Goal: Transaction & Acquisition: Book appointment/travel/reservation

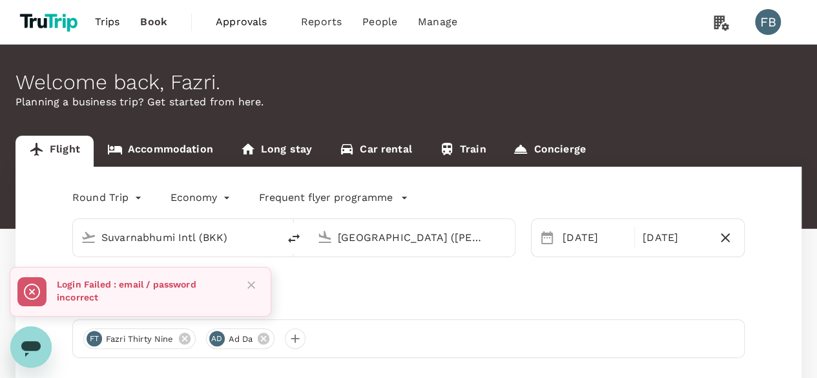
click at [255, 284] on icon "Close" at bounding box center [251, 284] width 13 height 13
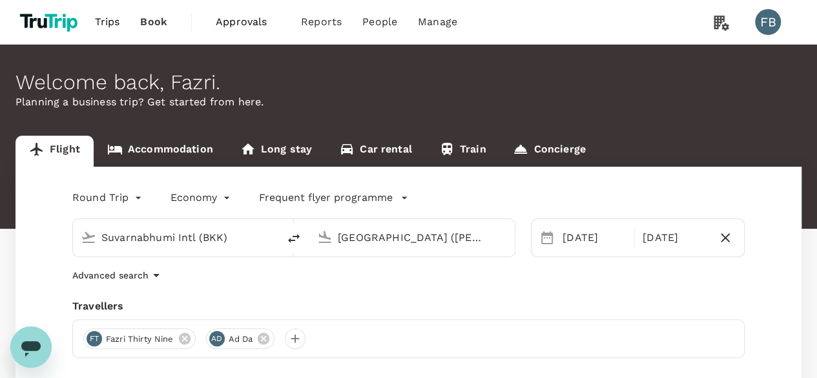
scroll to position [129, 0]
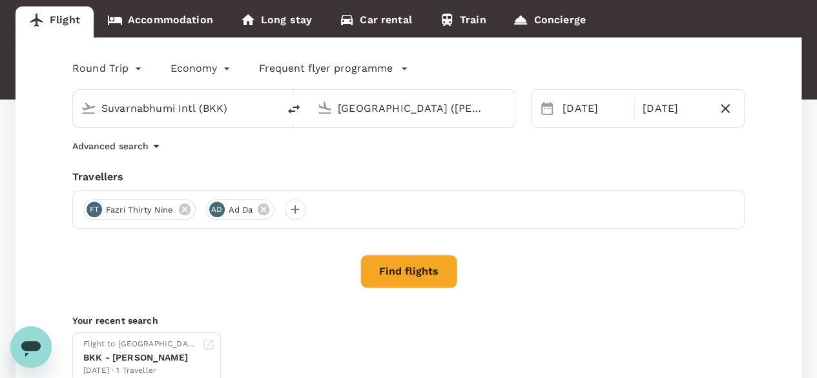
click at [215, 118] on input "Suvarnabhumi Intl (BKK)" at bounding box center [176, 108] width 150 height 20
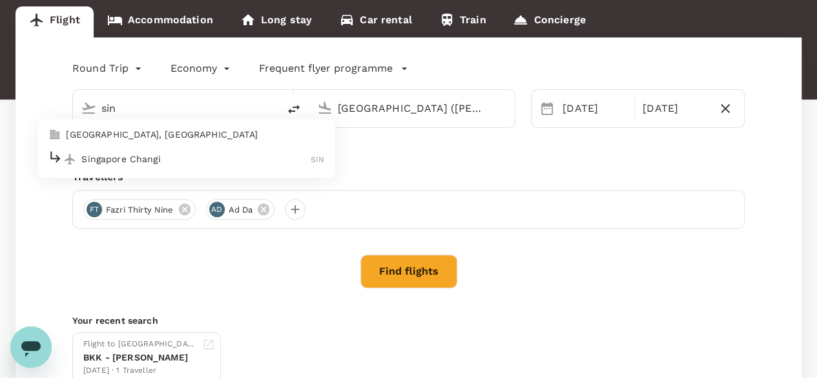
click at [193, 163] on p "Singapore Changi" at bounding box center [195, 158] width 229 height 13
type input "Singapore Changi (SIN)"
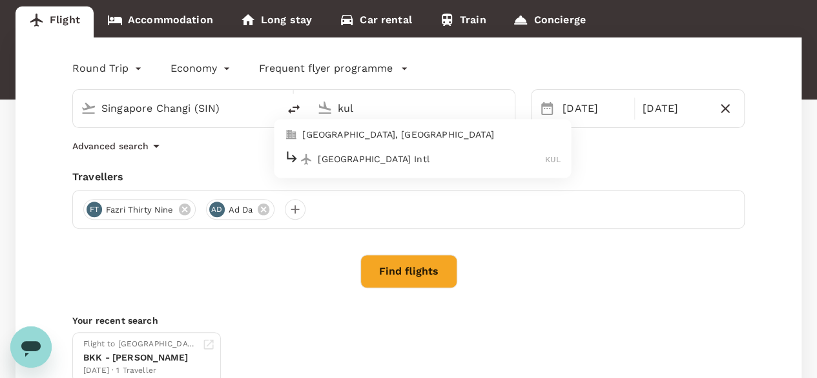
click at [399, 156] on p "Kuala Lumpur Intl" at bounding box center [431, 158] width 227 height 13
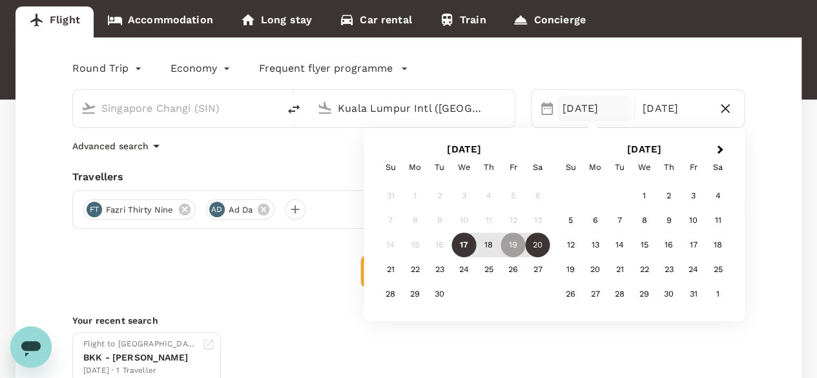
type input "Kuala Lumpur Intl (KUL)"
drag, startPoint x: 419, startPoint y: 257, endPoint x: 327, endPoint y: 262, distance: 91.9
click at [335, 262] on div "Round Trip roundtrip Economy economy Frequent flyer programme Singapore Changi …" at bounding box center [409, 220] width 786 height 366
click at [326, 262] on div "Find flights" at bounding box center [408, 272] width 673 height 34
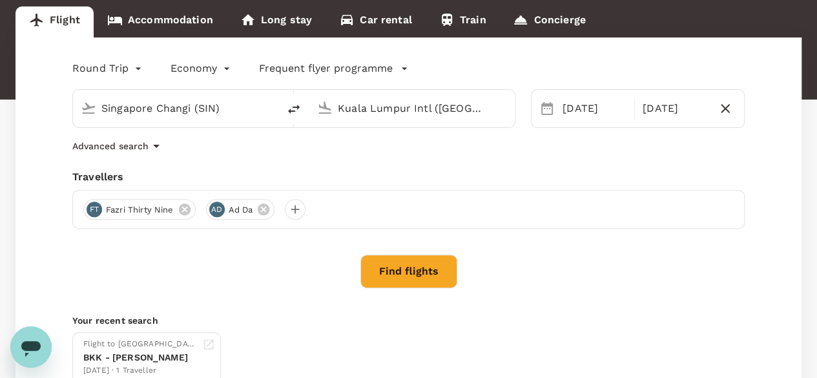
drag, startPoint x: 399, startPoint y: 273, endPoint x: 410, endPoint y: 268, distance: 11.3
click at [404, 271] on button "Find flights" at bounding box center [409, 272] width 97 height 34
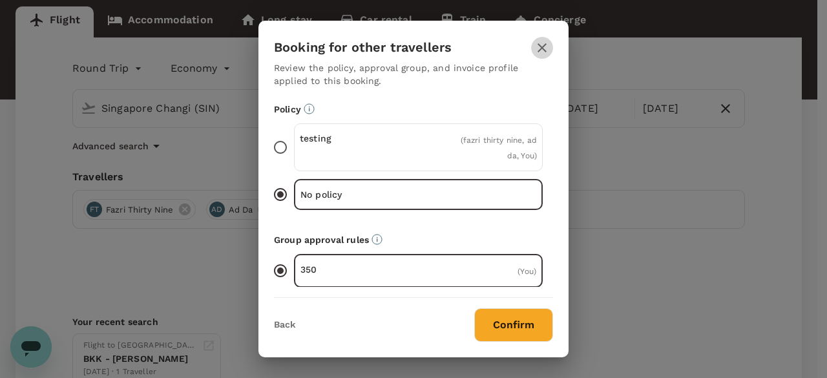
click at [539, 52] on icon "button" at bounding box center [542, 48] width 16 height 16
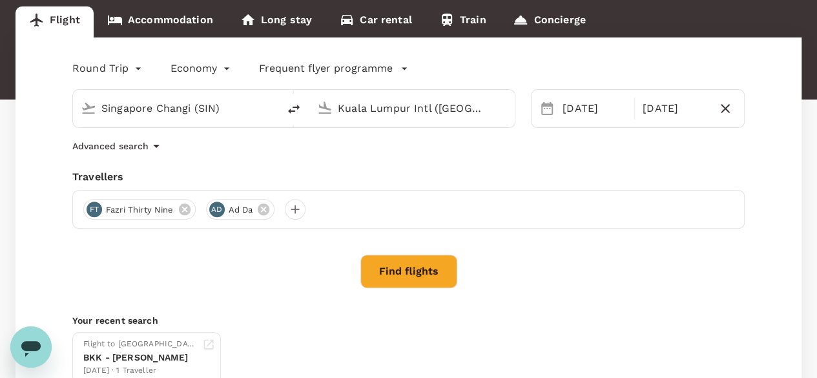
click at [165, 20] on link "Accommodation" at bounding box center [160, 21] width 133 height 31
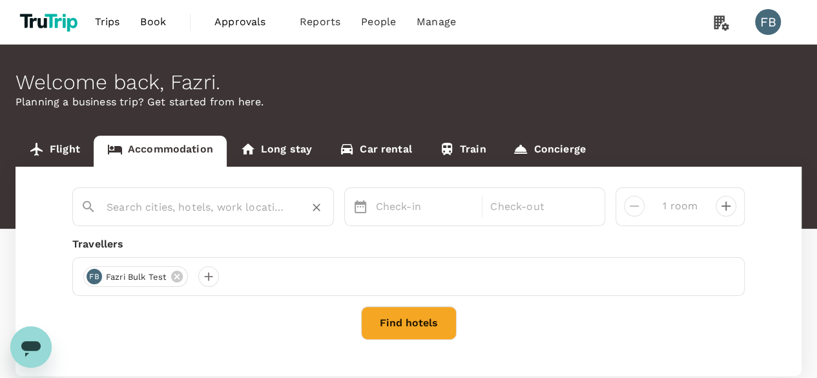
click at [242, 202] on input "text" at bounding box center [198, 207] width 183 height 20
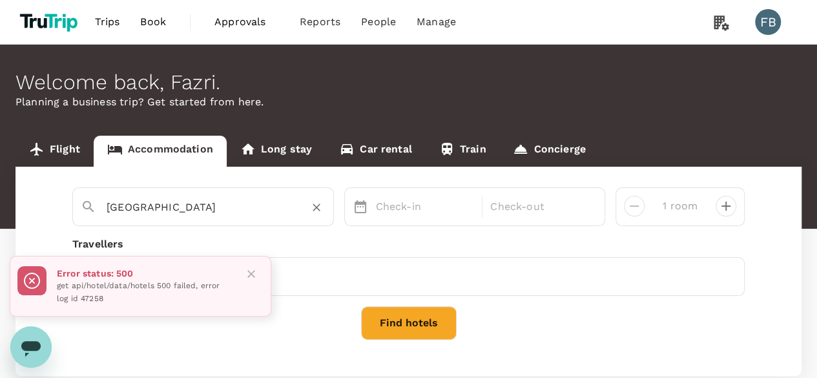
type input "paris"
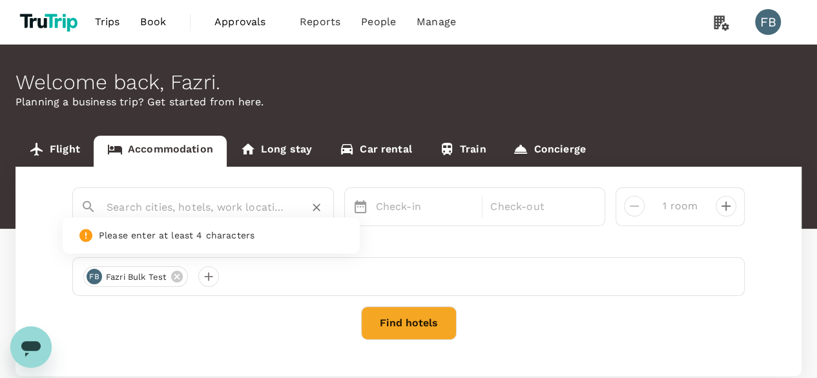
click at [172, 212] on input "text" at bounding box center [198, 207] width 183 height 20
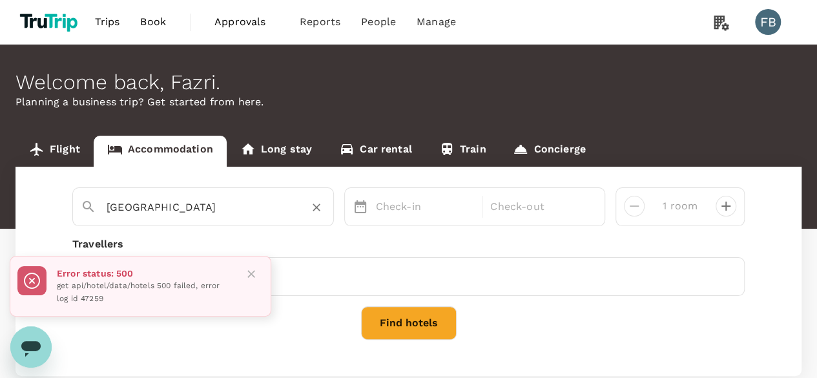
type input "tokyo"
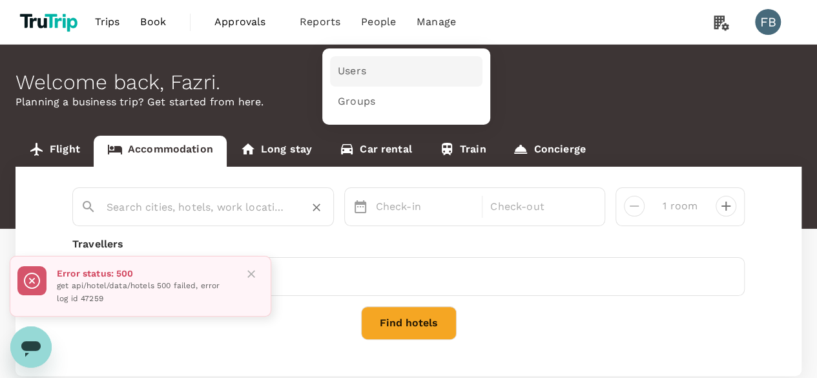
click at [376, 72] on link "Users" at bounding box center [406, 71] width 152 height 30
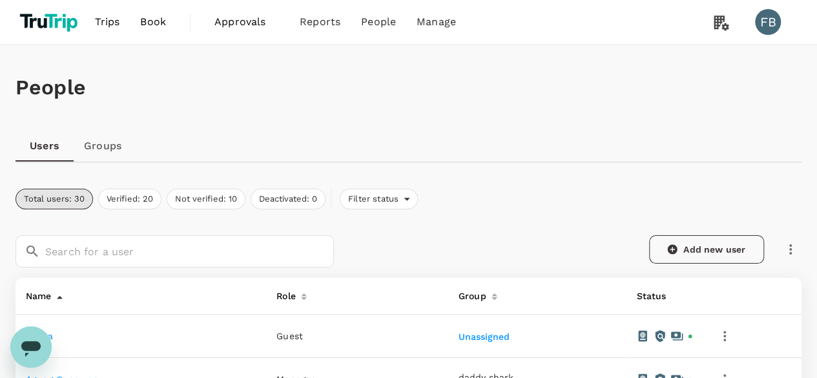
click at [709, 256] on link "Add new user" at bounding box center [706, 249] width 115 height 28
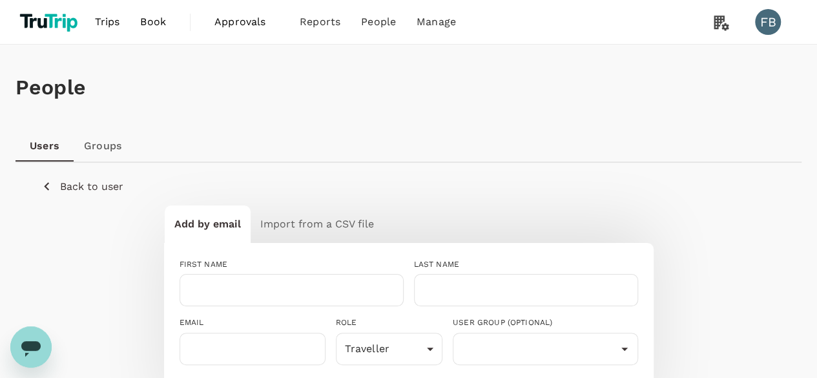
click at [317, 263] on div "FIRST NAME" at bounding box center [292, 264] width 224 height 13
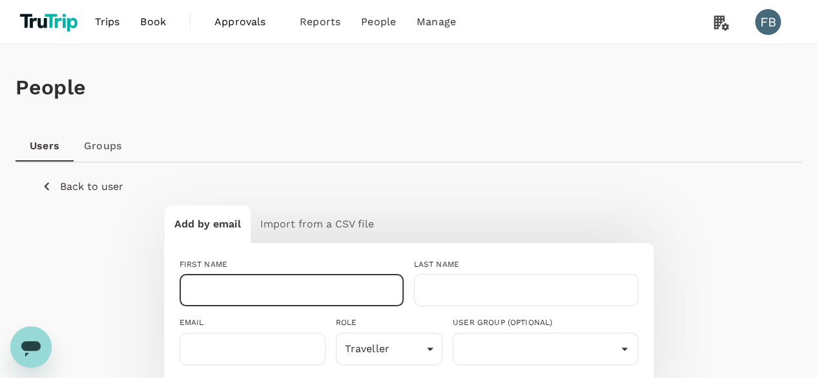
click at [322, 278] on input "text" at bounding box center [292, 290] width 224 height 32
type input "Invite from"
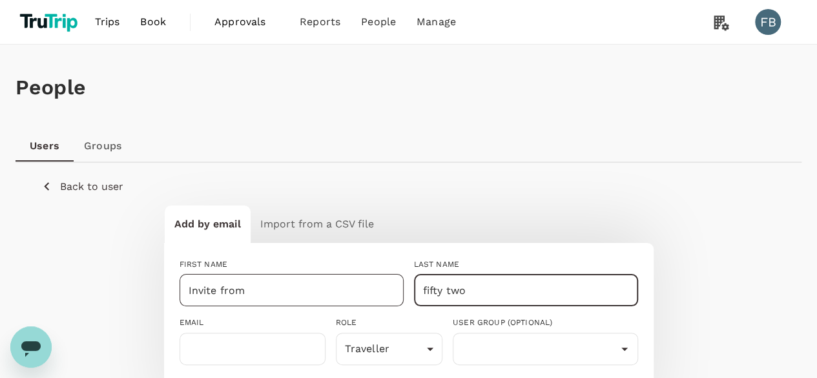
type input "fifty two"
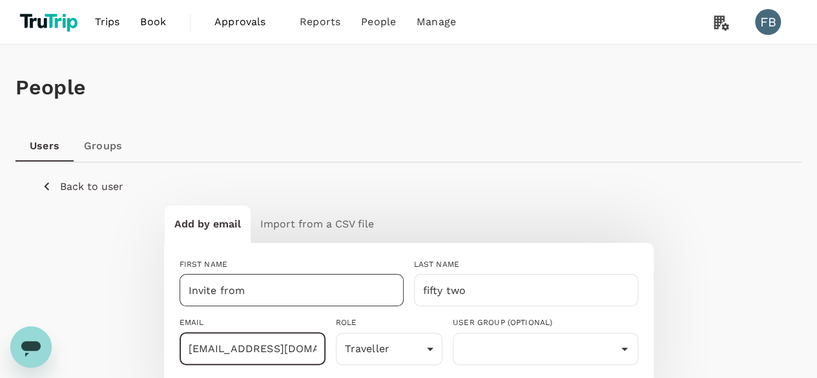
type input "fazri+invfo52@trutrip.co"
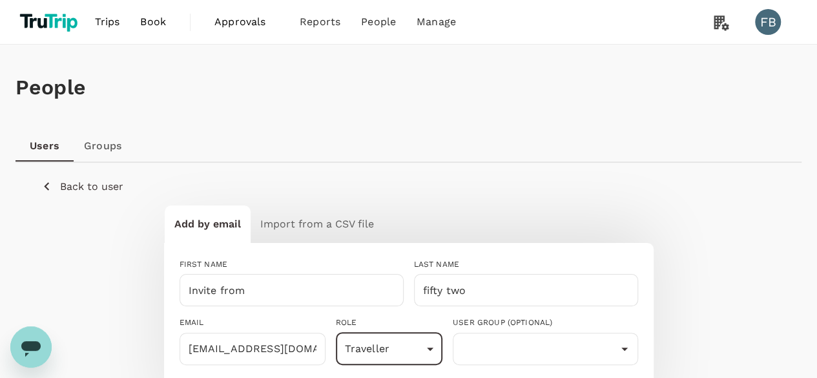
scroll to position [243, 0]
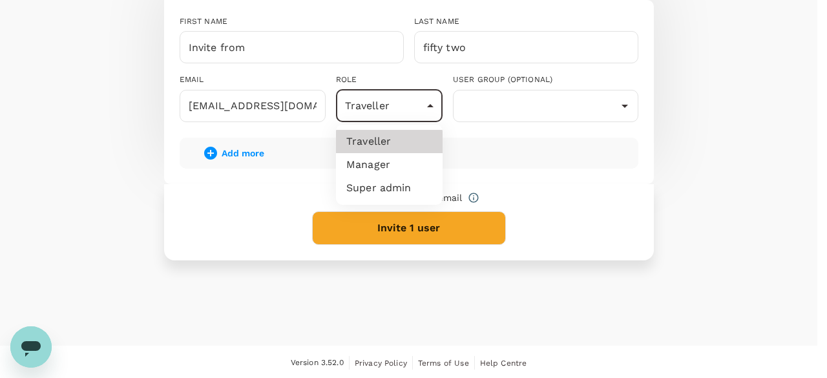
click at [410, 112] on body "Trips Book Approvals 0 Reports People Manage FB People Users Groups Back to use…" at bounding box center [413, 68] width 827 height 623
click at [395, 173] on li "Manager" at bounding box center [389, 164] width 107 height 23
type input "admin"
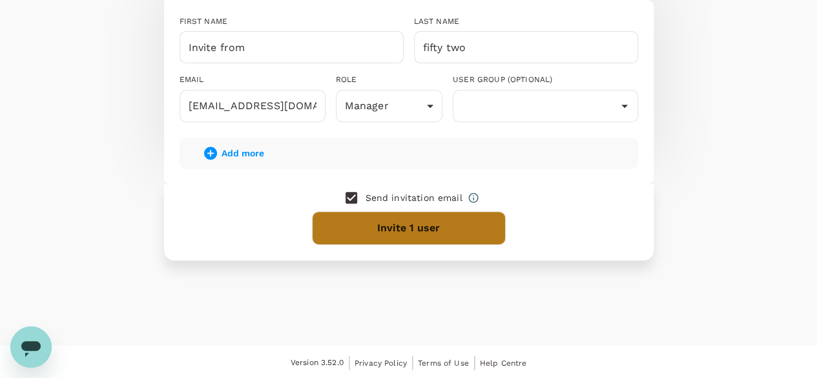
click at [397, 231] on button "Invite 1 user" at bounding box center [409, 228] width 194 height 34
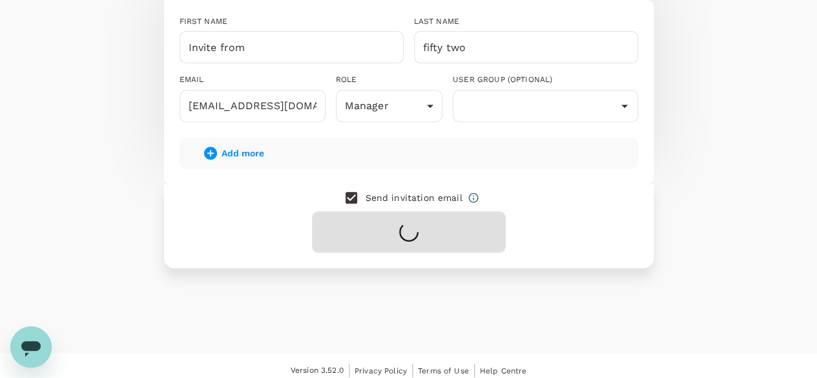
click at [656, 240] on div "Add by email Import from a CSV file FIRST NAME Invite from ​ LAST NAME fifty tw…" at bounding box center [408, 115] width 735 height 306
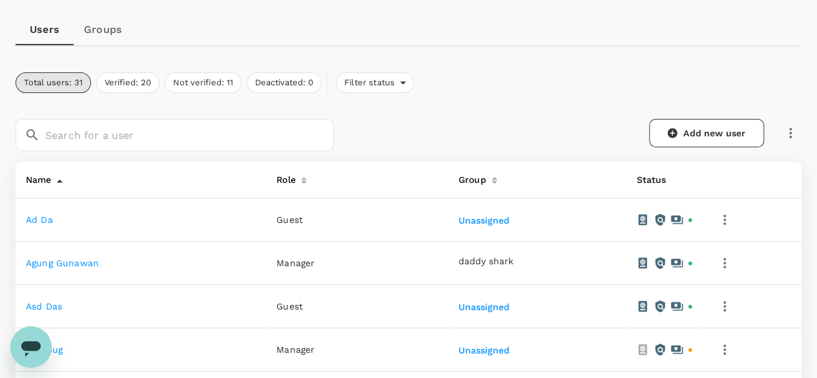
scroll to position [129, 0]
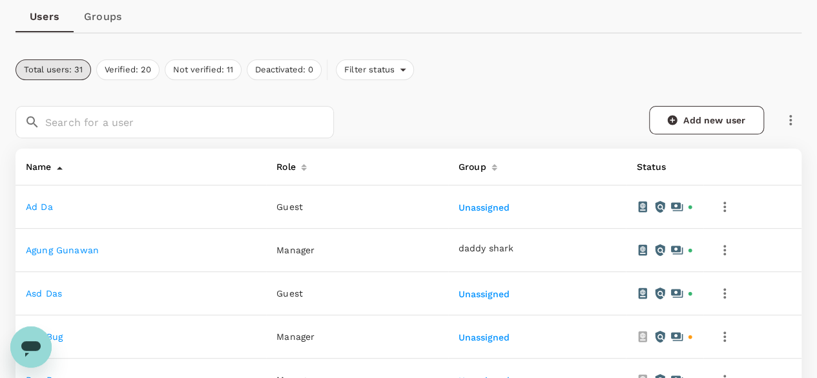
click at [109, 16] on link "Groups" at bounding box center [103, 16] width 58 height 31
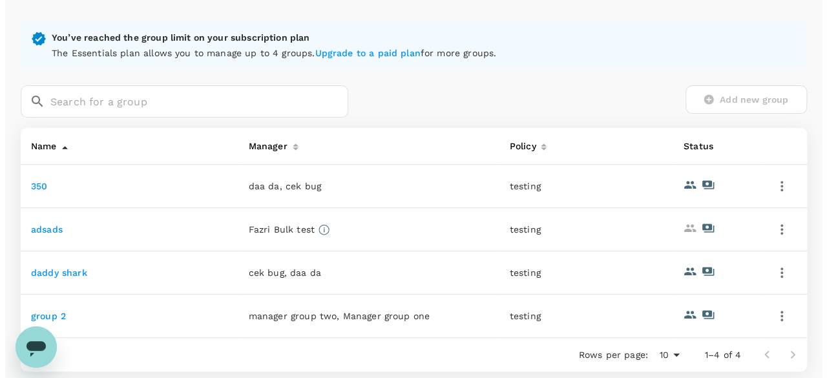
scroll to position [287, 0]
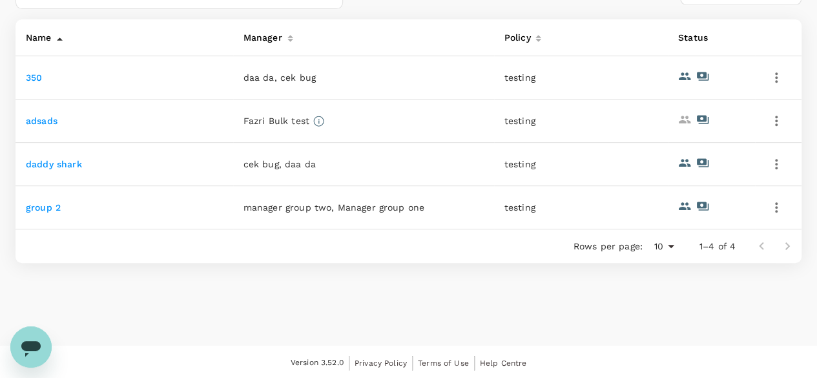
click at [766, 115] on button "button" at bounding box center [777, 121] width 22 height 22
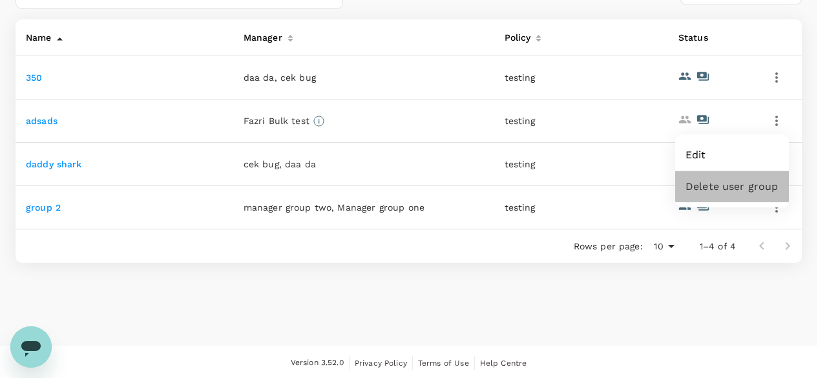
click at [738, 173] on div "Delete user group" at bounding box center [732, 186] width 114 height 31
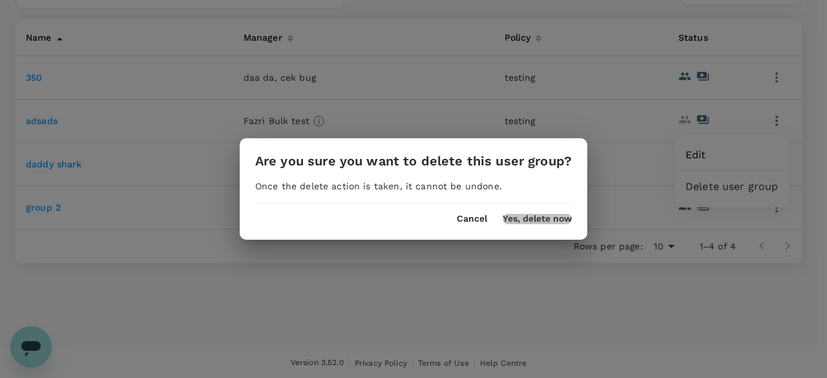
click at [557, 222] on button "Yes, delete now" at bounding box center [537, 219] width 69 height 10
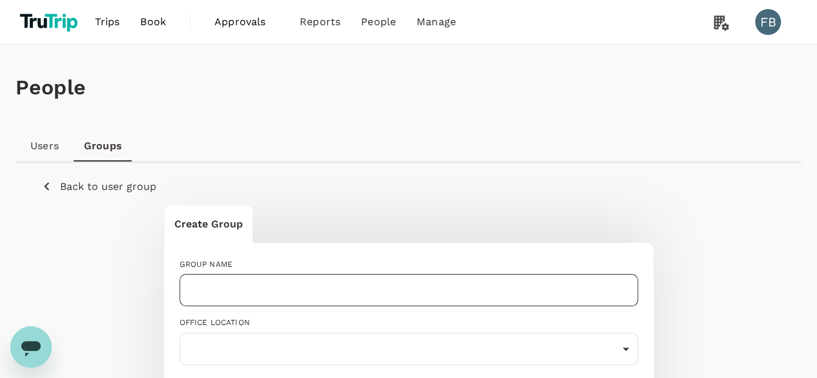
click at [263, 294] on input "text" at bounding box center [409, 290] width 459 height 32
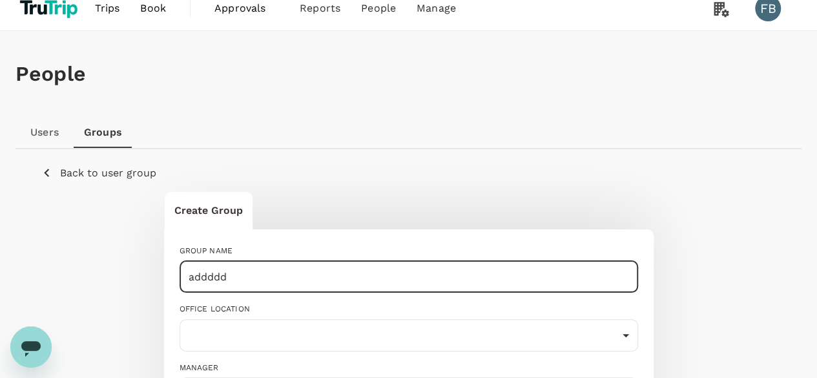
scroll to position [129, 0]
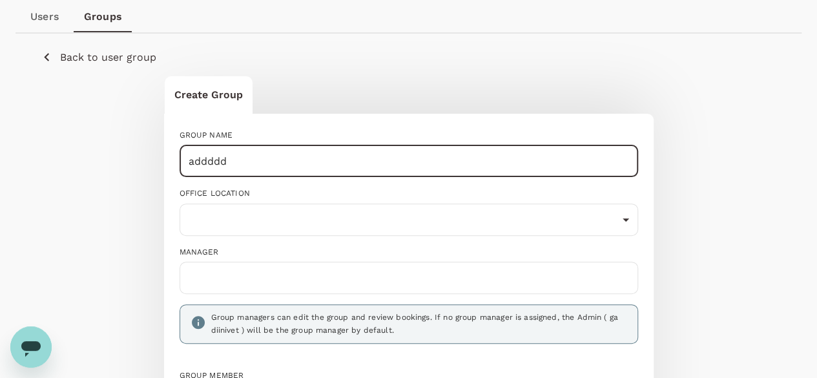
type input "addddd"
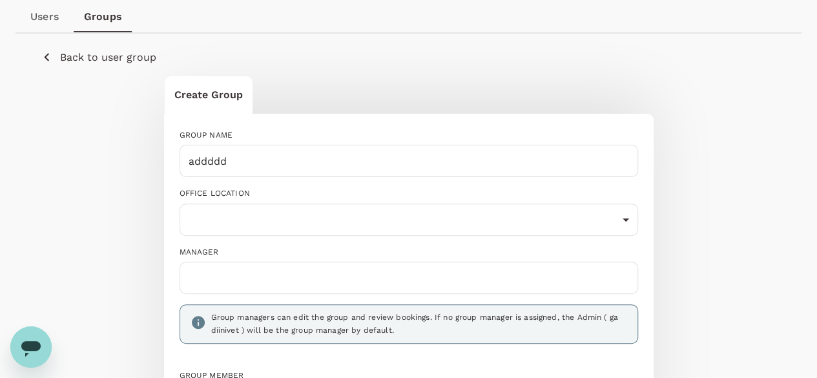
click at [317, 268] on input "text" at bounding box center [408, 278] width 447 height 21
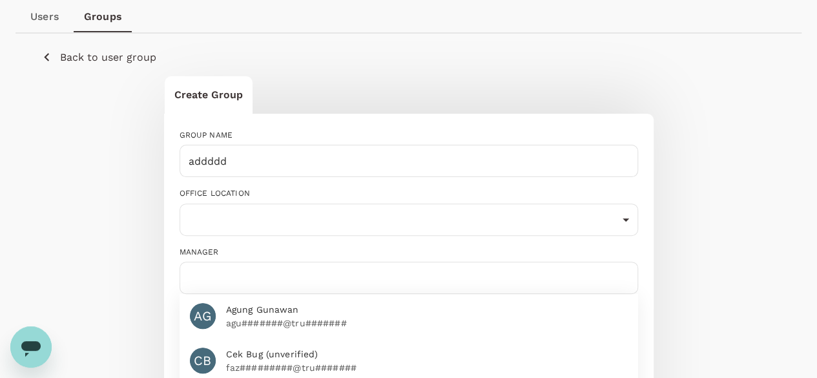
click at [246, 317] on p "agu#######@tru#######" at bounding box center [427, 323] width 402 height 13
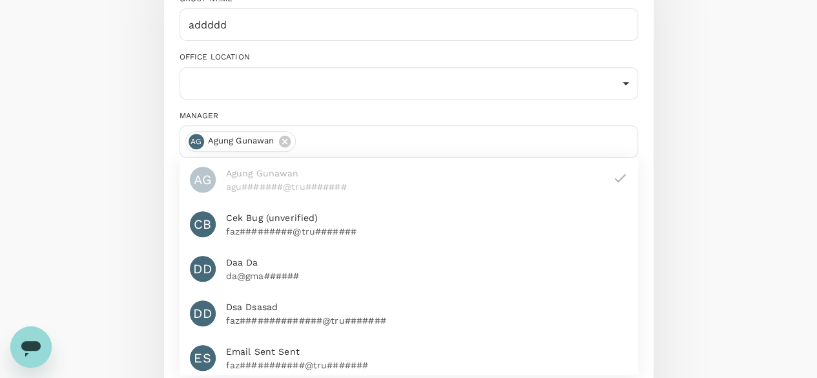
scroll to position [388, 0]
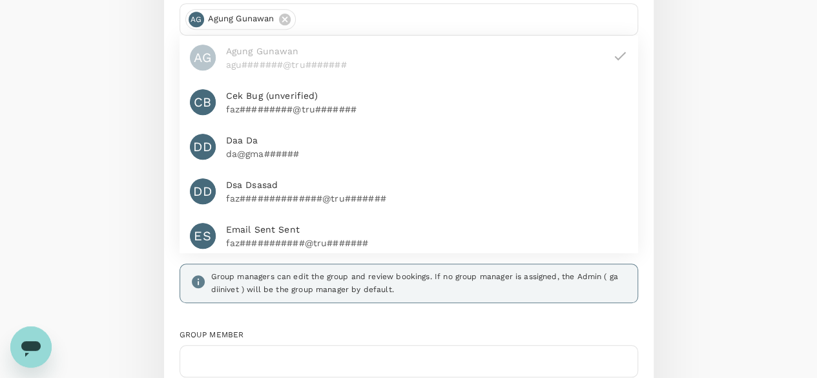
drag, startPoint x: 269, startPoint y: 275, endPoint x: 269, endPoint y: 306, distance: 30.4
click at [269, 319] on div "Group member" at bounding box center [403, 348] width 469 height 58
click at [269, 306] on div "People Users Groups Back to user group Create Group GROUP NAME addddd ​ OFFICE …" at bounding box center [408, 144] width 817 height 974
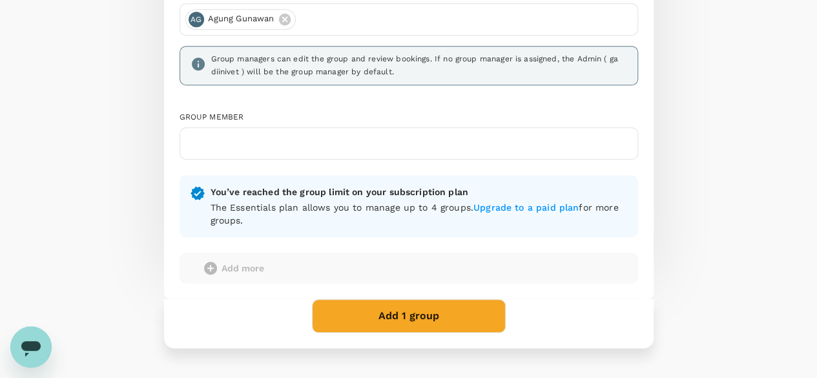
click at [257, 133] on input "text" at bounding box center [408, 143] width 447 height 21
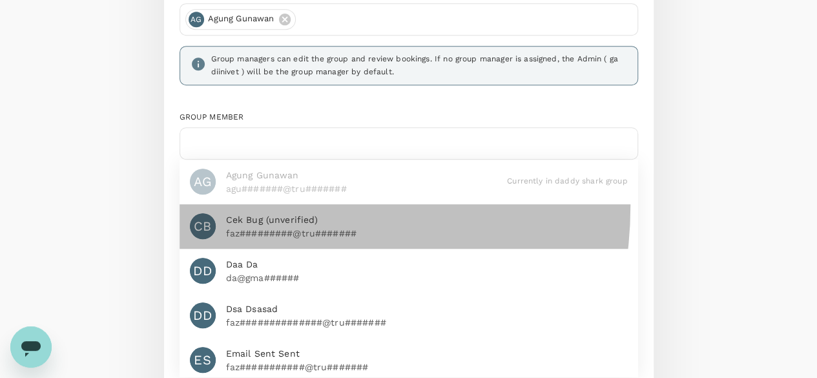
click at [236, 204] on div "CB Cek Bug (unverified) faz#########@tru#######" at bounding box center [409, 226] width 459 height 45
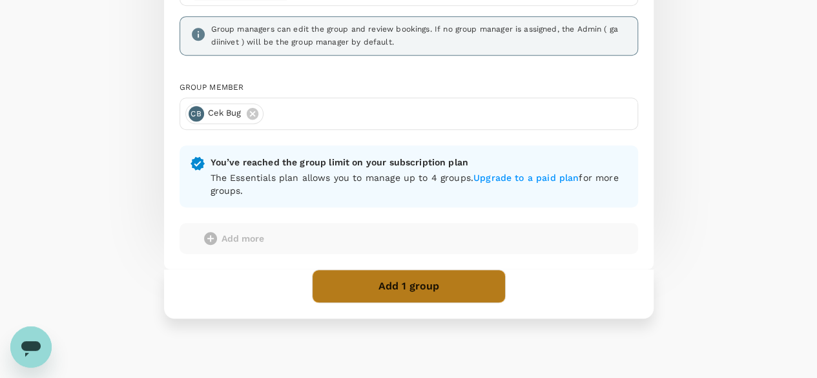
click at [450, 269] on button "Add 1 group" at bounding box center [409, 286] width 194 height 34
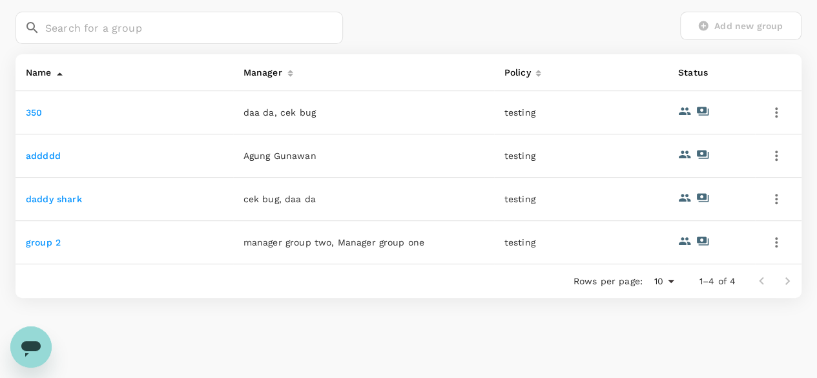
scroll to position [258, 0]
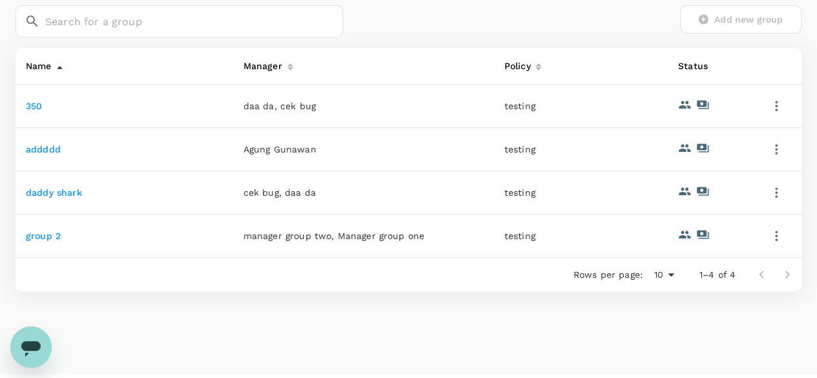
click at [30, 108] on link "350" at bounding box center [34, 106] width 16 height 10
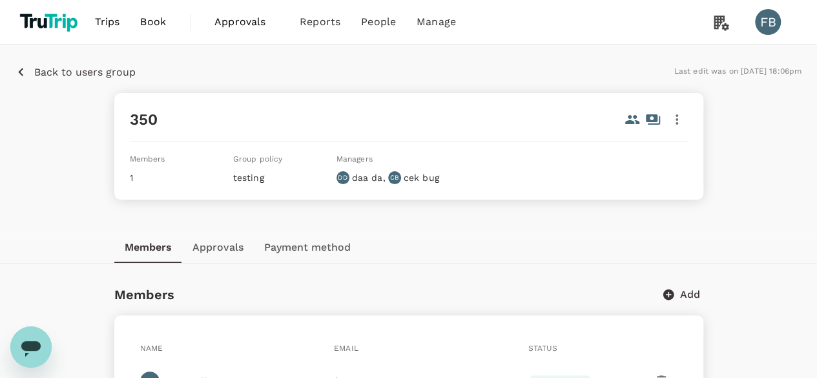
scroll to position [96, 0]
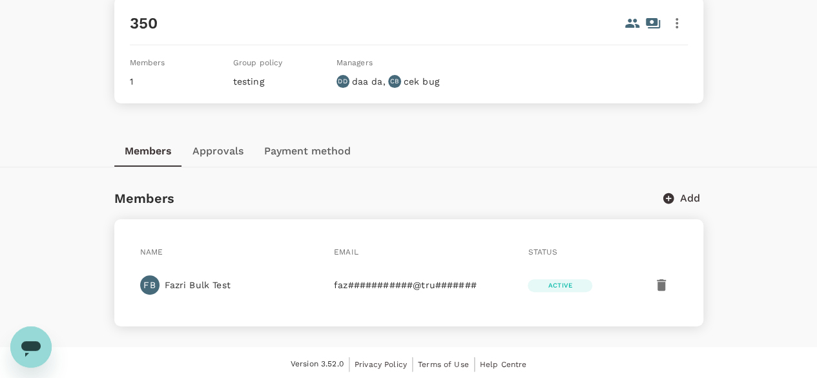
click at [689, 19] on div "350 Members 1 Group policy testing Managers DD daa da , [PERSON_NAME] bug" at bounding box center [408, 50] width 589 height 107
click at [686, 19] on button "button" at bounding box center [677, 23] width 22 height 22
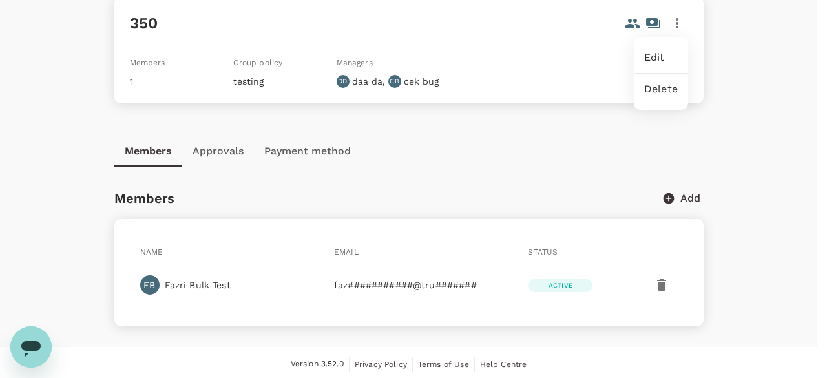
click at [632, 57] on div at bounding box center [413, 189] width 827 height 378
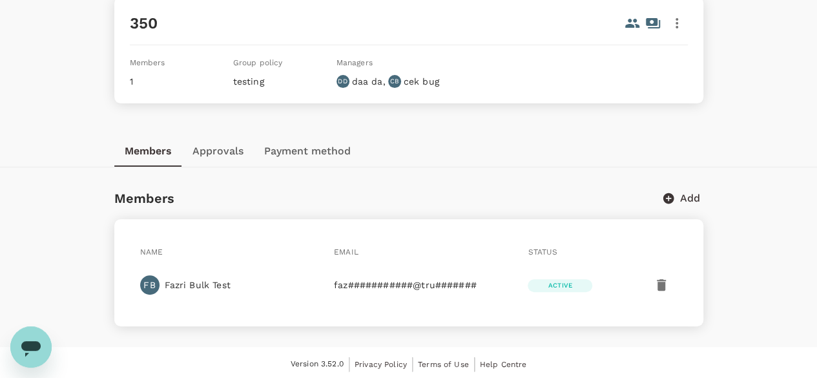
click at [670, 37] on div "350 Members 1 Group policy testing Managers DD daa da , CB cek bug" at bounding box center [408, 50] width 589 height 107
click at [675, 26] on icon "button" at bounding box center [677, 24] width 16 height 16
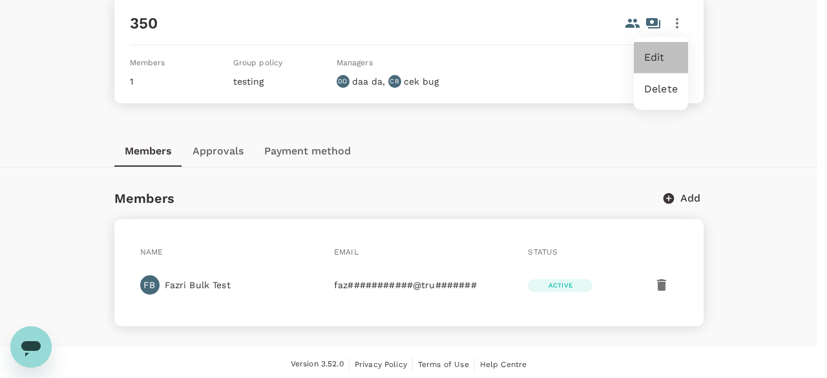
click at [658, 52] on span "Edit" at bounding box center [661, 58] width 34 height 16
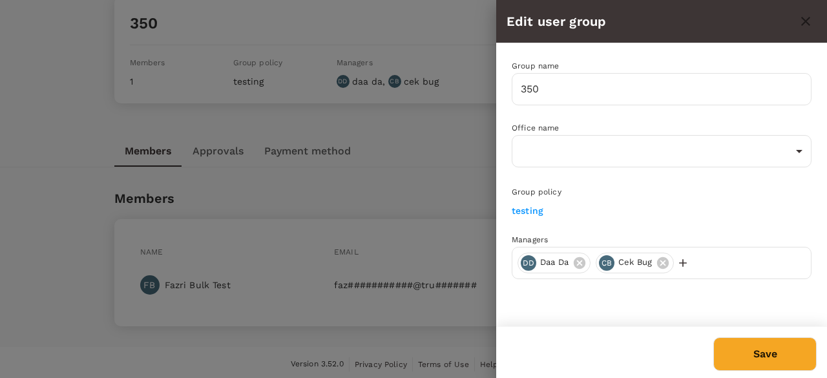
click at [600, 70] on div "Group name 350 ​" at bounding box center [653, 74] width 315 height 62
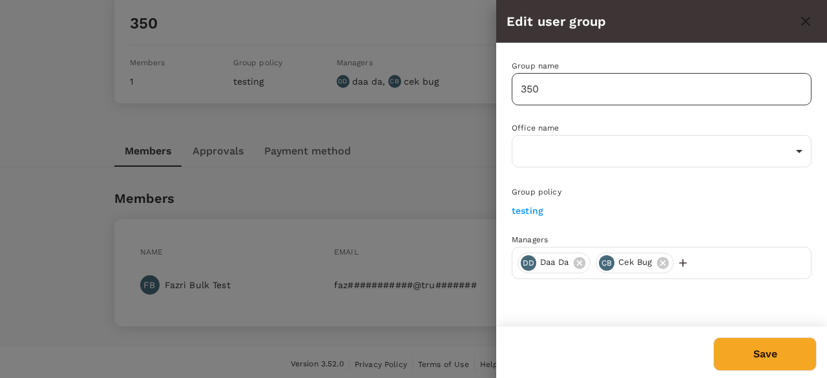
click at [598, 79] on input "350" at bounding box center [662, 89] width 300 height 32
type input "352"
click at [737, 351] on button "Save" at bounding box center [764, 354] width 103 height 34
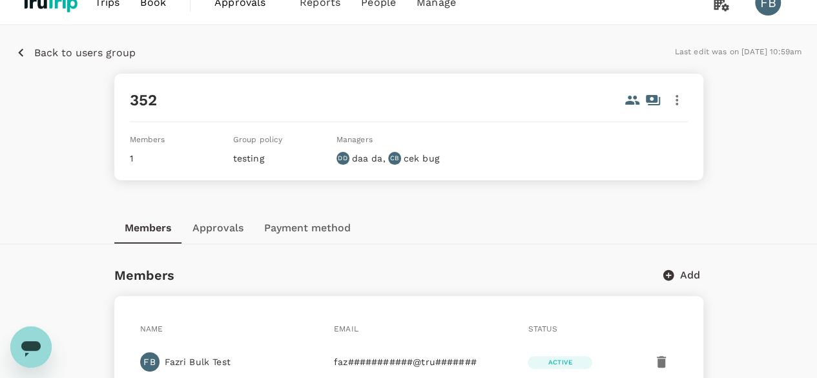
scroll to position [0, 0]
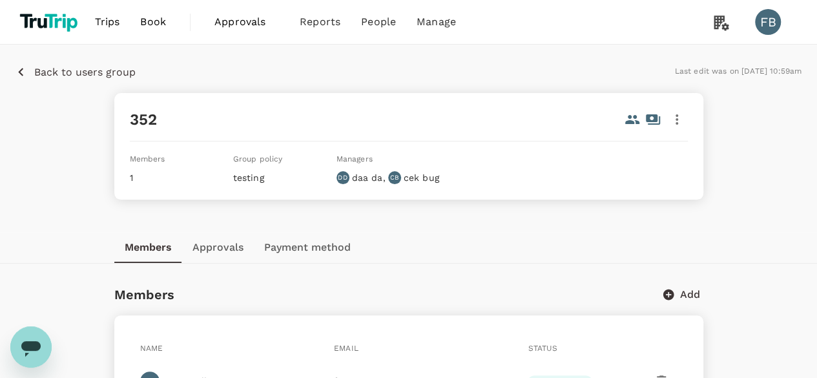
click at [101, 65] on p "Back to users group" at bounding box center [84, 73] width 101 height 16
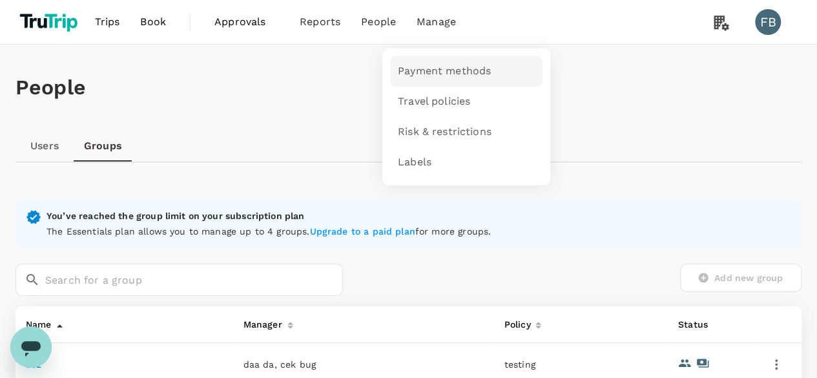
click at [425, 67] on span "Payment methods" at bounding box center [444, 71] width 93 height 15
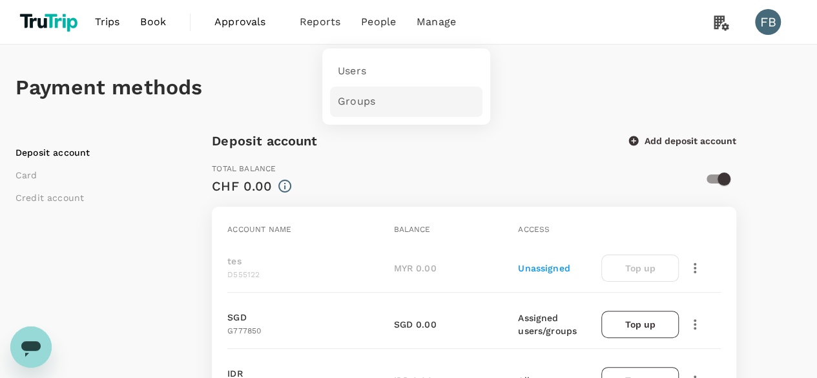
click at [367, 94] on span "Groups" at bounding box center [356, 101] width 37 height 15
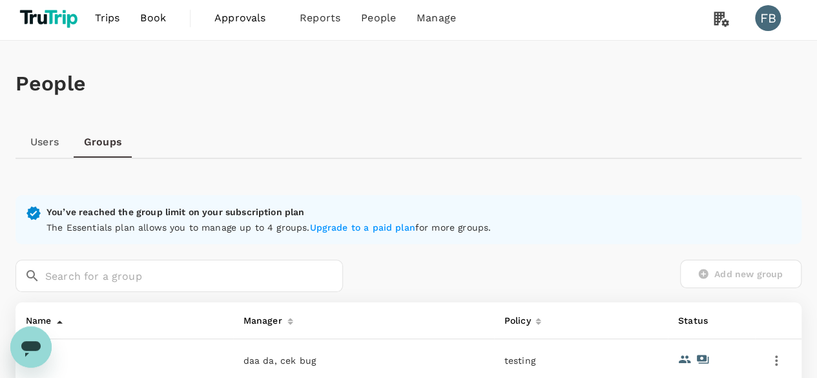
scroll to position [129, 0]
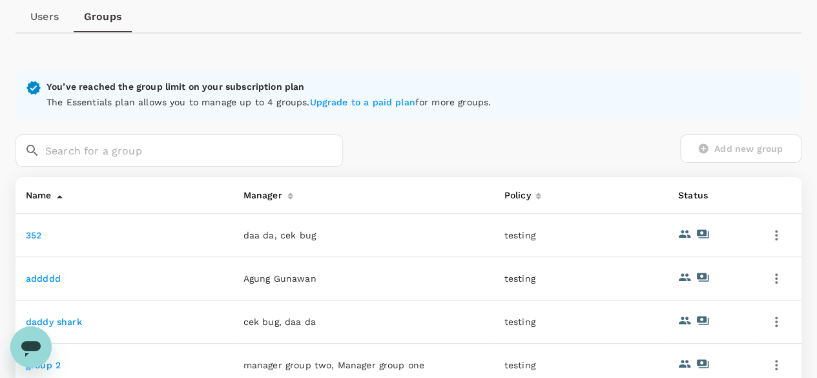
click at [48, 275] on link "addddd" at bounding box center [43, 278] width 35 height 10
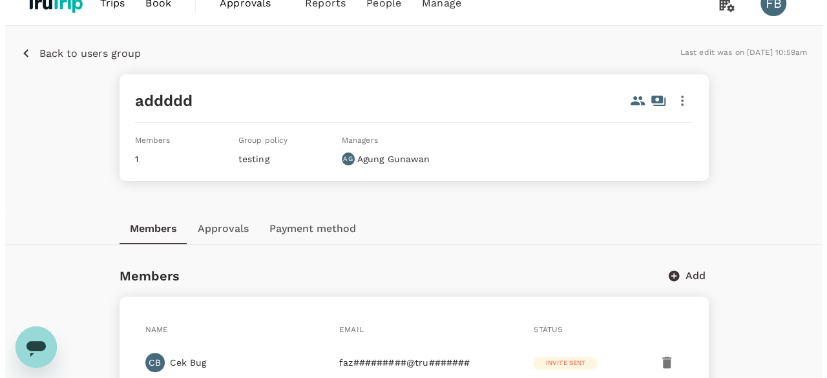
scroll to position [96, 0]
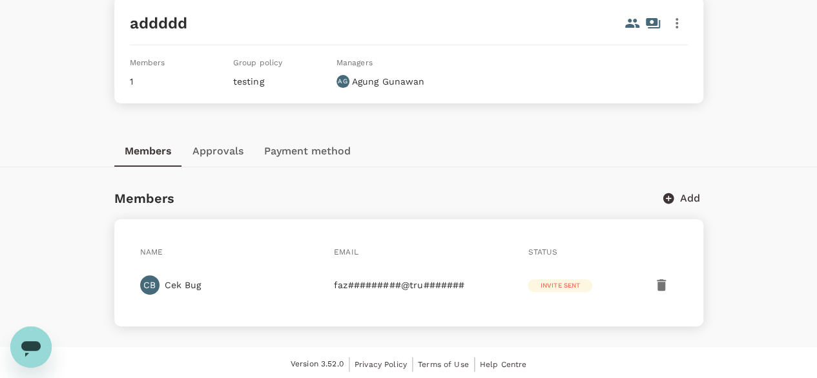
click at [694, 191] on p "Add" at bounding box center [690, 199] width 20 height 16
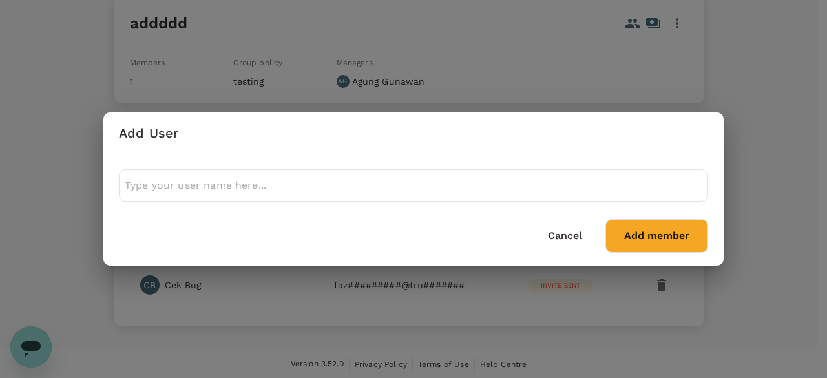
click at [315, 176] on input "text" at bounding box center [414, 185] width 578 height 21
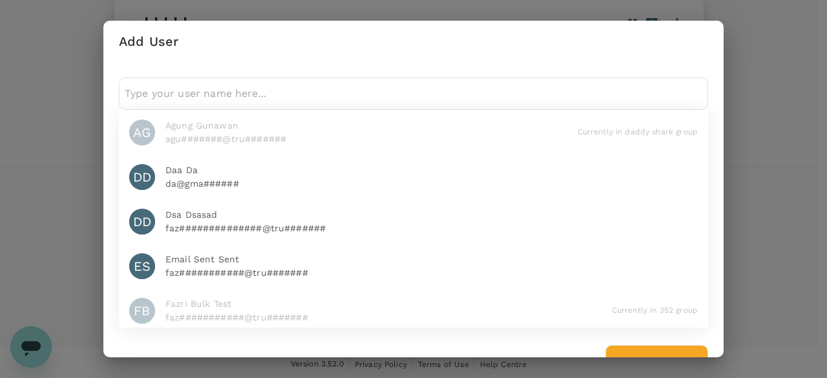
scroll to position [129, 0]
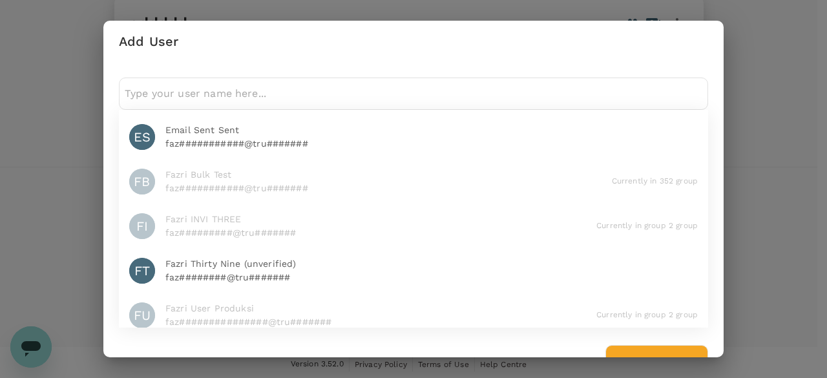
click at [245, 138] on p "faz###########@tru#######" at bounding box center [431, 143] width 532 height 13
click at [634, 346] on button "Add member" at bounding box center [656, 362] width 103 height 34
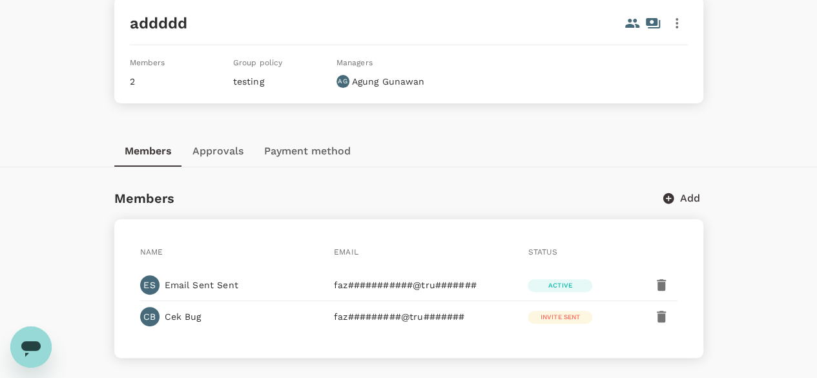
click at [678, 21] on icon "button" at bounding box center [677, 24] width 16 height 16
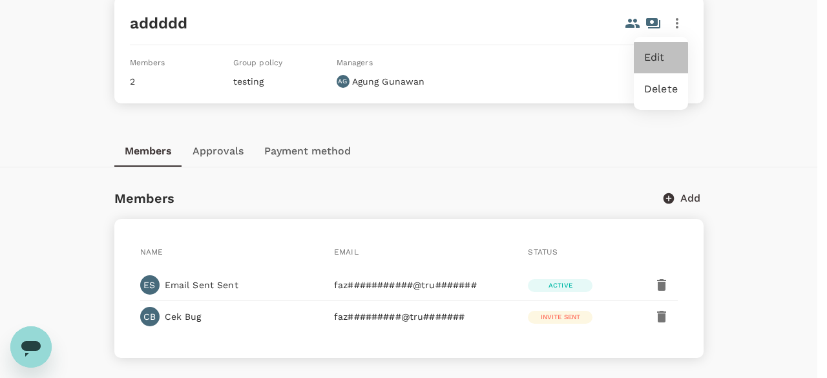
click at [662, 52] on span "Edit" at bounding box center [661, 58] width 34 height 16
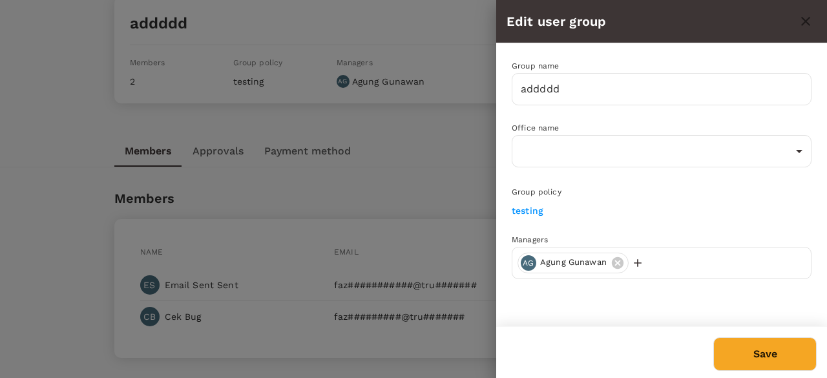
click at [642, 257] on icon "button" at bounding box center [637, 263] width 13 height 13
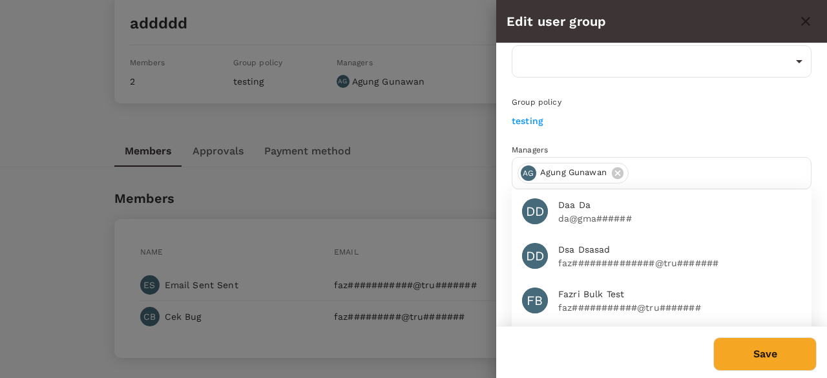
scroll to position [142, 0]
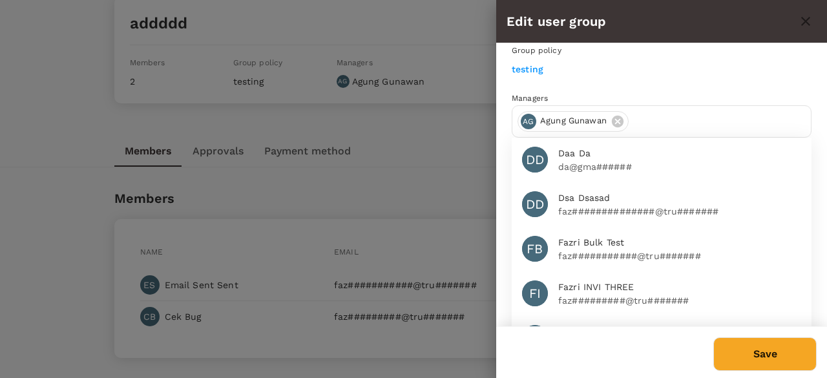
click at [604, 237] on span "Fazri Bulk Test" at bounding box center [679, 243] width 243 height 14
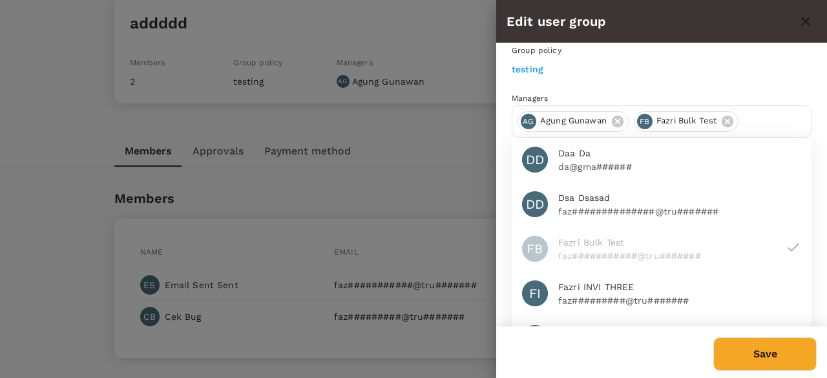
click at [776, 364] on button "Save" at bounding box center [764, 354] width 103 height 34
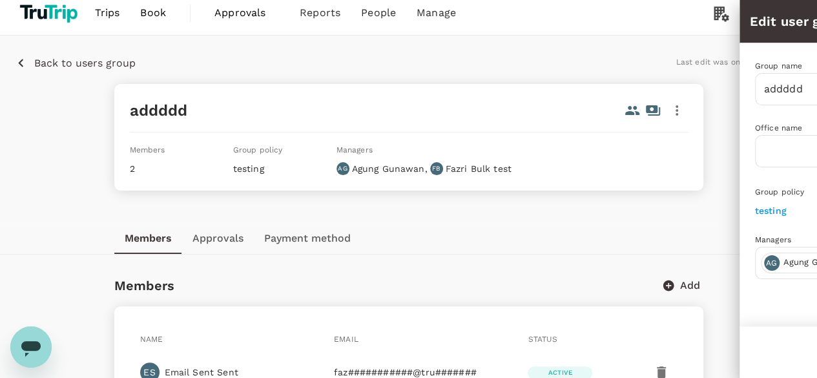
scroll to position [0, 0]
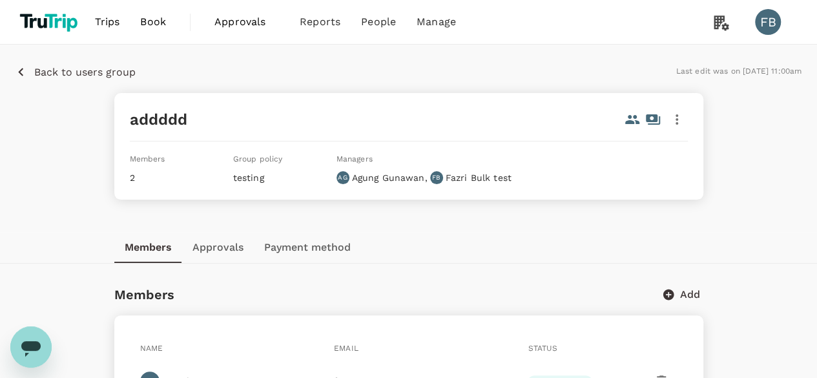
click at [56, 79] on p "Back to users group" at bounding box center [84, 73] width 101 height 16
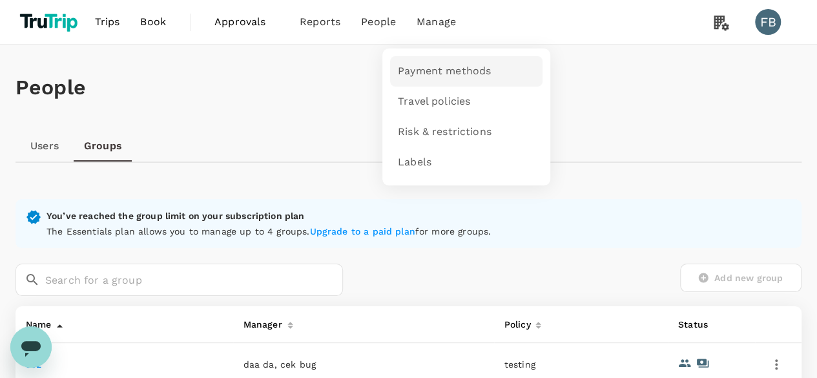
click at [442, 67] on span "Payment methods" at bounding box center [444, 71] width 93 height 15
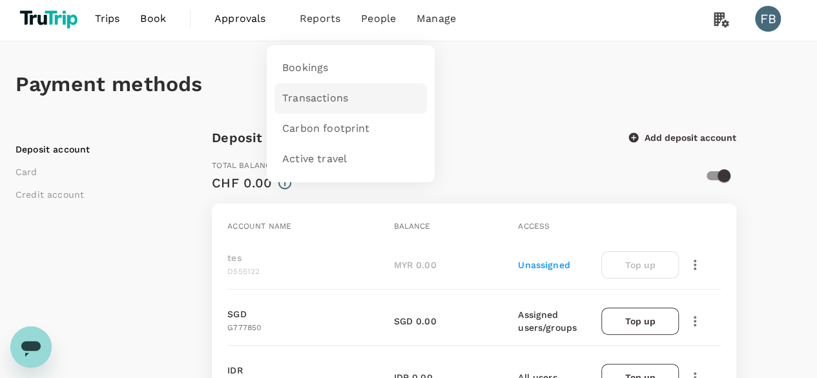
scroll to position [129, 0]
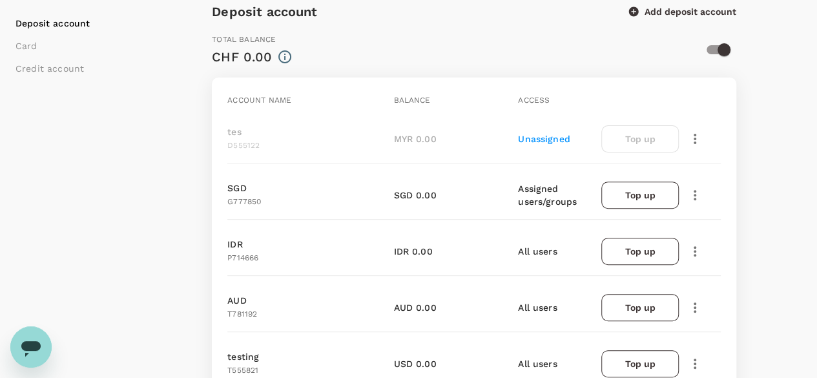
click at [693, 184] on button "button" at bounding box center [695, 195] width 22 height 22
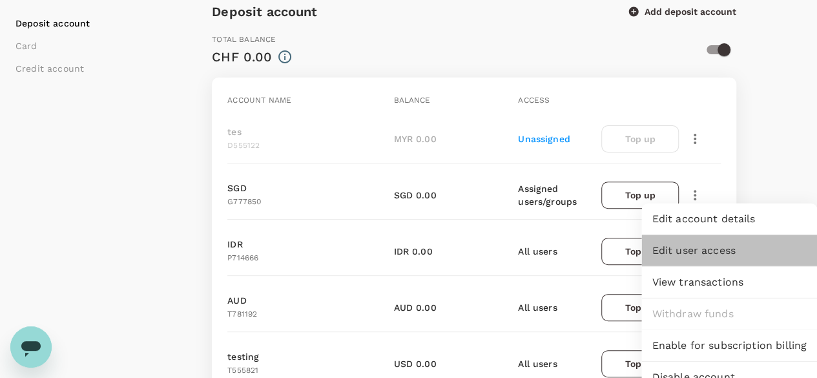
click at [695, 255] on span "Edit user access" at bounding box center [729, 251] width 155 height 16
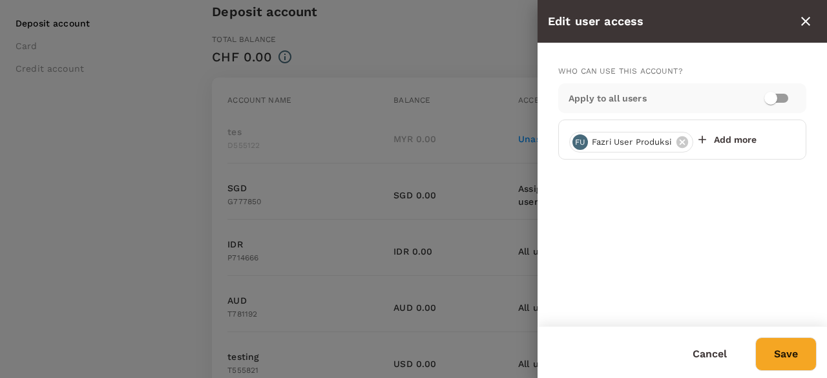
click at [399, 196] on div at bounding box center [413, 189] width 827 height 378
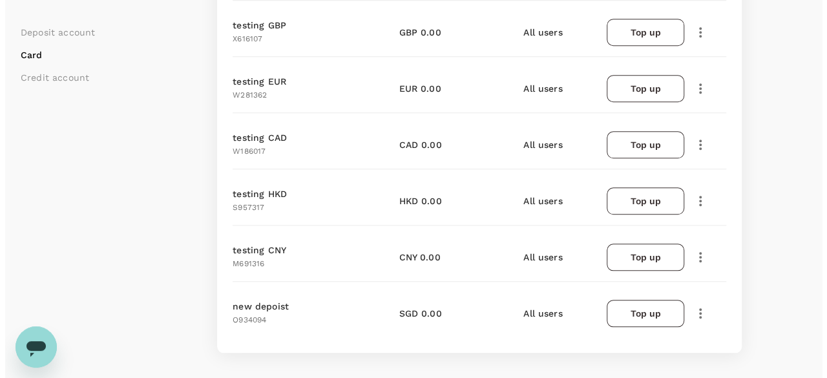
scroll to position [646, 0]
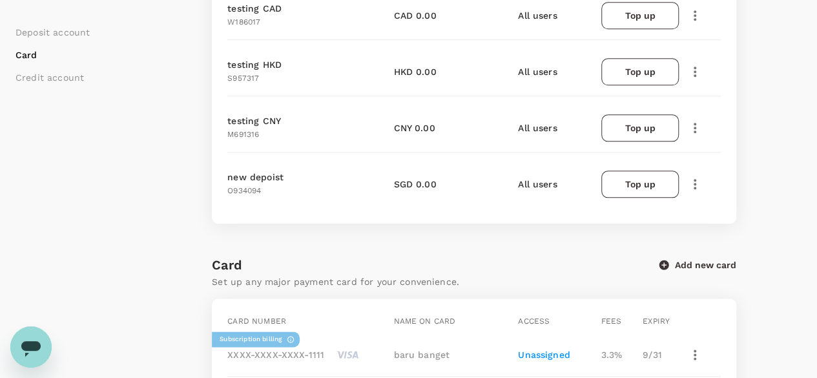
click at [688, 181] on icon "button" at bounding box center [696, 184] width 16 height 16
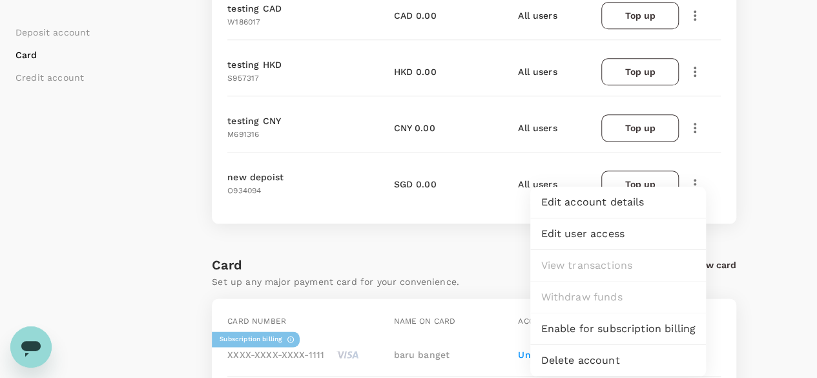
click at [677, 231] on span "Edit user access" at bounding box center [618, 234] width 155 height 16
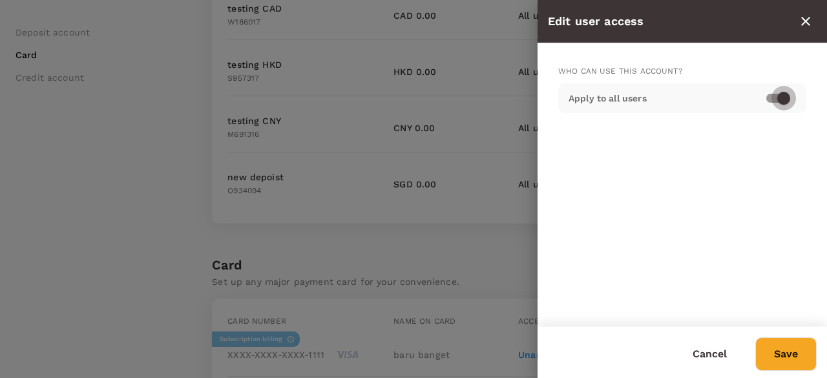
click at [774, 105] on input "checkbox" at bounding box center [784, 98] width 74 height 25
checkbox input "false"
click at [575, 142] on icon "button" at bounding box center [573, 139] width 13 height 13
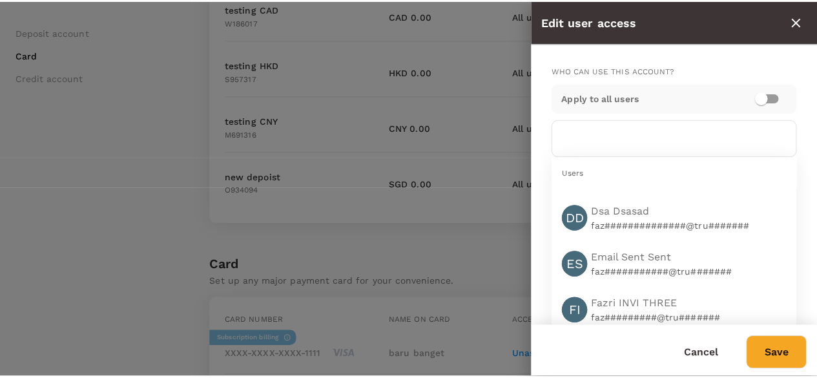
scroll to position [443, 0]
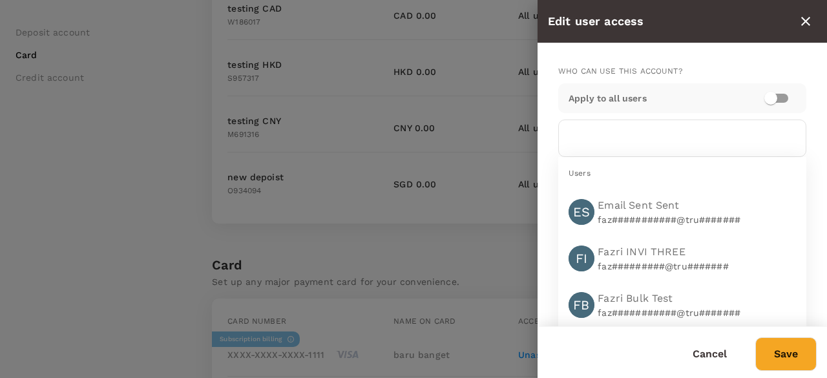
click at [659, 247] on span "fazri INVI THREE" at bounding box center [659, 252] width 122 height 16
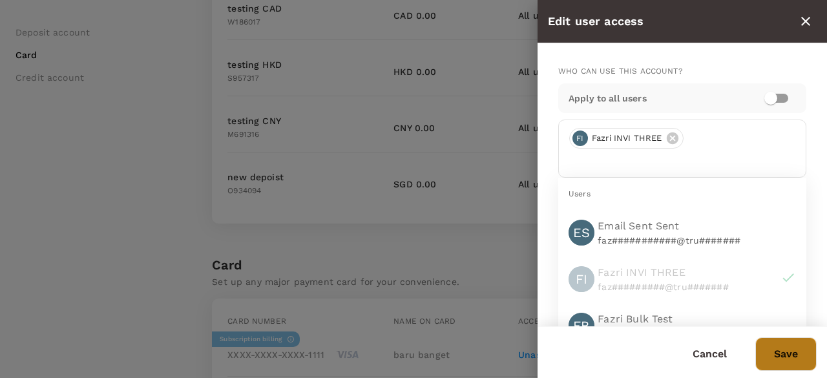
click at [769, 350] on button "Save" at bounding box center [785, 354] width 61 height 34
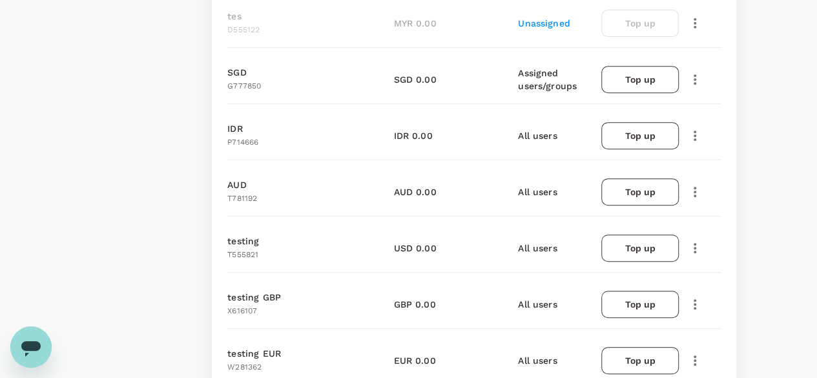
scroll to position [0, 0]
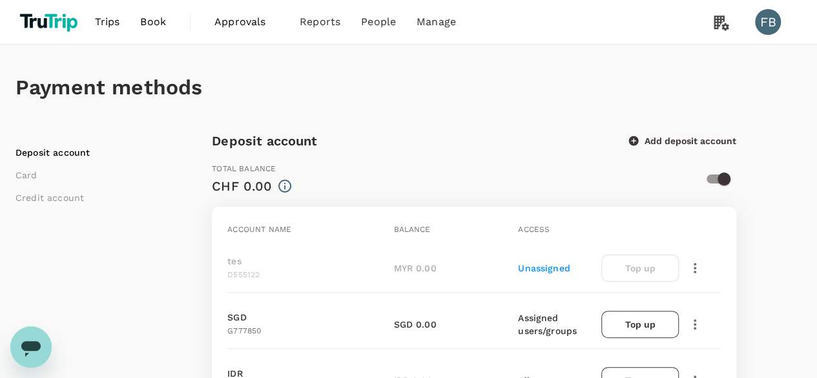
click at [162, 32] on link "Book" at bounding box center [153, 22] width 47 height 44
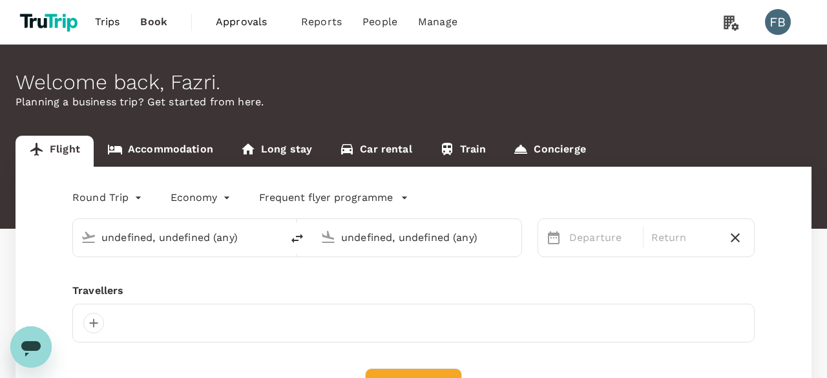
type input "Singapore Changi (SIN)"
type input "Kuala Lumpur Intl (KUL)"
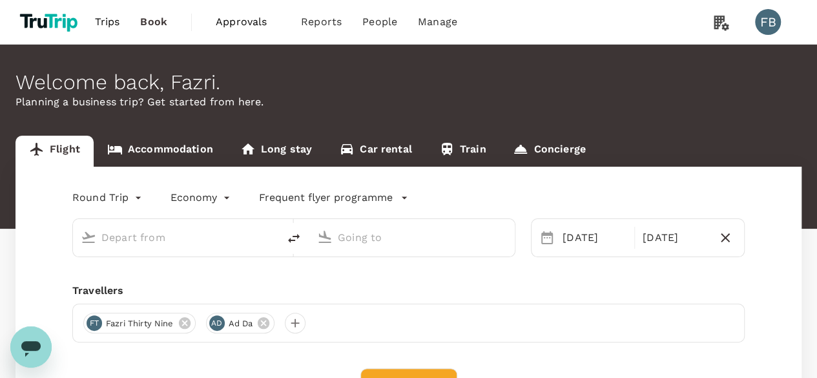
type input "Suvarnabhumi Intl (BKK)"
type input "Melbourne (MEL)"
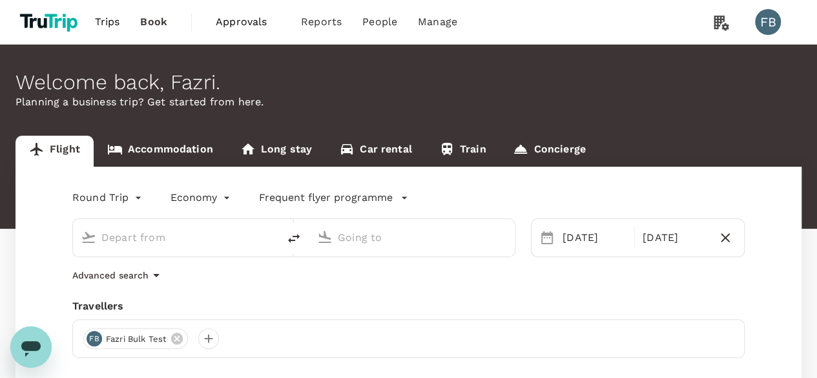
type input "Suvarnabhumi Intl (BKK)"
type input "Melbourne (MEL)"
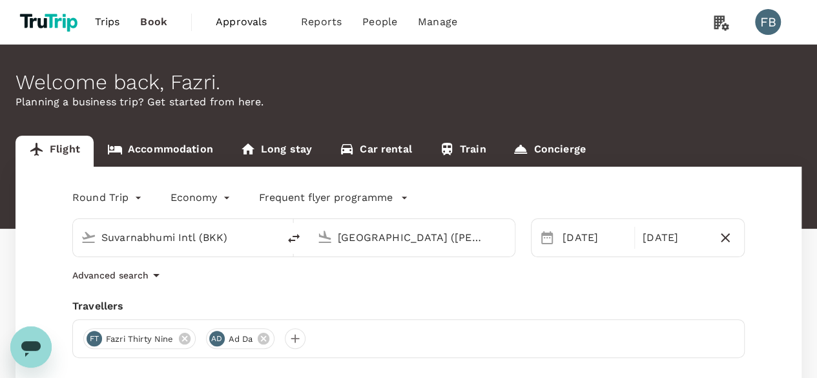
click at [249, 241] on input "Suvarnabhumi Intl (BKK)" at bounding box center [176, 237] width 150 height 20
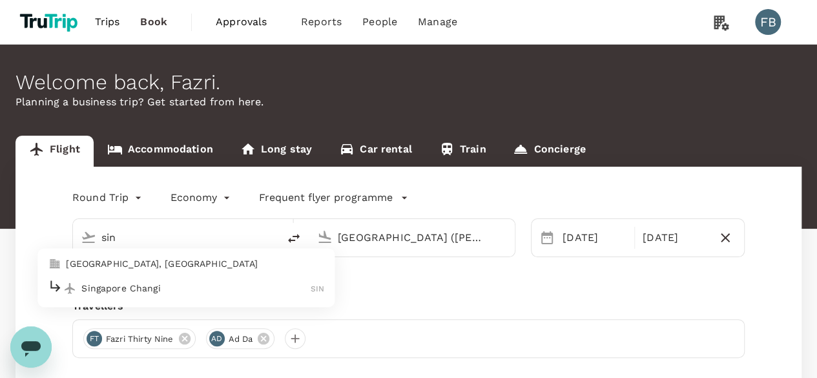
click at [195, 295] on div "Singapore Changi SIN" at bounding box center [186, 288] width 277 height 20
type input "Singapore Changi (SIN)"
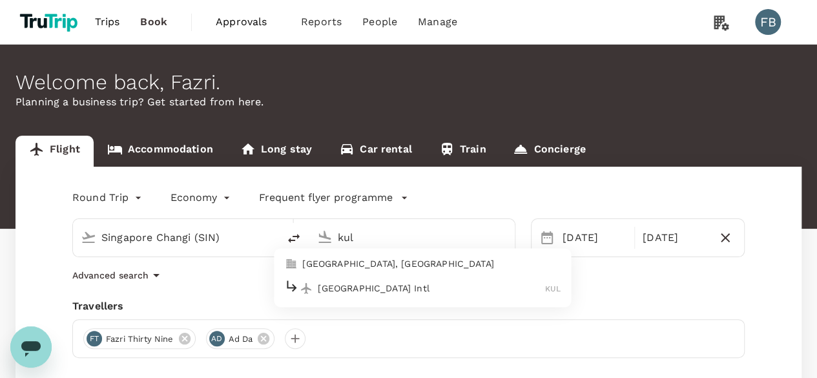
click at [401, 295] on div "Kuala Lumpur Intl KUL" at bounding box center [422, 288] width 277 height 20
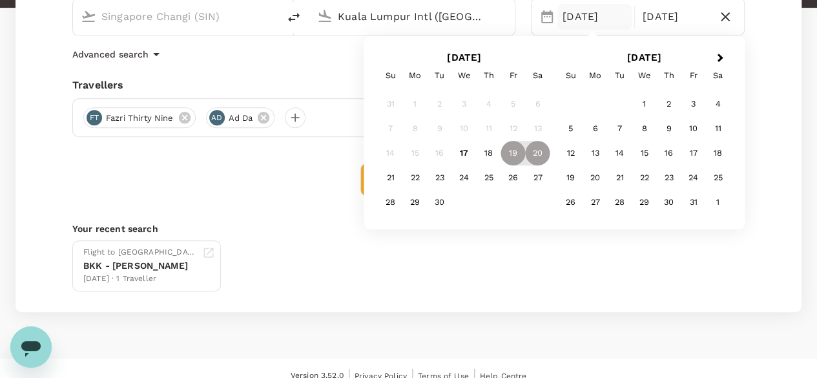
scroll to position [105, 0]
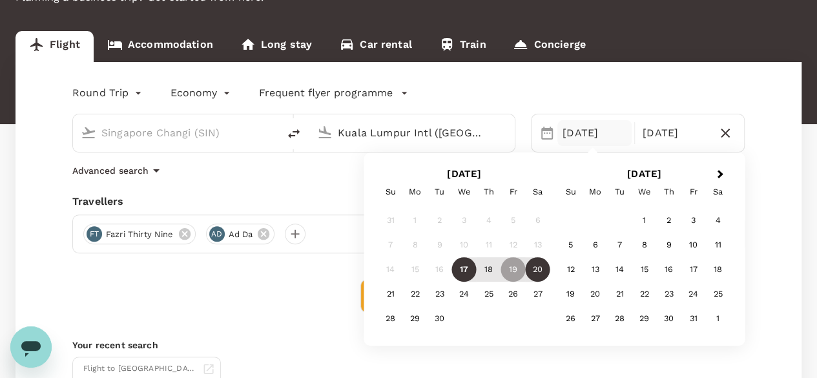
type input "Kuala Lumpur Intl (KUL)"
drag, startPoint x: 279, startPoint y: 304, endPoint x: 327, endPoint y: 306, distance: 47.9
click at [280, 304] on div "Find flights" at bounding box center [408, 296] width 673 height 34
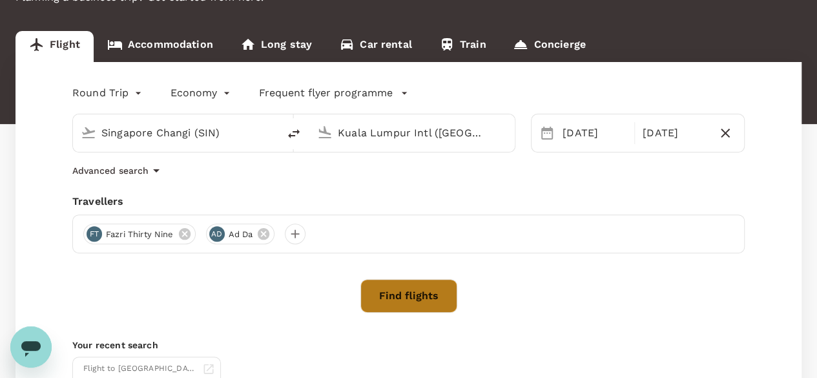
drag, startPoint x: 367, startPoint y: 300, endPoint x: 373, endPoint y: 297, distance: 7.2
click at [370, 299] on button "Find flights" at bounding box center [409, 296] width 97 height 34
click at [379, 295] on div "Find flights" at bounding box center [408, 296] width 673 height 34
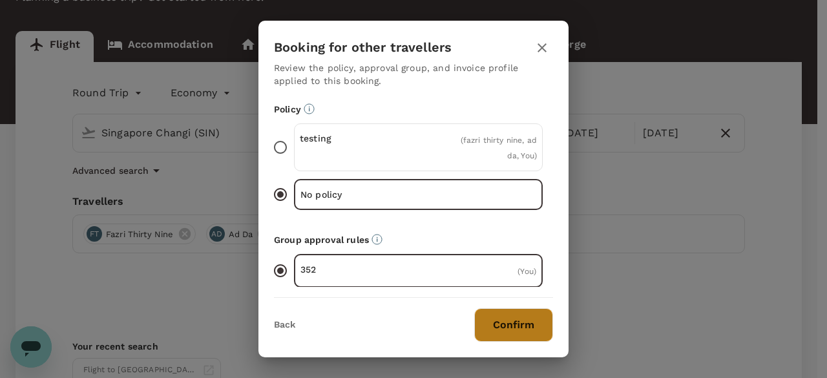
click at [517, 329] on button "Confirm" at bounding box center [513, 325] width 79 height 34
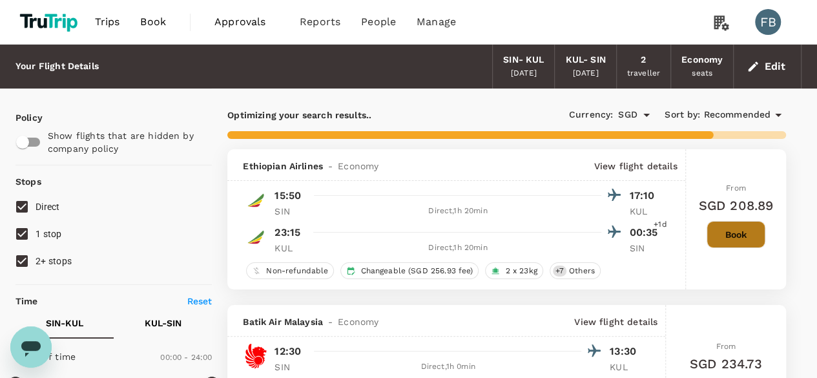
click at [742, 227] on button "Book" at bounding box center [736, 234] width 59 height 27
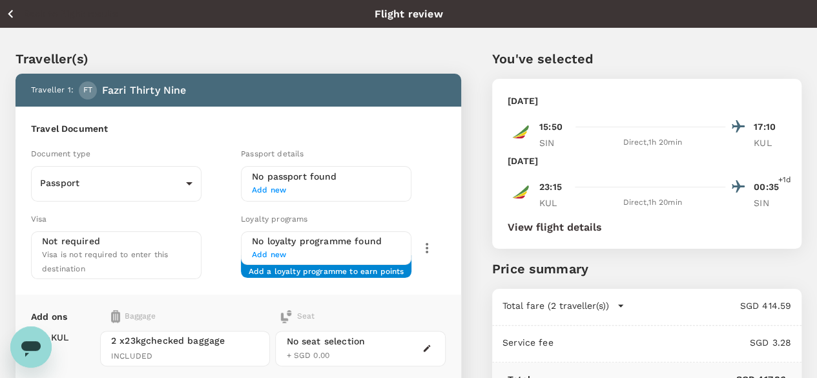
click at [21, 21] on button "Back to flight results" at bounding box center [61, 14] width 113 height 16
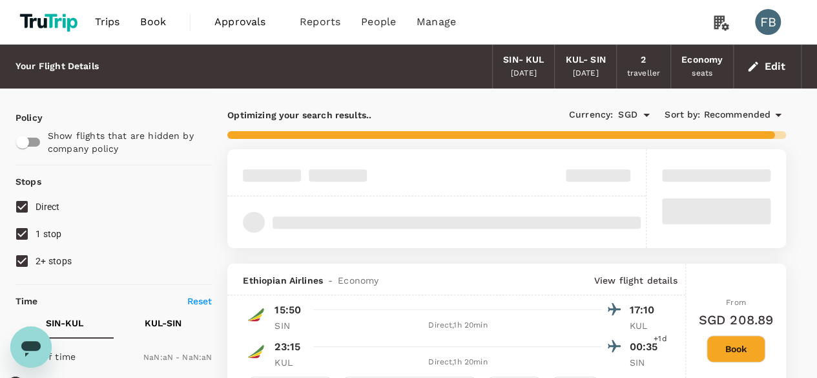
type input "1440"
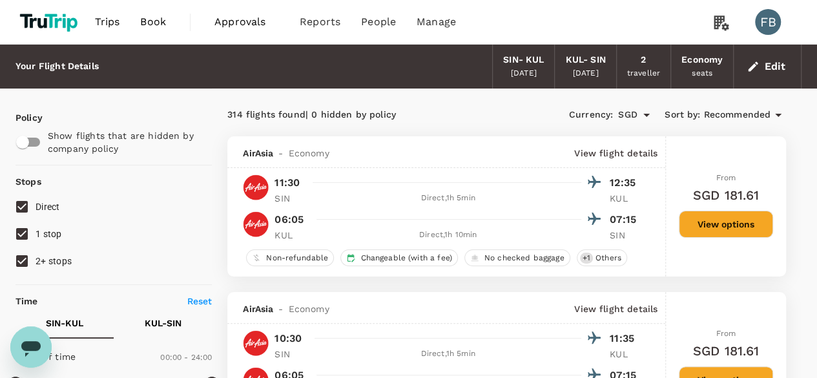
click at [760, 63] on button "Edit" at bounding box center [767, 66] width 47 height 21
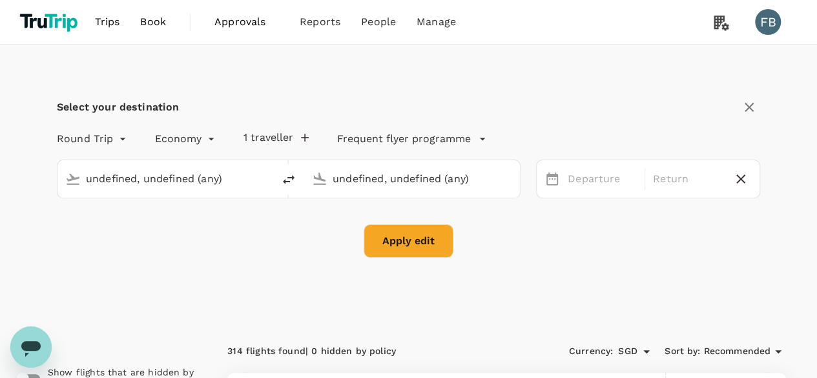
type input "Singapore Changi (SIN)"
type input "Kuala Lumpur Intl (KUL)"
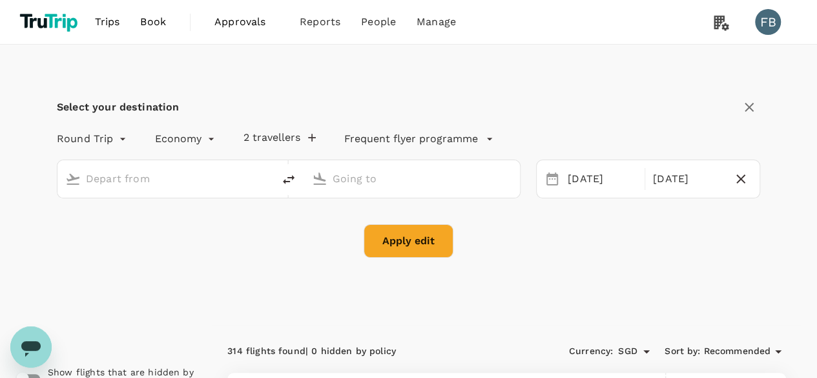
type input "Singapore Changi (SIN)"
type input "Kuala Lumpur Intl (KUL)"
click at [281, 179] on icon "delete" at bounding box center [289, 180] width 16 height 16
type input "Kuala Lumpur Intl (KUL)"
type input "Singapore Changi (SIN)"
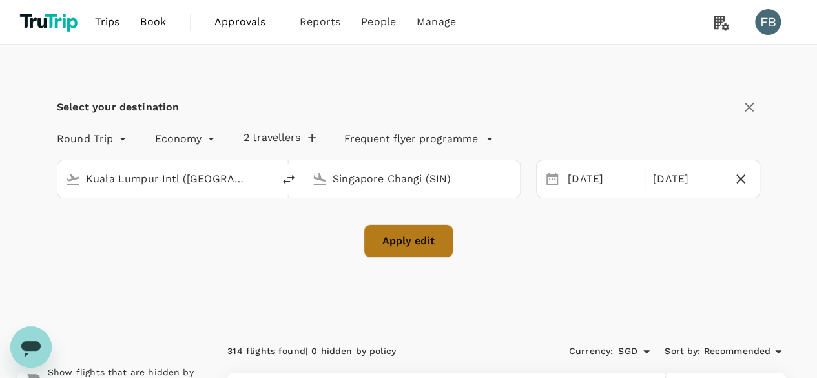
click at [408, 232] on button "Apply edit" at bounding box center [409, 241] width 90 height 34
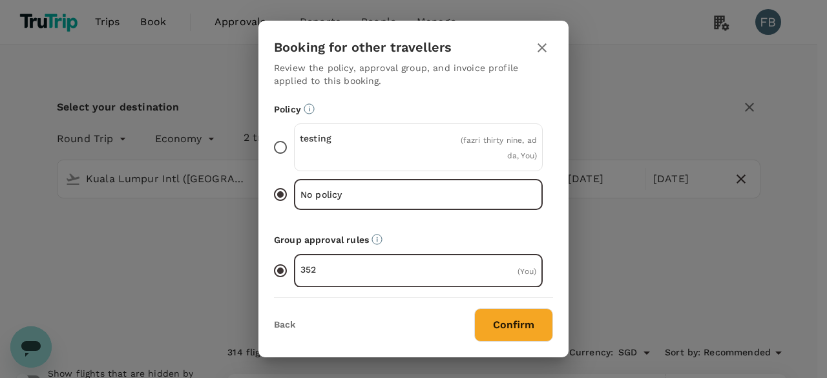
drag, startPoint x: 511, startPoint y: 329, endPoint x: 482, endPoint y: 375, distance: 54.9
click at [512, 329] on button "Confirm" at bounding box center [513, 325] width 79 height 34
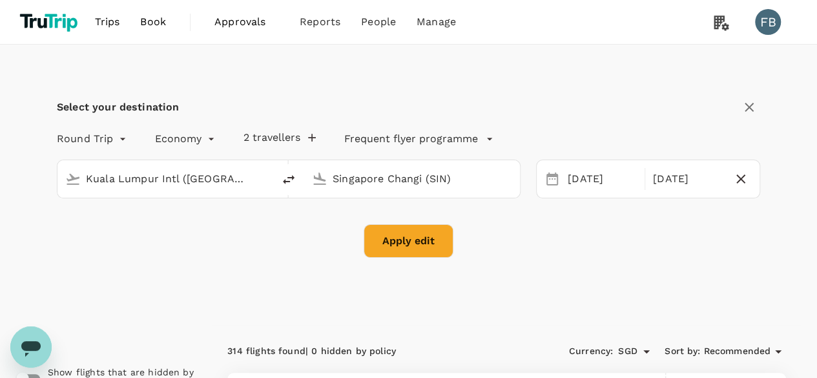
checkbox input "false"
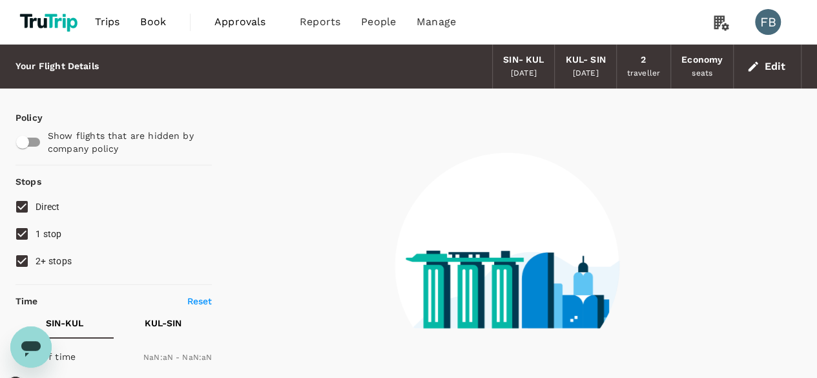
type input "1440"
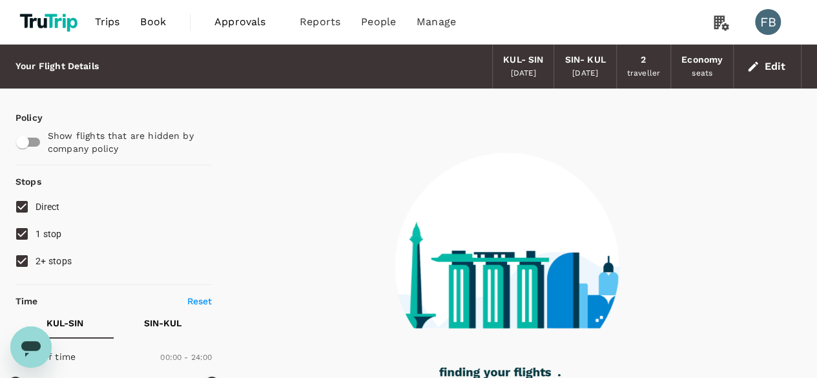
checkbox input "true"
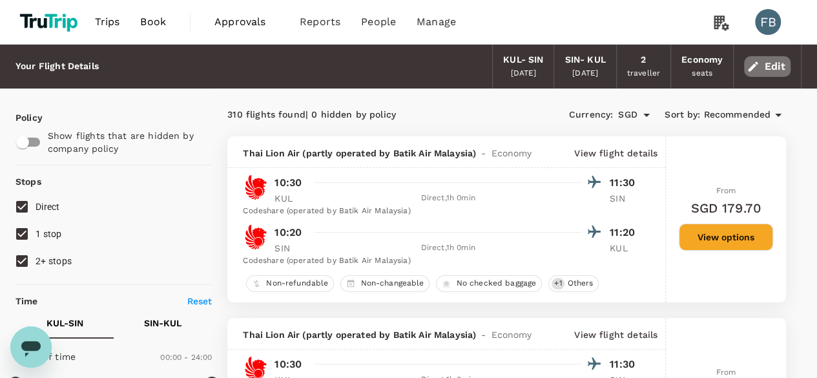
click at [772, 70] on button "Edit" at bounding box center [767, 66] width 47 height 21
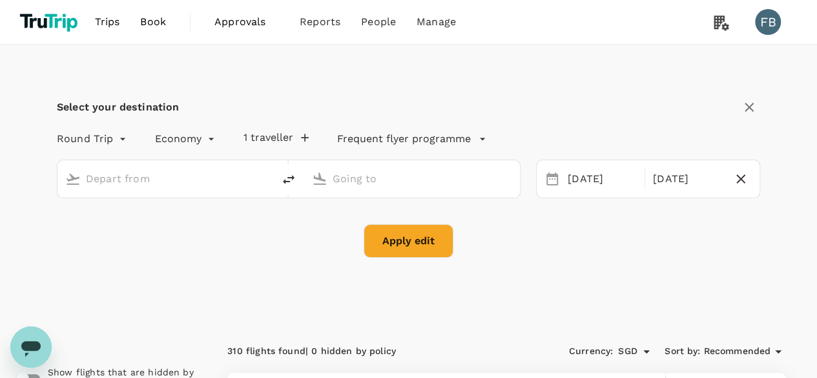
type input "Kuala Lumpur Intl (KUL)"
type input "Singapore Changi (SIN)"
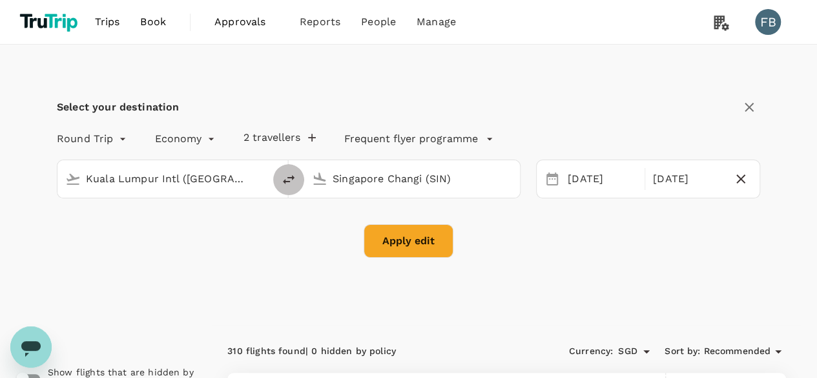
click at [297, 181] on button "delete" at bounding box center [288, 179] width 31 height 31
type input "Singapore Changi (SIN)"
click at [362, 171] on input "Kuala Lumpur Intl (KUL)" at bounding box center [413, 179] width 160 height 20
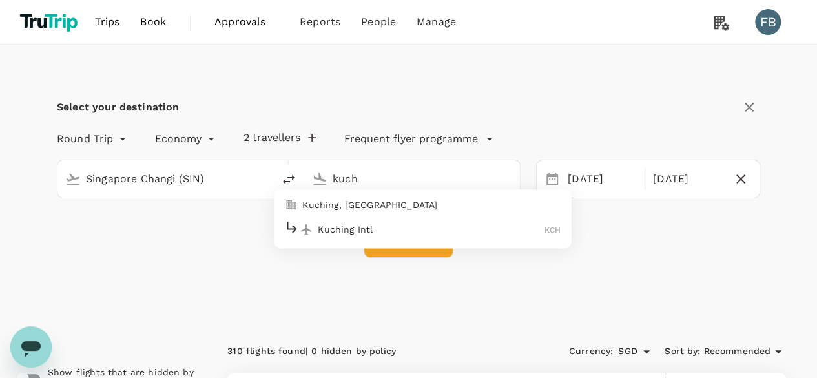
click at [394, 216] on li "Kuching Intl KCH" at bounding box center [422, 229] width 297 height 28
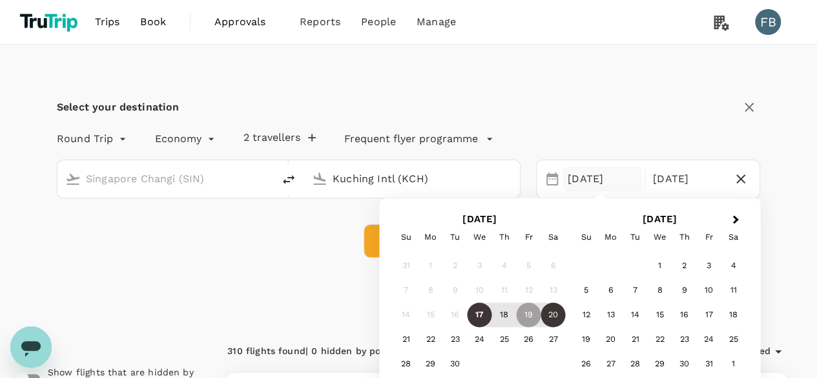
type input "Kuching Intl (KCH)"
click at [279, 229] on div "Apply edit" at bounding box center [409, 241] width 704 height 34
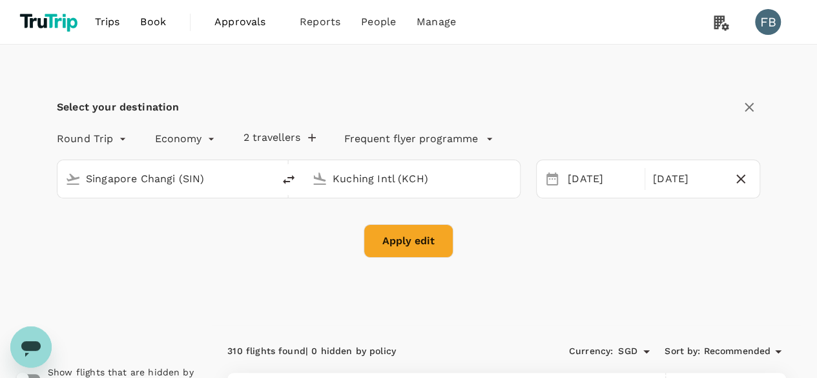
drag, startPoint x: 412, startPoint y: 229, endPoint x: 422, endPoint y: 231, distance: 9.8
click at [421, 231] on button "Apply edit" at bounding box center [409, 241] width 90 height 34
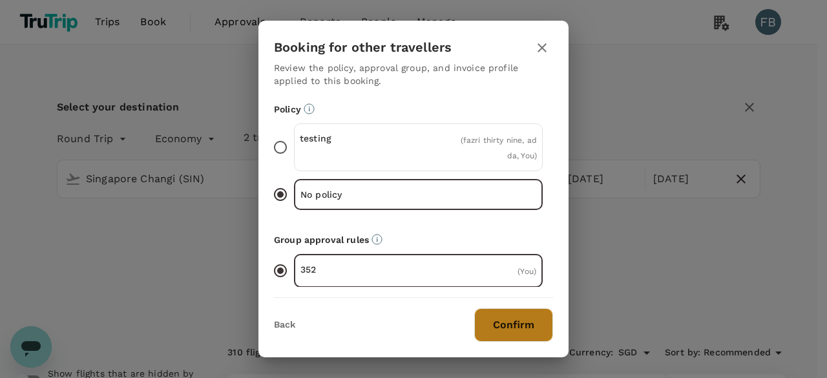
click at [530, 317] on button "Confirm" at bounding box center [513, 325] width 79 height 34
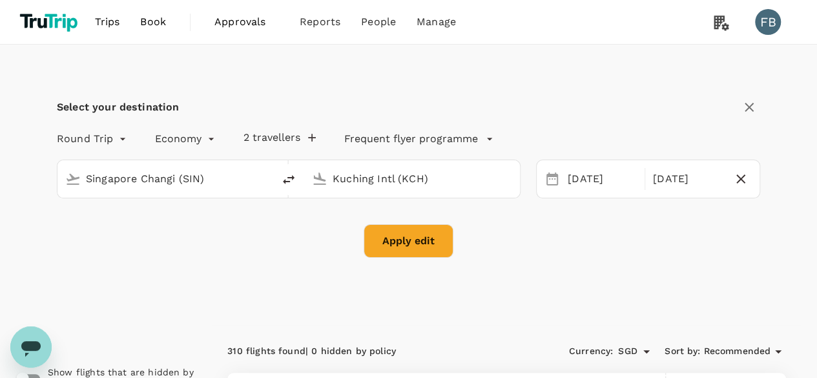
checkbox input "false"
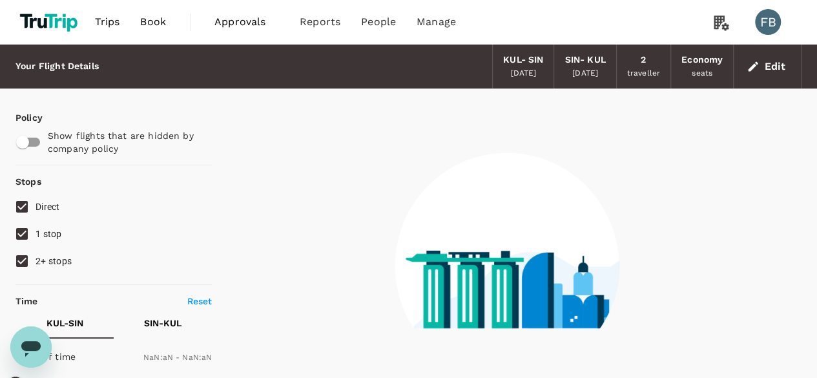
type input "1440"
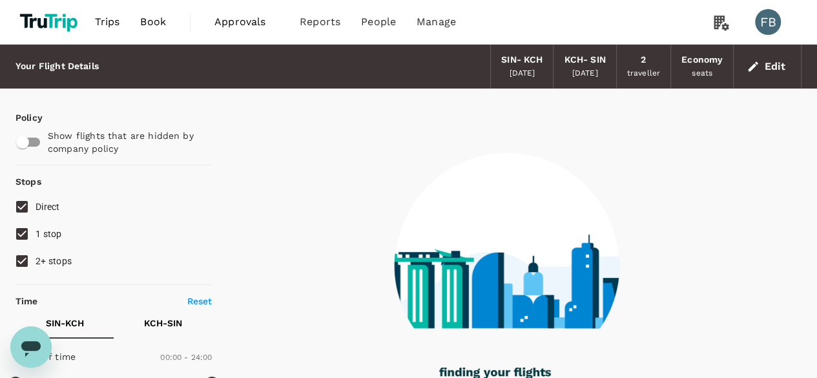
type input "790"
checkbox input "true"
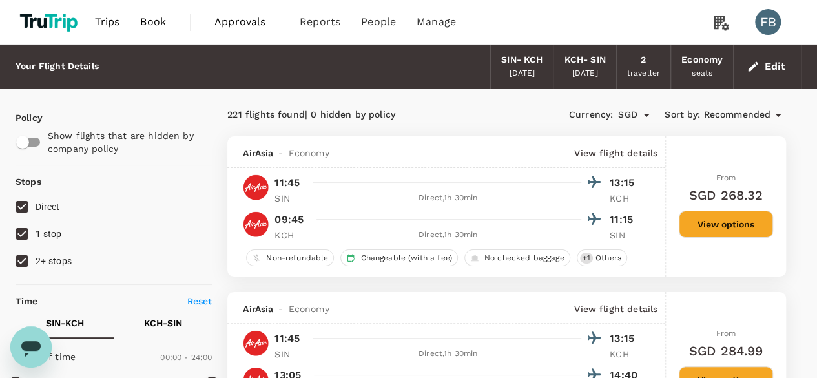
click at [761, 59] on button "Edit" at bounding box center [767, 66] width 47 height 21
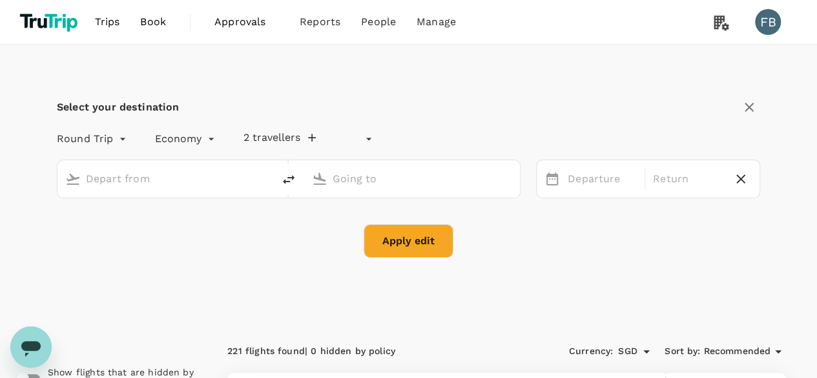
type input "undefined, undefined (any)"
type input "Singapore Changi (SIN)"
type input "Kuching Intl (KCH)"
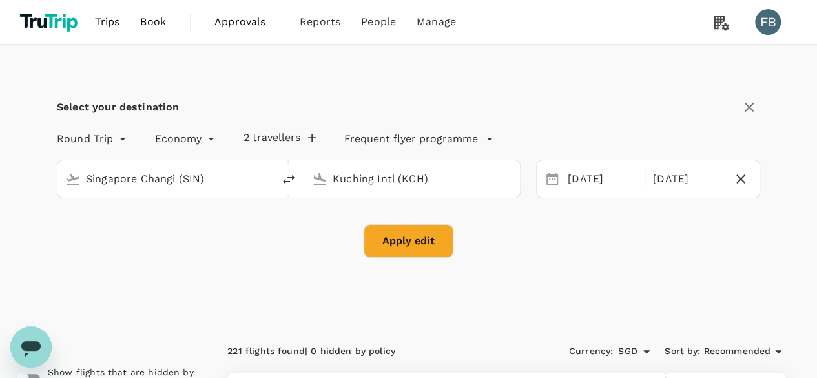
click at [196, 171] on input "Singapore Changi (SIN)" at bounding box center [166, 179] width 160 height 20
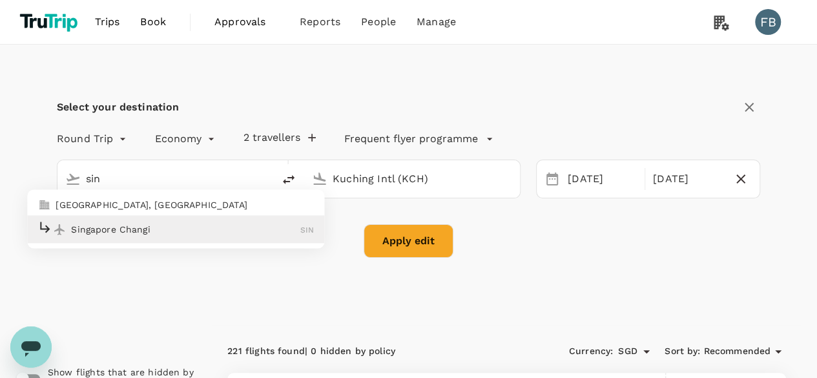
click at [171, 205] on p "Singapore, Singapore" at bounding box center [185, 204] width 258 height 13
type input "[GEOGRAPHIC_DATA], [GEOGRAPHIC_DATA] (any)"
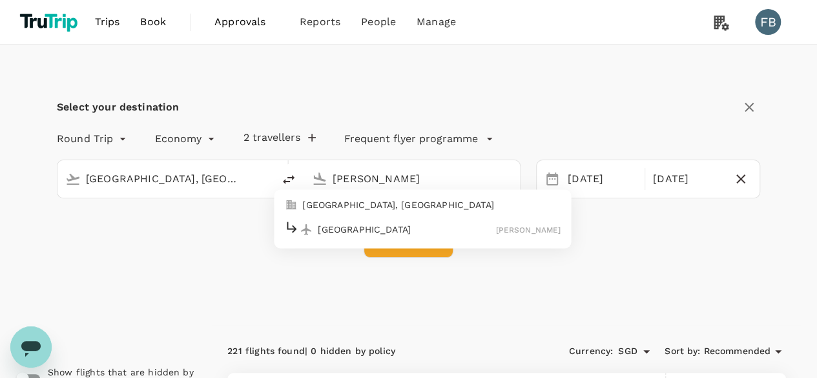
click at [422, 199] on p "Melbourne, Australia" at bounding box center [431, 204] width 258 height 13
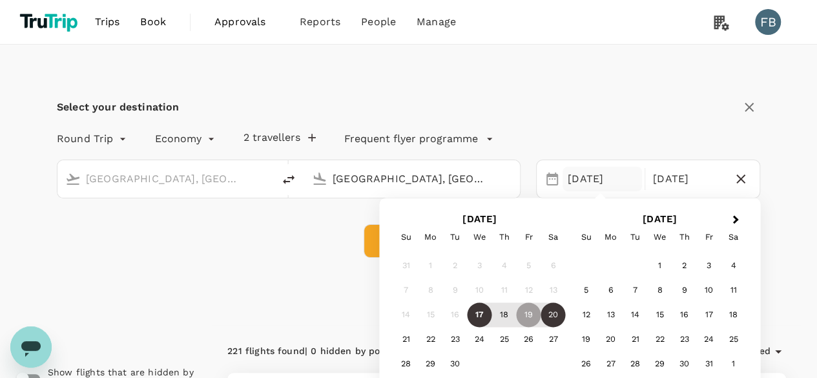
type input "Melbourne, Australia (any)"
click at [739, 177] on icon "button" at bounding box center [741, 178] width 9 height 9
type input "oneway"
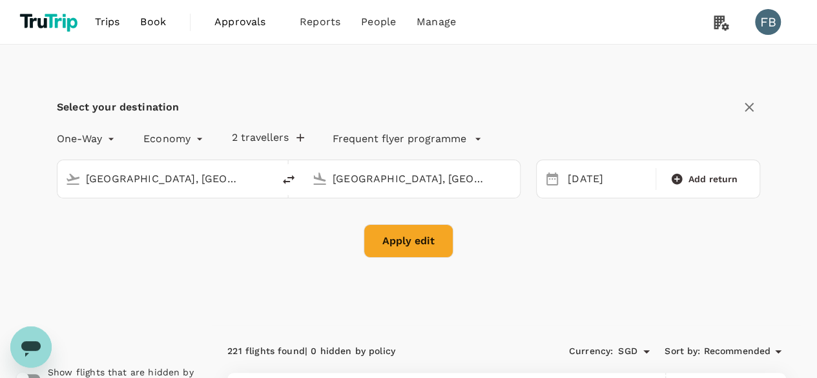
click at [408, 249] on button "Apply edit" at bounding box center [409, 241] width 90 height 34
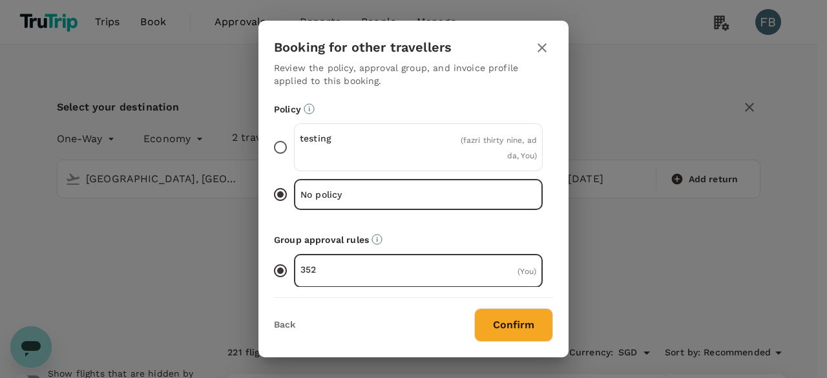
click at [543, 329] on button "Confirm" at bounding box center [513, 325] width 79 height 34
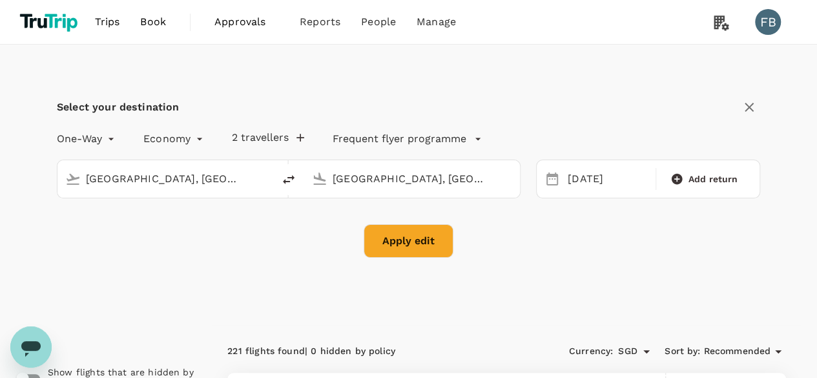
checkbox input "false"
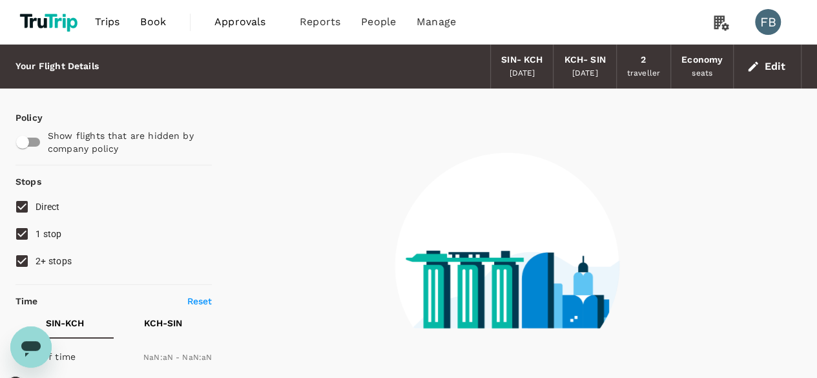
type input "1440"
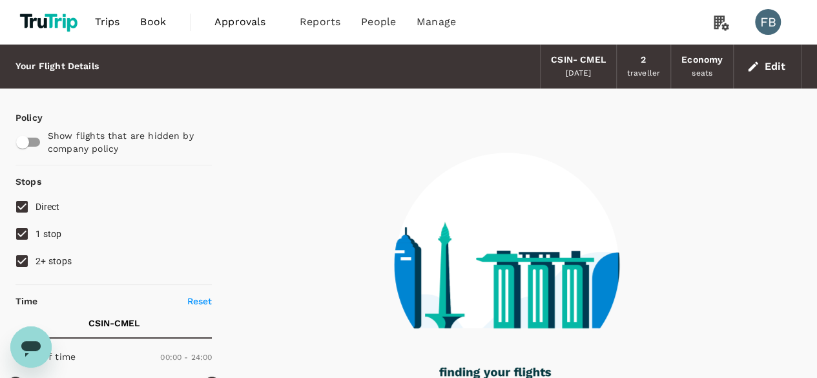
type input "1515"
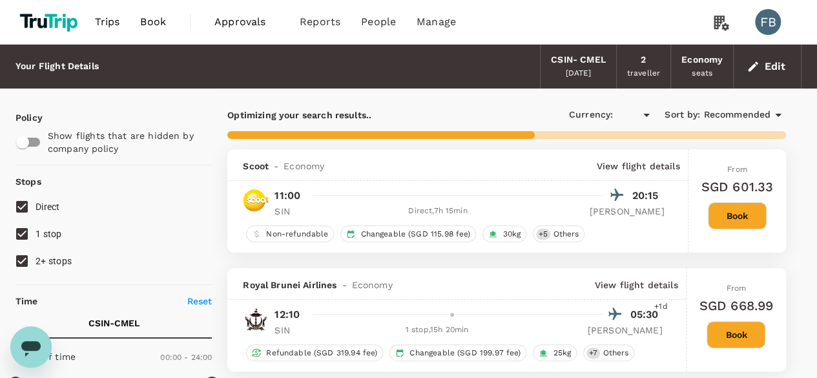
checkbox input "true"
type input "SGD"
type input "2175"
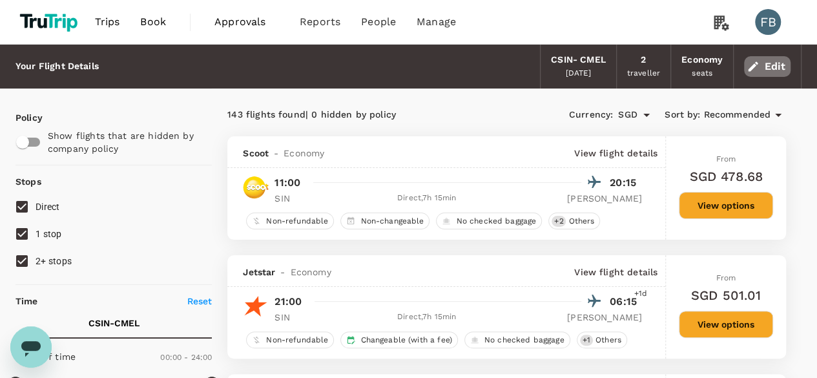
click at [757, 63] on icon "button" at bounding box center [754, 66] width 10 height 10
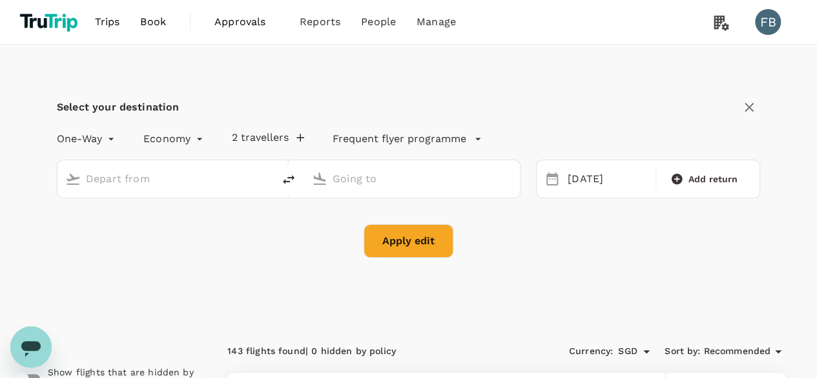
type input "[GEOGRAPHIC_DATA], [GEOGRAPHIC_DATA] (any)"
type input "Melbourne, Australia (any)"
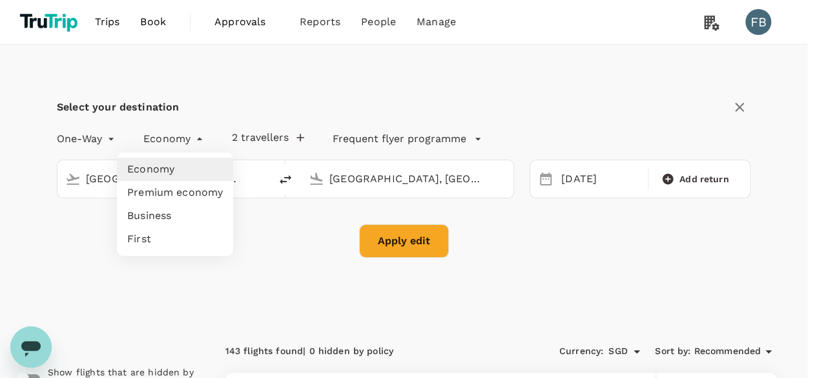
click at [189, 191] on li "Premium economy" at bounding box center [175, 192] width 116 height 23
type input "premium-economy"
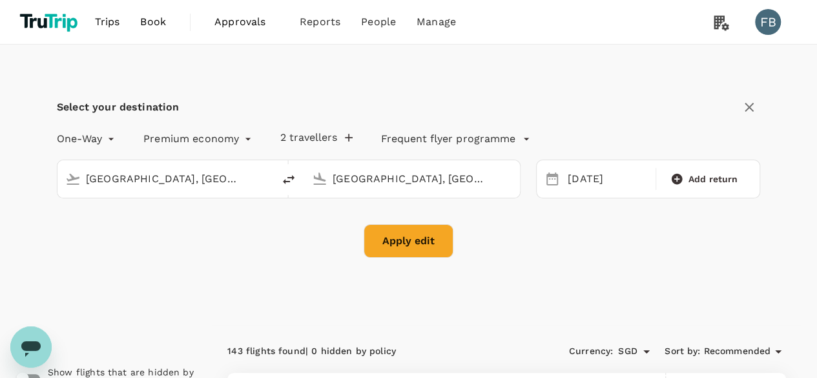
click at [238, 172] on input "[GEOGRAPHIC_DATA], [GEOGRAPHIC_DATA] (any)" at bounding box center [166, 179] width 160 height 20
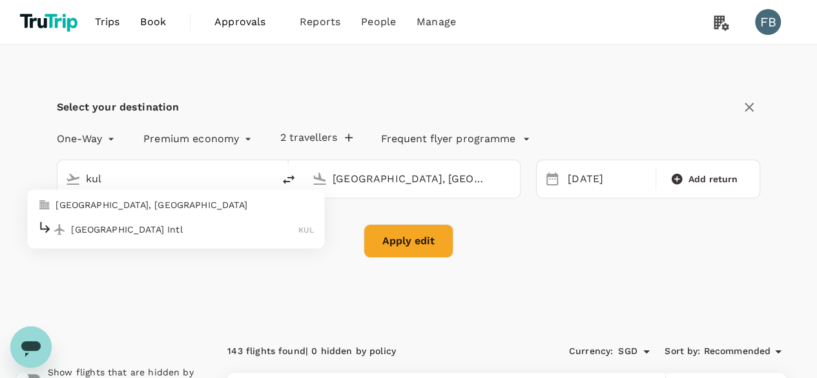
click at [211, 227] on p "Kuala Lumpur Intl" at bounding box center [184, 229] width 227 height 13
type input "Kuala Lumpur Intl (KUL)"
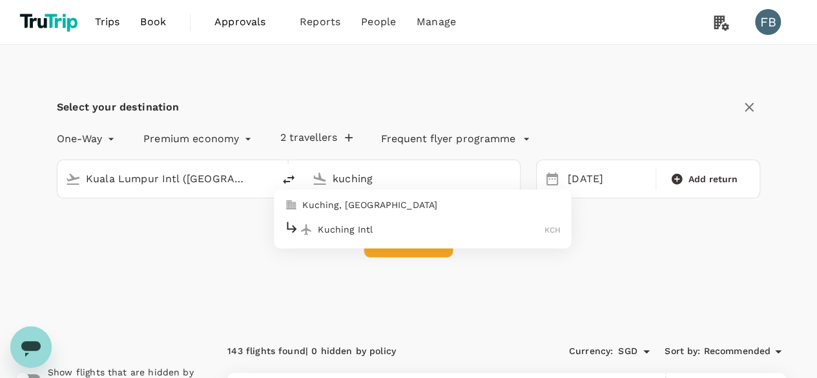
click at [347, 233] on p "Kuching Intl" at bounding box center [431, 229] width 227 height 13
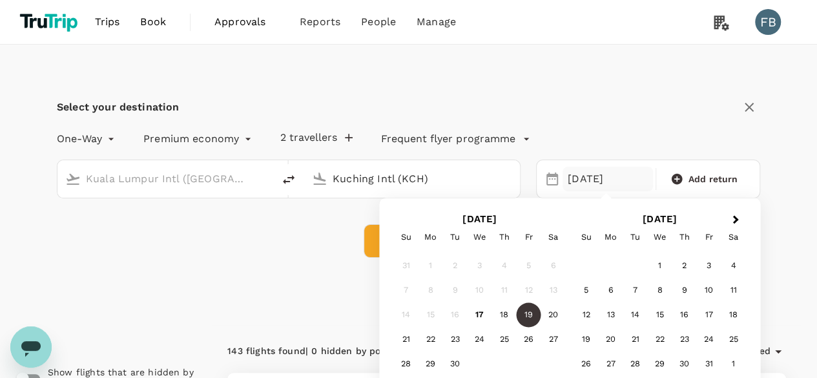
type input "Kuching Intl (KCH)"
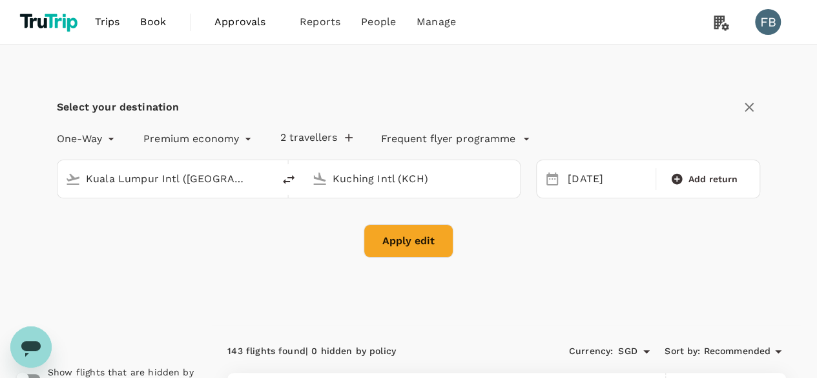
click at [533, 136] on div "One-Way oneway Premium economy premium-economy 2 travellers Frequent flyer prog…" at bounding box center [396, 136] width 730 height 26
click at [509, 136] on p "Frequent flyer programme" at bounding box center [448, 139] width 134 height 16
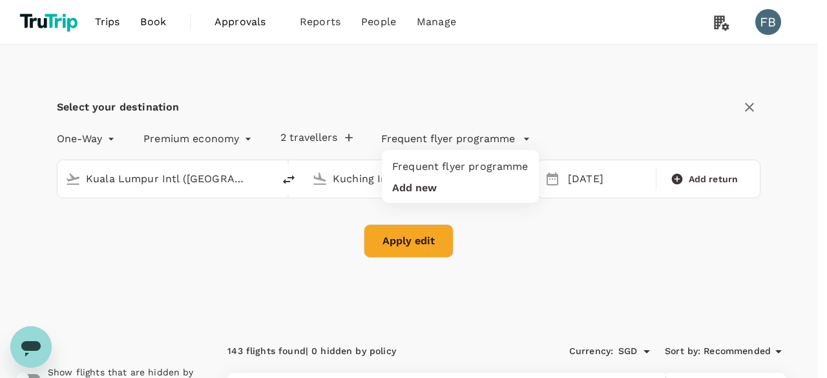
click at [455, 185] on li "Add new" at bounding box center [460, 187] width 157 height 19
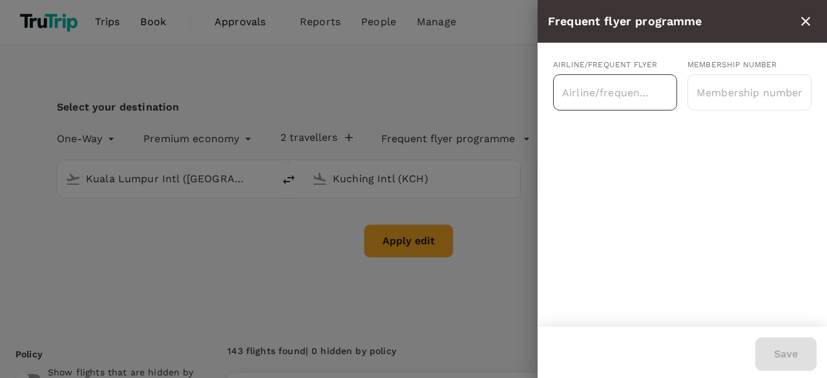
click at [673, 94] on div "​" at bounding box center [615, 92] width 124 height 36
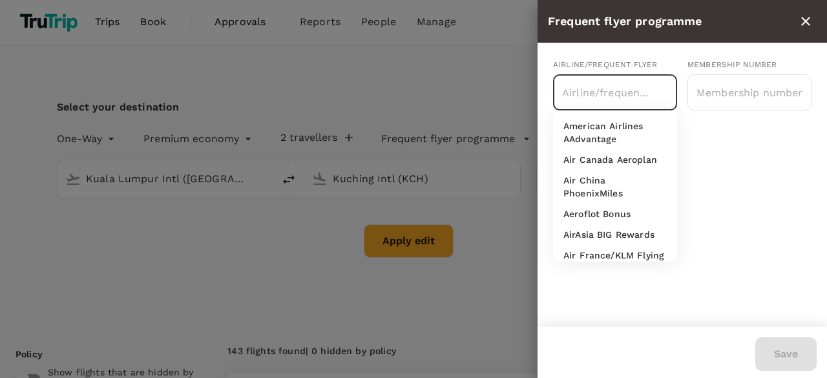
click at [594, 156] on p "Air Canada Aeroplan" at bounding box center [610, 159] width 94 height 13
type input "Air Canada Aeroplan"
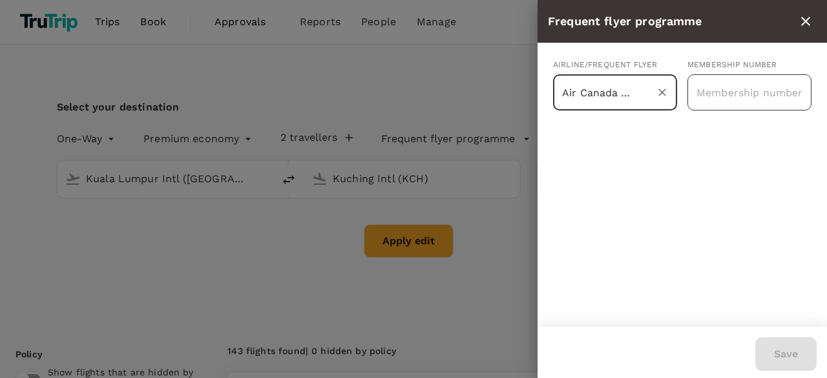
click at [731, 95] on input "text" at bounding box center [750, 92] width 124 height 32
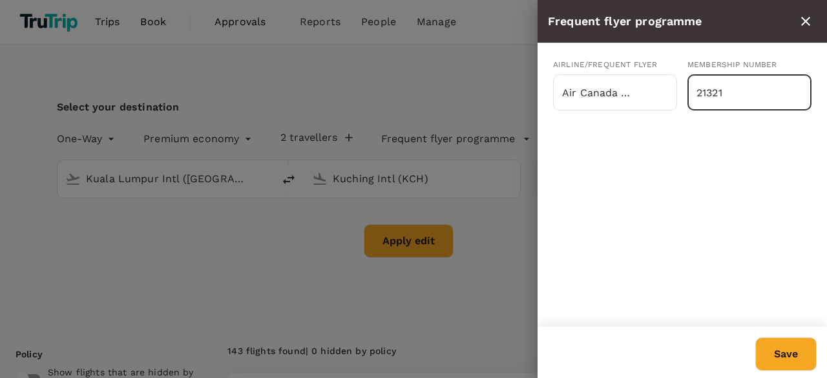
type input "21321"
click at [787, 347] on button "Save" at bounding box center [785, 354] width 61 height 34
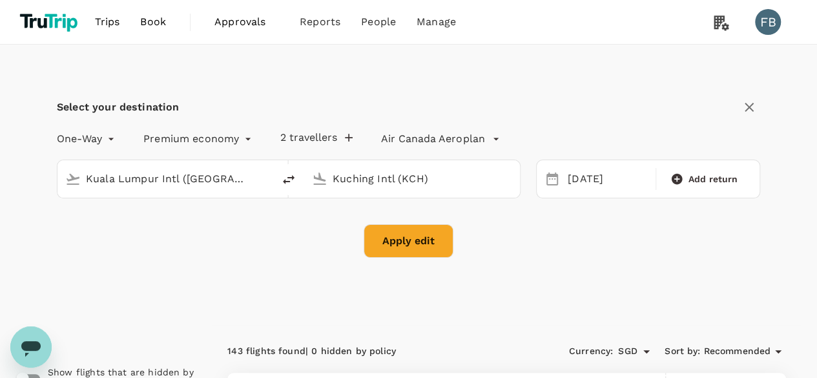
click at [415, 253] on button "Apply edit" at bounding box center [409, 241] width 90 height 34
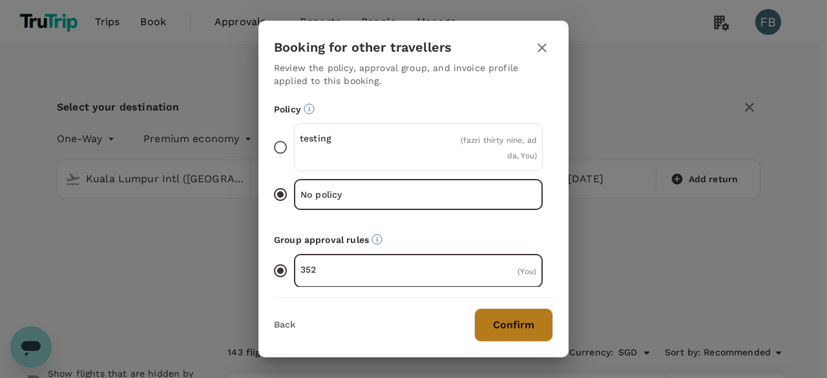
click at [496, 316] on button "Confirm" at bounding box center [513, 325] width 79 height 34
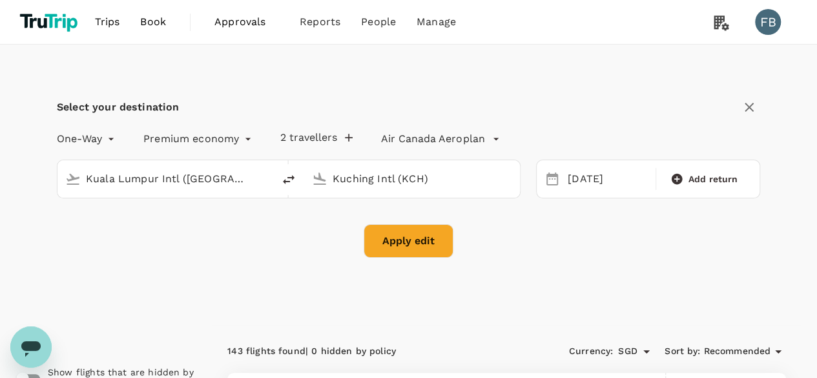
checkbox input "false"
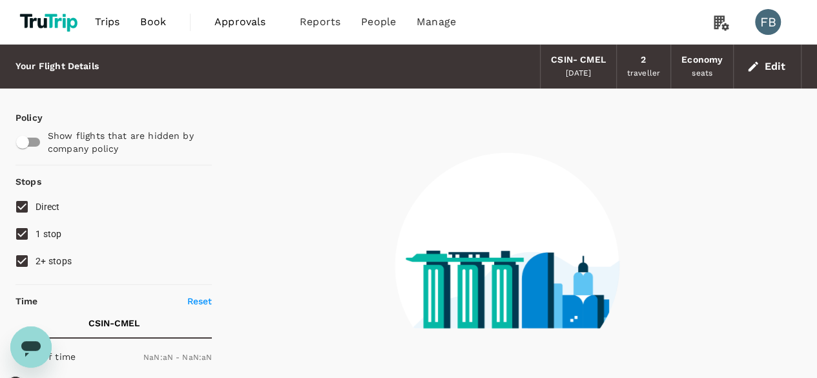
type input "1440"
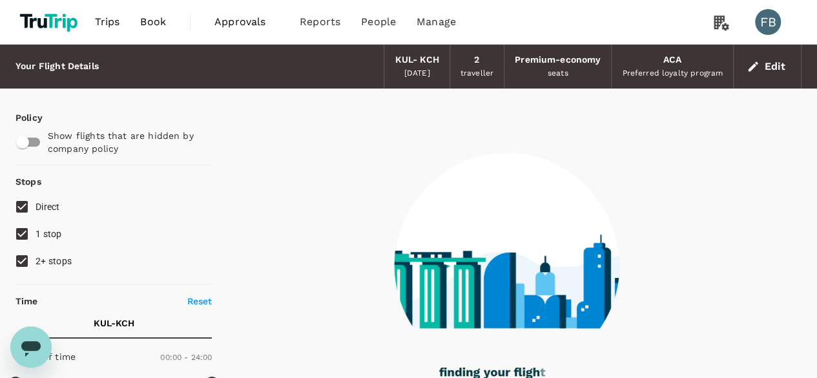
type input "110"
checkbox input "true"
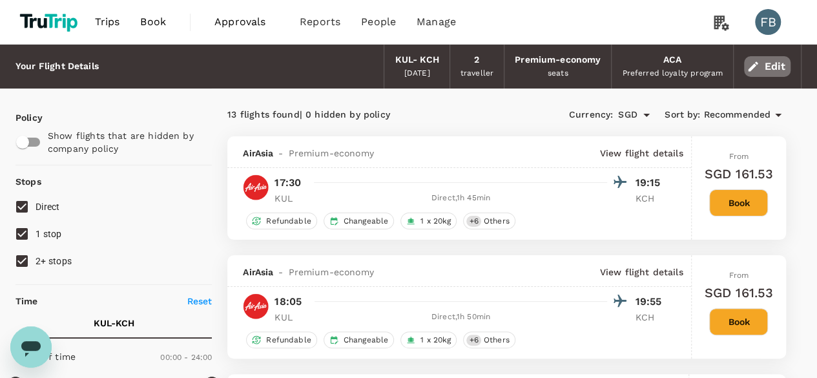
click at [769, 62] on button "Edit" at bounding box center [767, 66] width 47 height 21
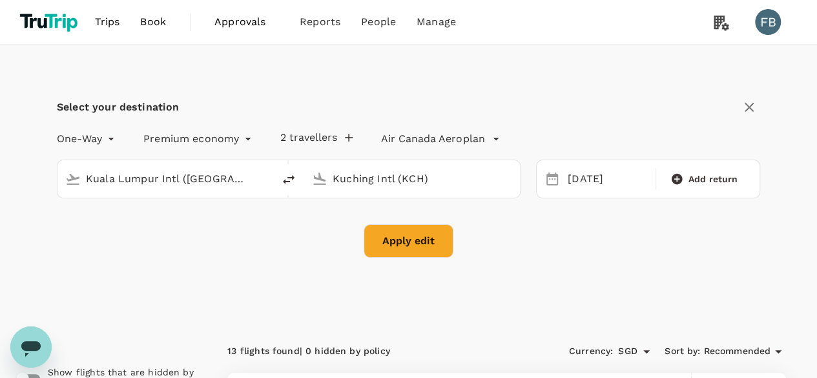
type input "Kuala Lumpur Intl (KUL)"
type input "Kuching Intl (KCH)"
click at [297, 184] on button "delete" at bounding box center [288, 179] width 31 height 31
type input "Kuching Intl (KCH)"
click at [339, 181] on input "Kuala Lumpur Intl (KUL)" at bounding box center [413, 179] width 160 height 20
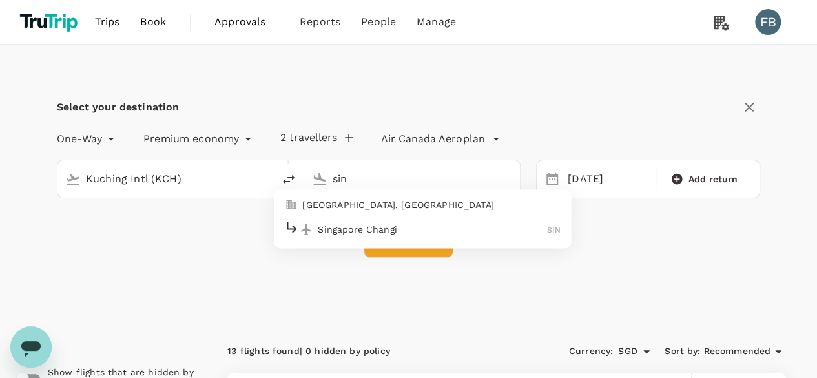
click at [368, 209] on p "Singapore, Singapore" at bounding box center [431, 204] width 258 height 13
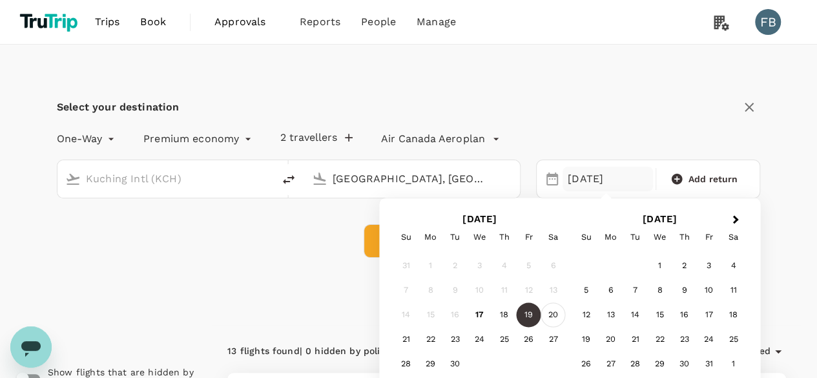
type input "[GEOGRAPHIC_DATA], [GEOGRAPHIC_DATA] (any)"
click at [560, 315] on div "20" at bounding box center [553, 315] width 25 height 25
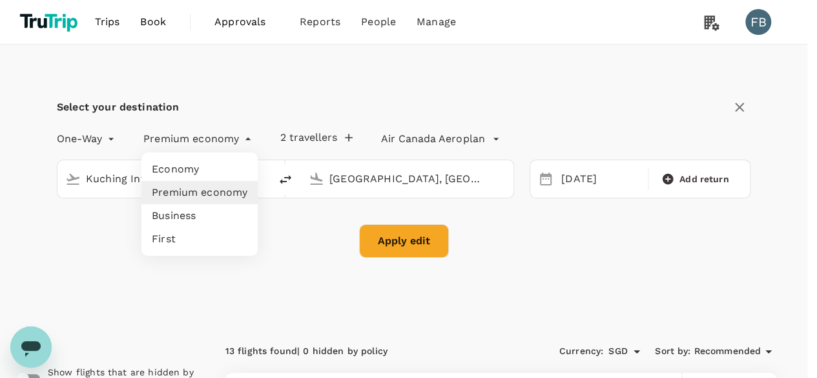
click at [222, 229] on li "First" at bounding box center [200, 238] width 116 height 23
type input "first"
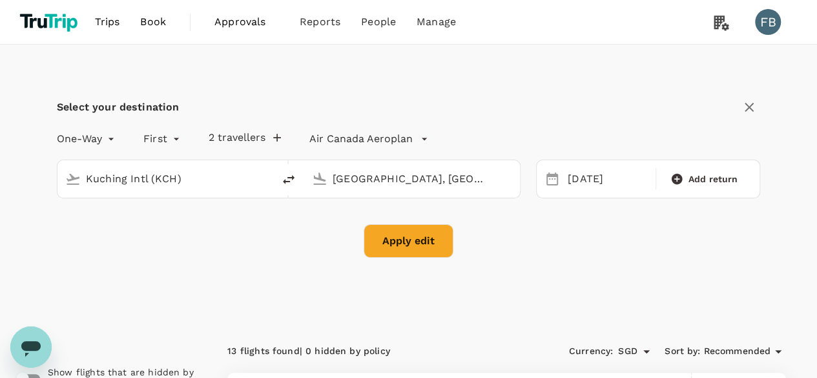
click at [454, 228] on div "Economy Premium economy Business First" at bounding box center [408, 189] width 817 height 378
click at [441, 232] on button "Apply edit" at bounding box center [409, 241] width 90 height 34
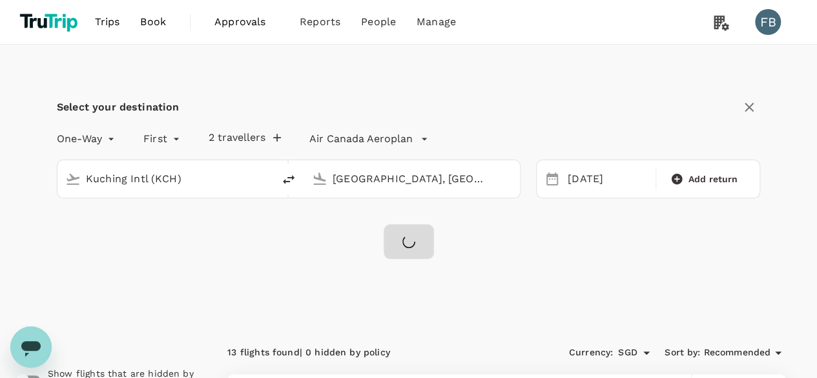
click at [433, 234] on div at bounding box center [409, 241] width 50 height 35
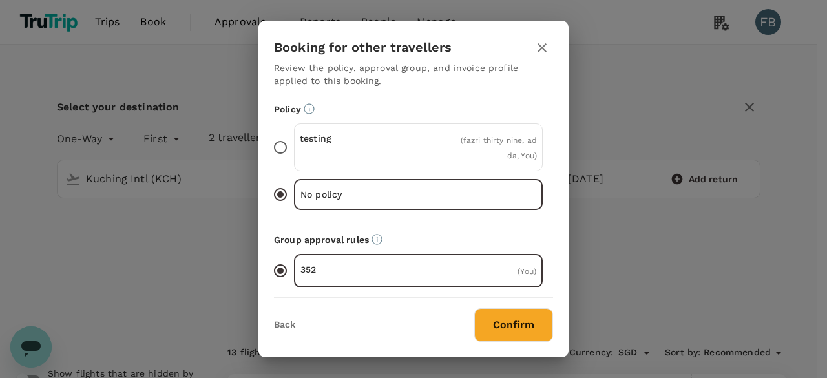
click at [498, 336] on button "Confirm" at bounding box center [513, 325] width 79 height 34
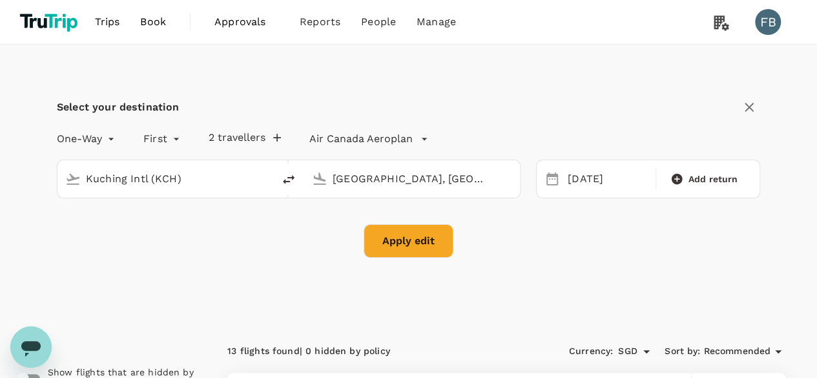
checkbox input "false"
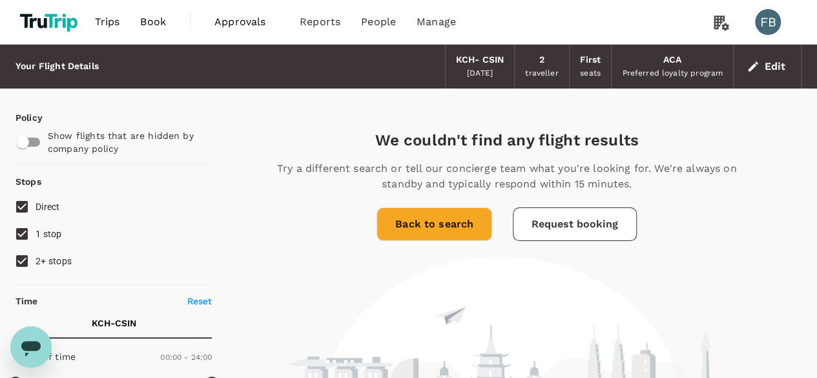
click at [797, 239] on div "We couldn't find any flight results Try a different search or tell our concierg…" at bounding box center [507, 277] width 590 height 295
click at [781, 68] on button "Edit" at bounding box center [767, 66] width 47 height 21
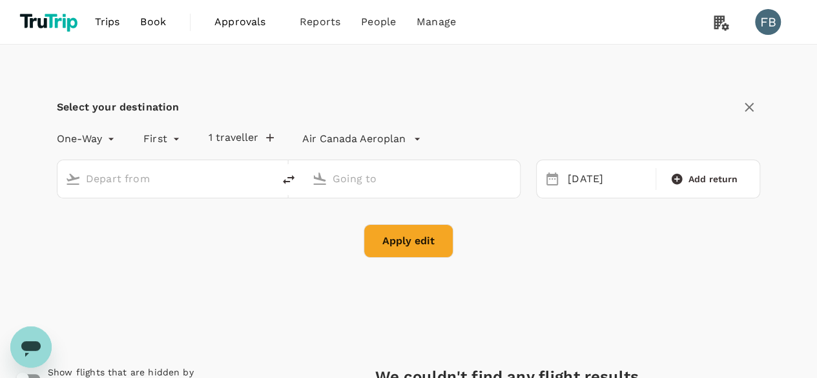
type input "Kuching Intl (KCH)"
type input "[GEOGRAPHIC_DATA], [GEOGRAPHIC_DATA] (any)"
click at [166, 186] on input "Kuching Intl (KCH)" at bounding box center [166, 179] width 160 height 20
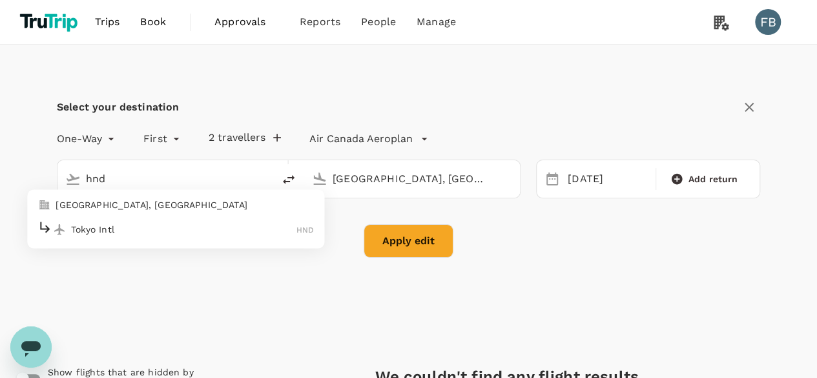
click at [190, 226] on p "Tokyo Intl" at bounding box center [184, 229] width 226 height 13
type input "Tokyo Intl (HND)"
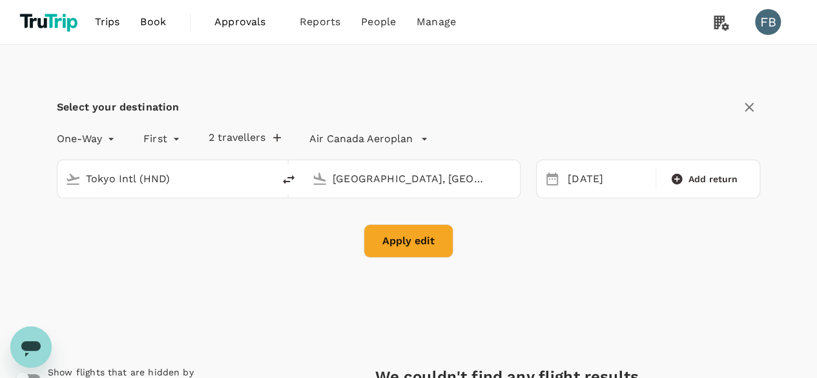
click at [359, 246] on div "Apply edit" at bounding box center [409, 241] width 704 height 34
click at [383, 241] on button "Apply edit" at bounding box center [409, 241] width 90 height 34
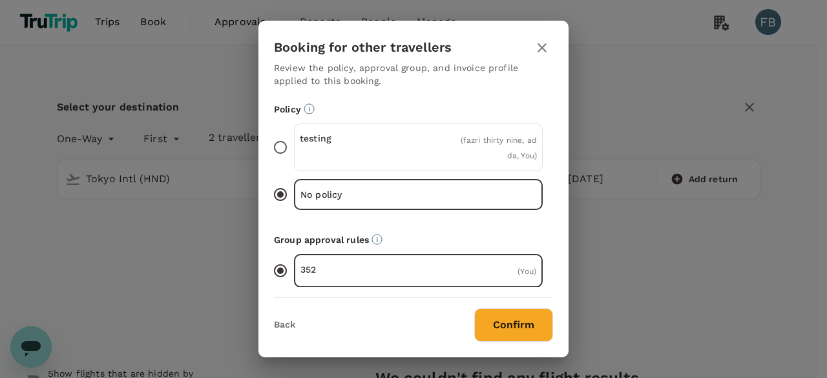
click at [500, 314] on button "Confirm" at bounding box center [513, 325] width 79 height 34
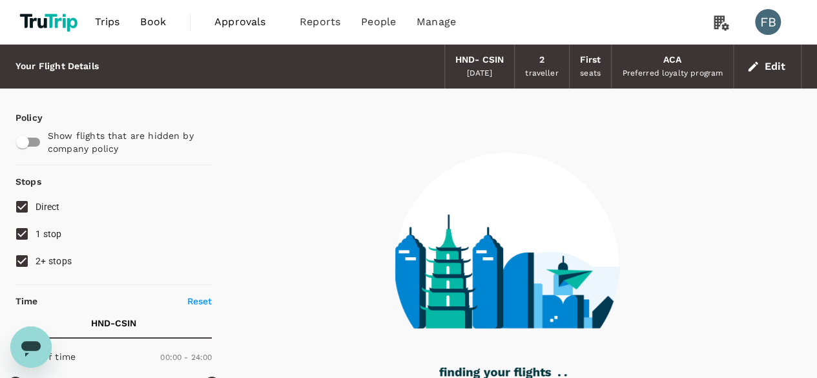
type input "1375"
checkbox input "true"
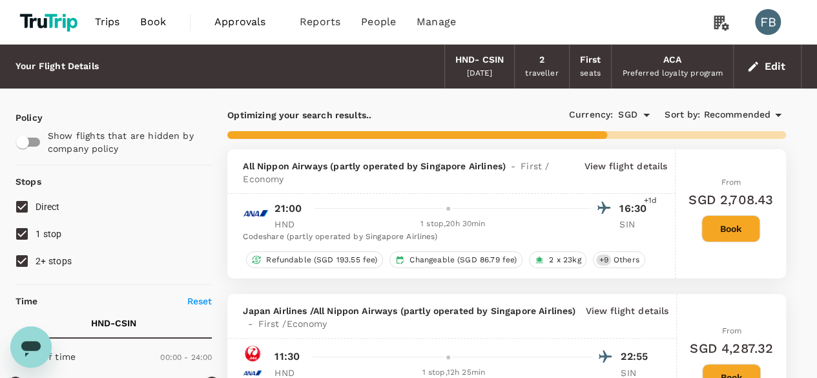
click at [167, 26] on link "Book" at bounding box center [153, 22] width 47 height 44
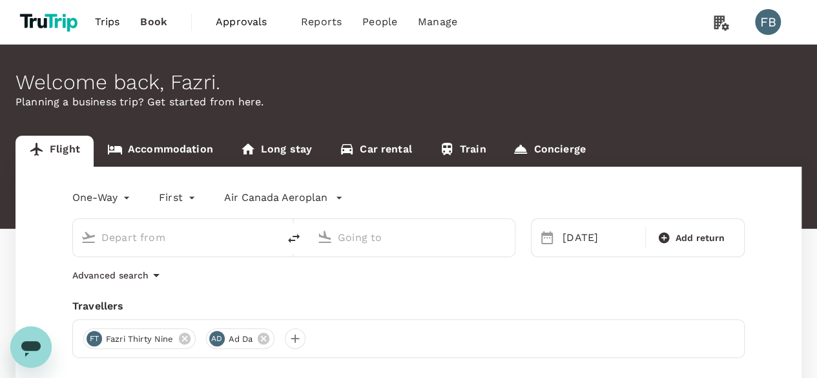
type input "Tokyo Intl (HND)"
type input "[GEOGRAPHIC_DATA], [GEOGRAPHIC_DATA] (any)"
click at [200, 148] on link "Accommodation" at bounding box center [160, 151] width 133 height 31
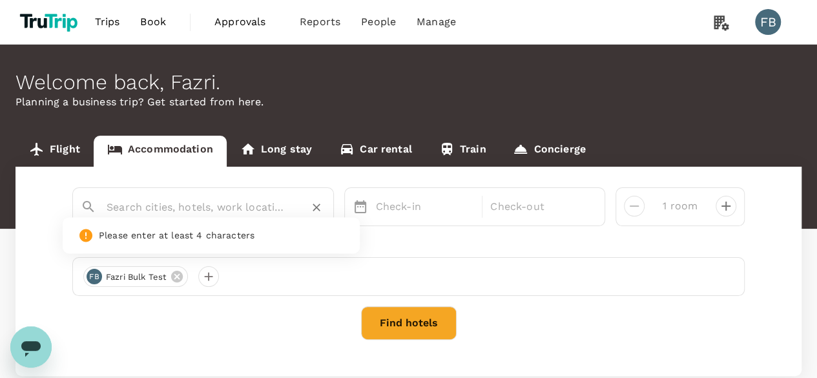
click at [189, 199] on input "text" at bounding box center [198, 207] width 183 height 20
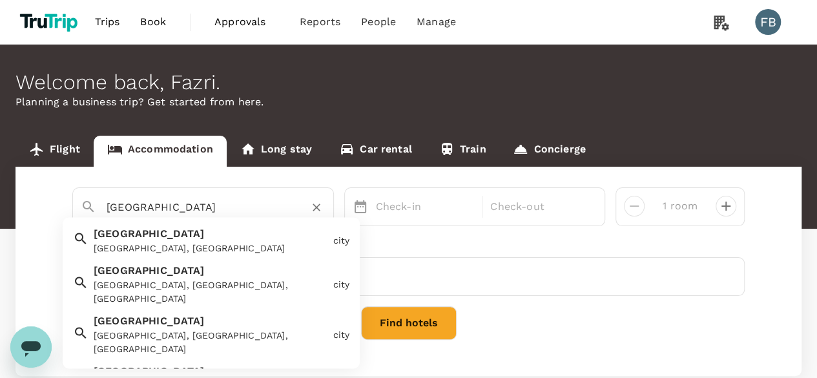
click at [181, 230] on div "Paris Paris, France" at bounding box center [208, 239] width 239 height 34
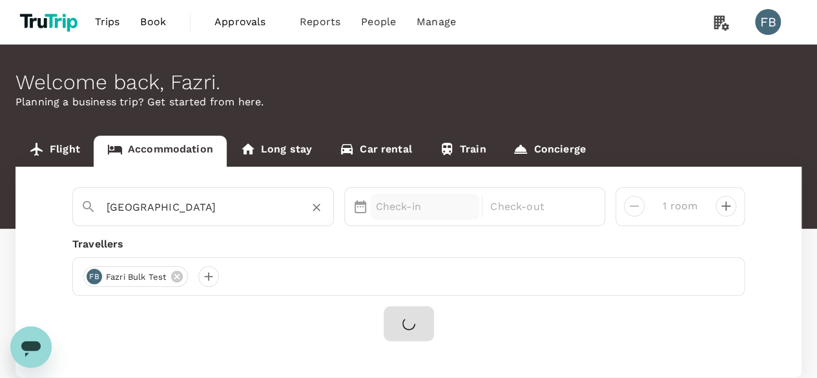
type input "Paris"
click at [438, 202] on p "Check-in" at bounding box center [425, 207] width 99 height 16
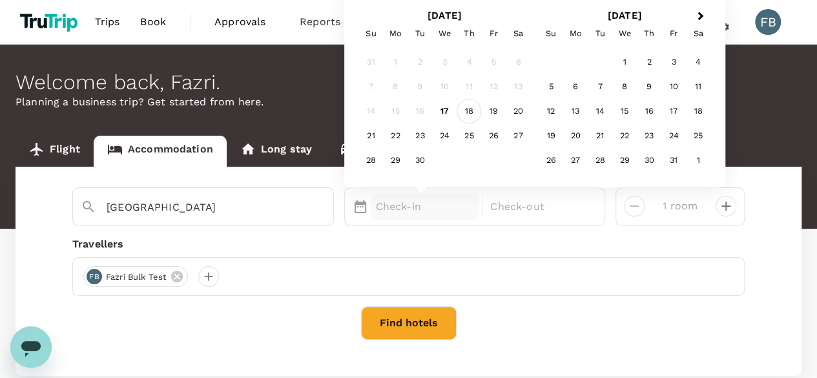
click at [461, 109] on div "18" at bounding box center [469, 112] width 25 height 25
click at [484, 105] on div "19" at bounding box center [493, 112] width 25 height 25
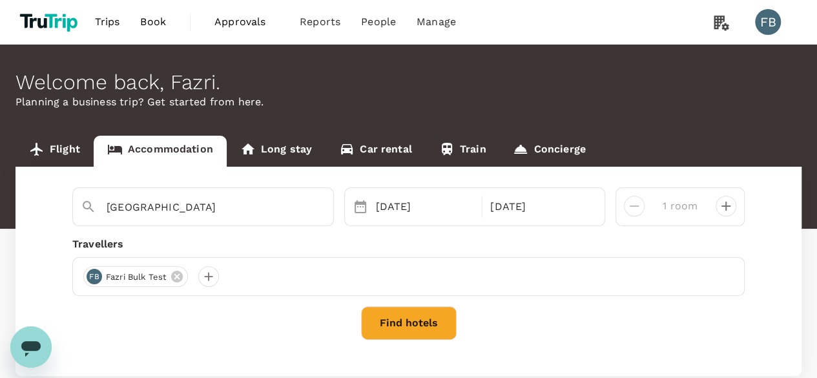
click at [445, 319] on button "Find hotels" at bounding box center [409, 323] width 96 height 34
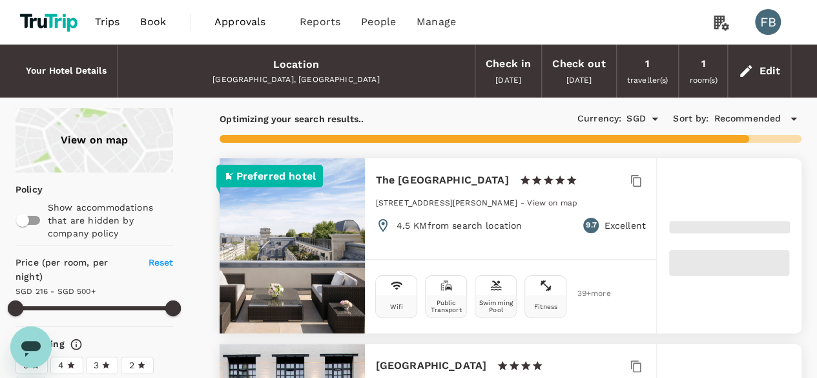
type input "312.25"
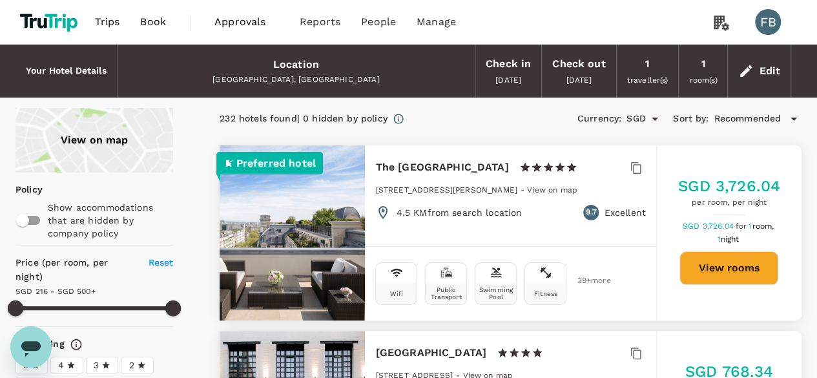
click at [752, 74] on icon at bounding box center [747, 71] width 16 height 16
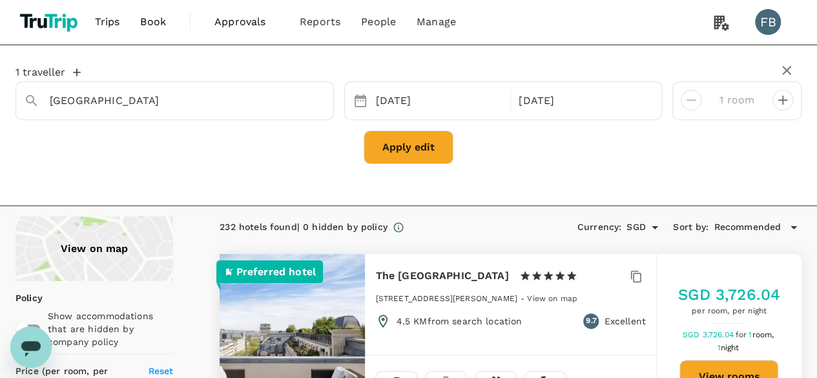
click at [185, 117] on div "Paris" at bounding box center [175, 100] width 319 height 39
click at [190, 108] on input "Paris" at bounding box center [170, 100] width 240 height 20
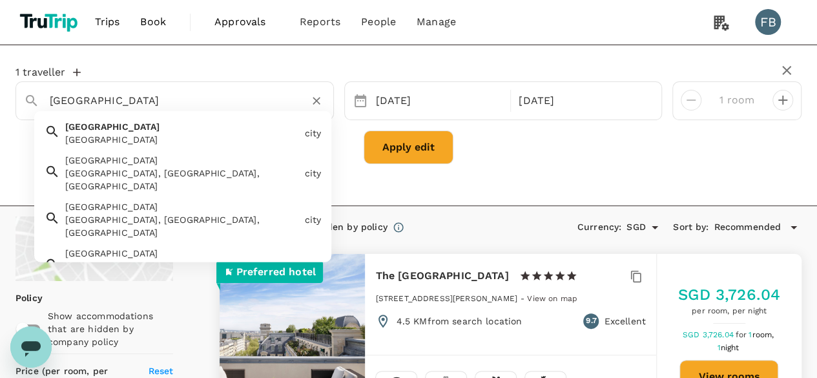
click at [174, 126] on div "Singapore Singapore" at bounding box center [179, 130] width 239 height 31
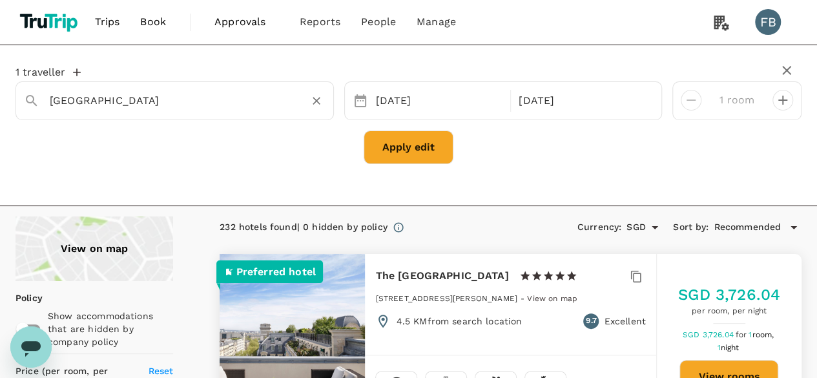
type input "Singapore"
click at [401, 147] on button "Apply edit" at bounding box center [409, 148] width 90 height 34
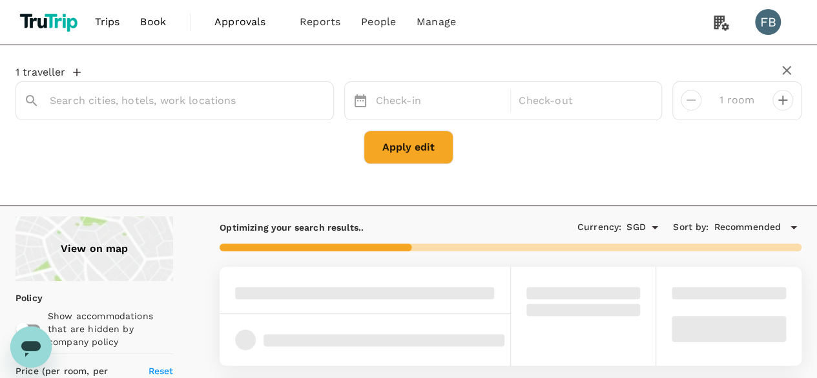
type input "Singapore"
type input "312.67"
type input "55.67"
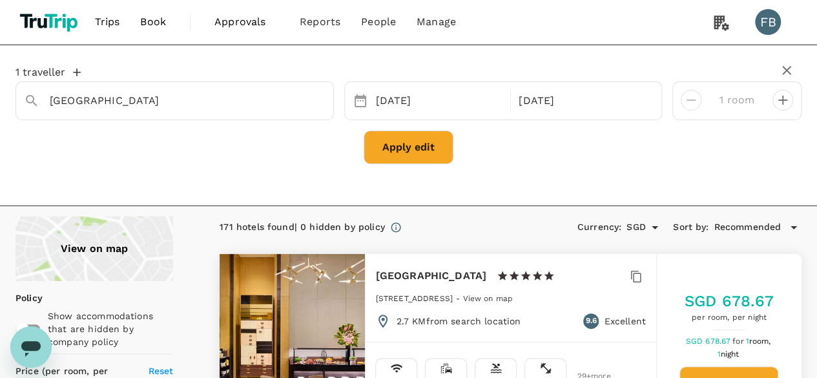
type input "312.67"
click at [122, 96] on input "Singapore" at bounding box center [170, 100] width 240 height 20
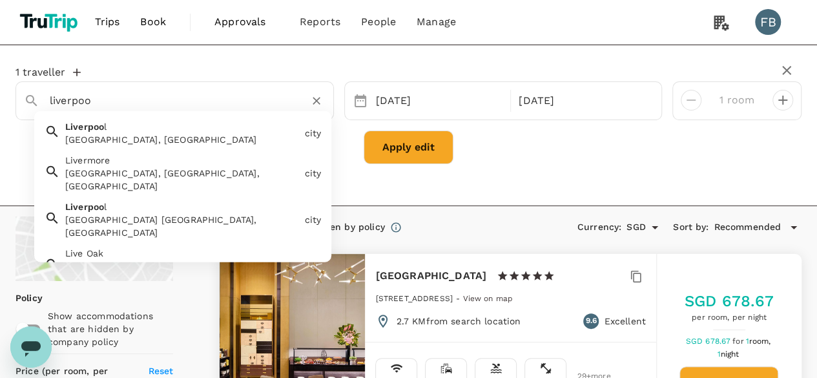
click at [169, 133] on div "Liverpool, UK" at bounding box center [182, 139] width 234 height 13
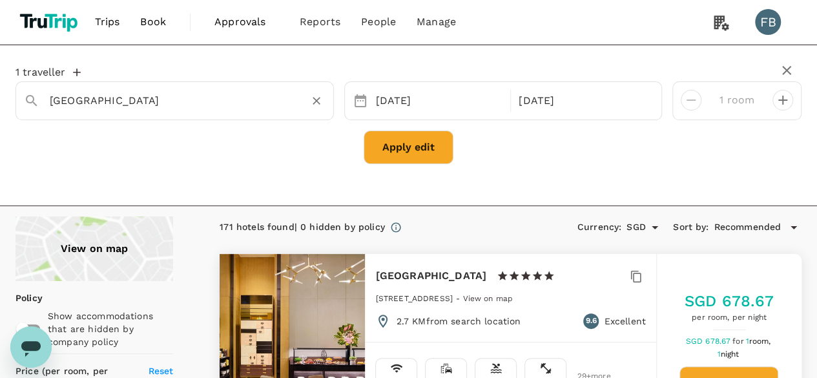
type input "Liverpool"
click at [417, 154] on button "Apply edit" at bounding box center [409, 148] width 90 height 34
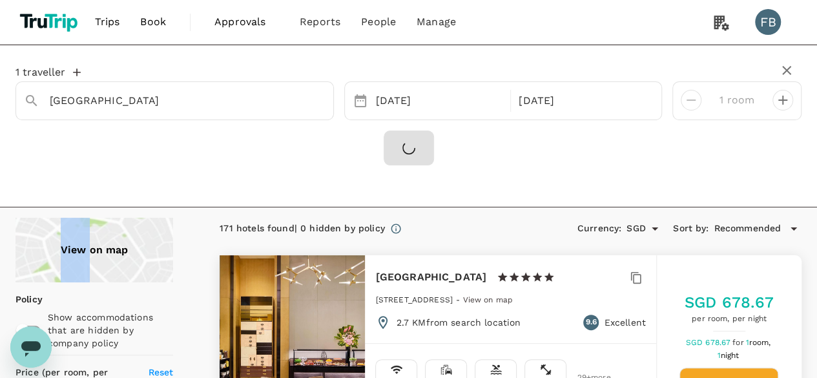
click at [417, 154] on div at bounding box center [409, 148] width 786 height 35
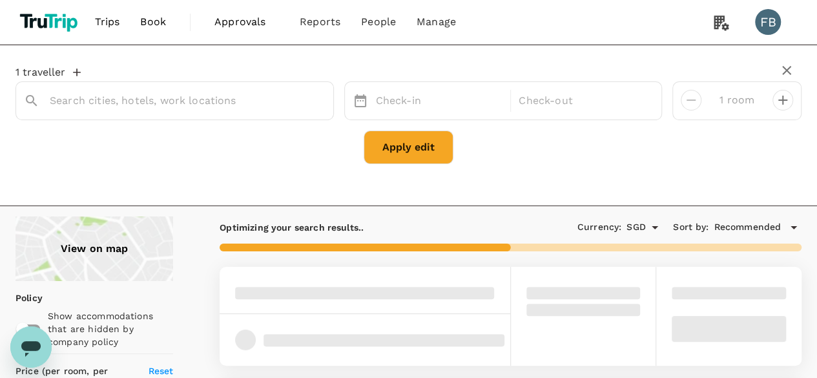
type input "Liverpool"
type input "274.89"
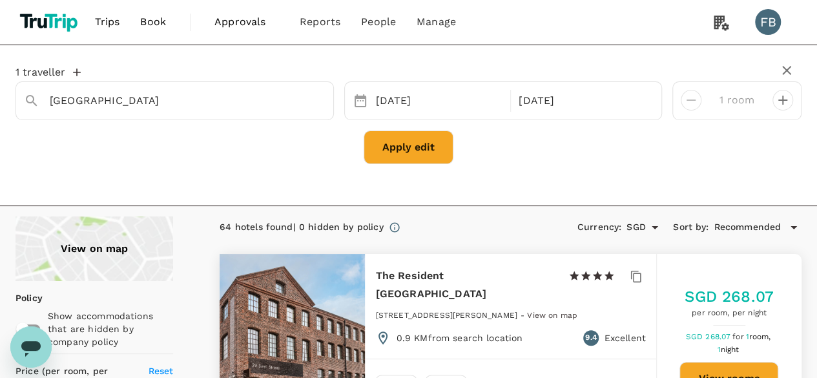
type input "72.89"
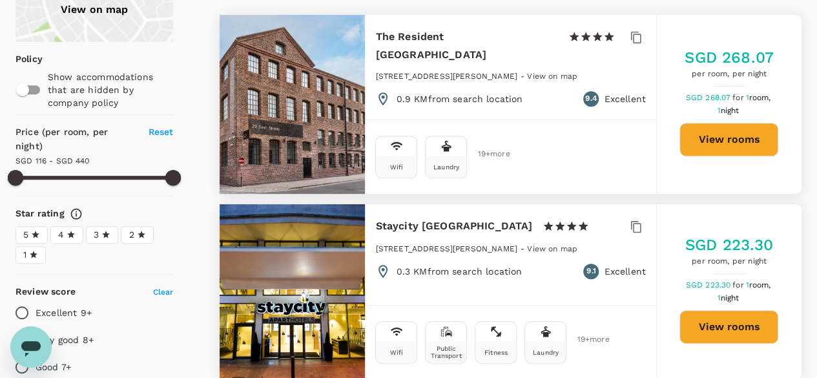
scroll to position [258, 0]
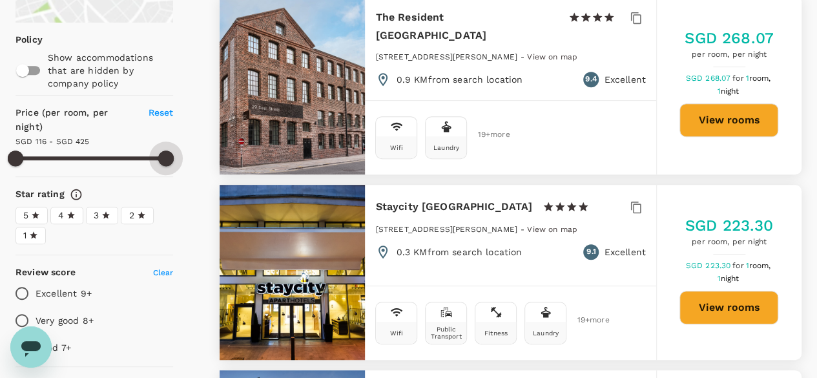
drag, startPoint x: 166, startPoint y: 165, endPoint x: 92, endPoint y: 154, distance: 75.1
click at [92, 154] on span at bounding box center [95, 158] width 158 height 19
click at [142, 220] on label "2" at bounding box center [137, 215] width 32 height 17
click at [0, 0] on input "2" at bounding box center [0, 0] width 0 height 0
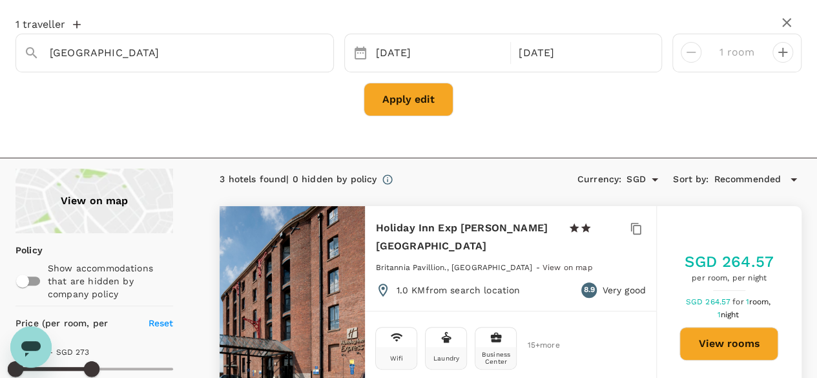
scroll to position [0, 0]
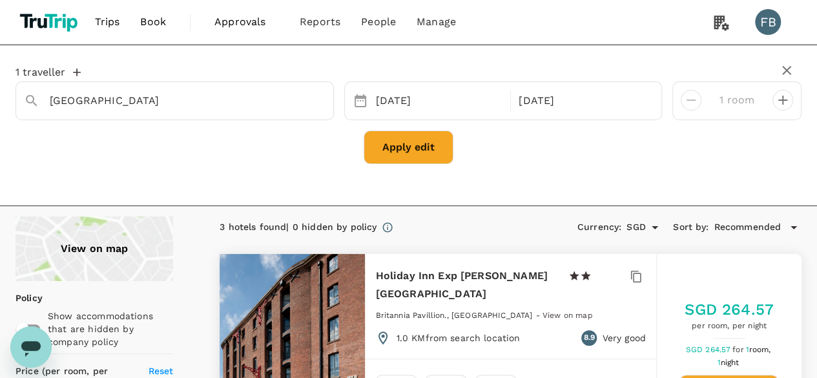
click at [748, 232] on span "Recommended" at bounding box center [747, 227] width 67 height 14
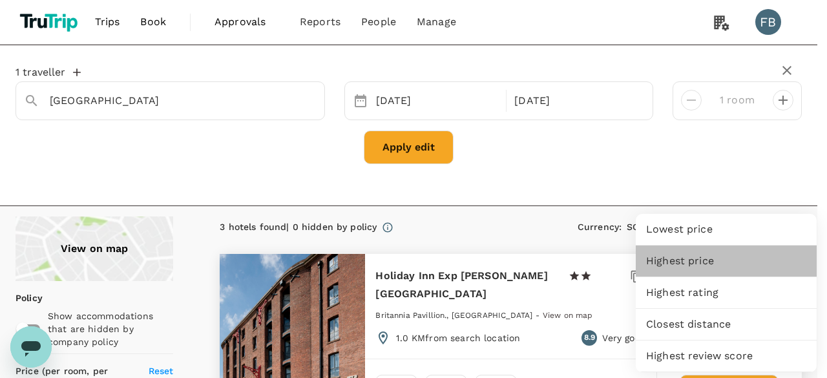
click at [738, 275] on div "Highest price" at bounding box center [726, 261] width 181 height 31
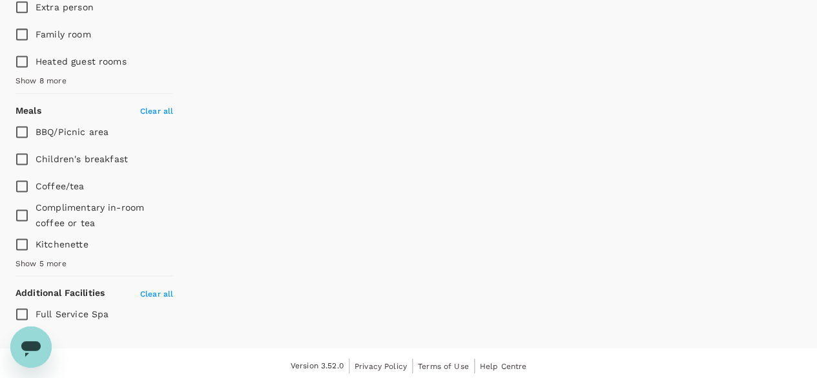
scroll to position [244, 0]
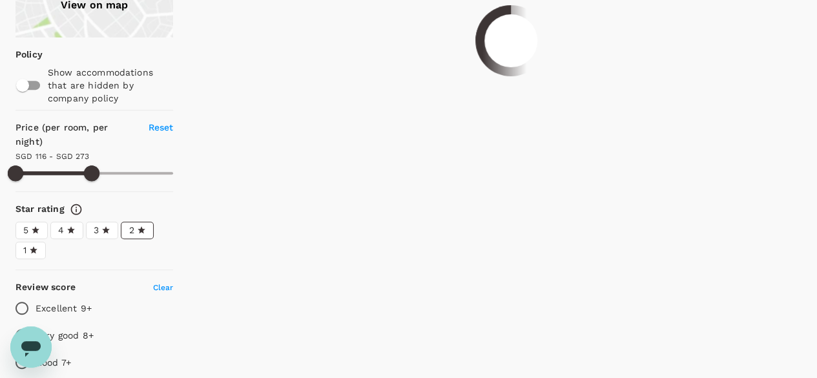
type input "170.89"
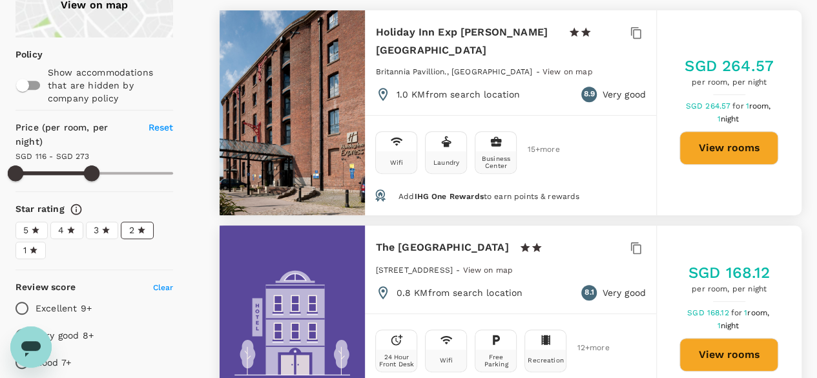
scroll to position [0, 0]
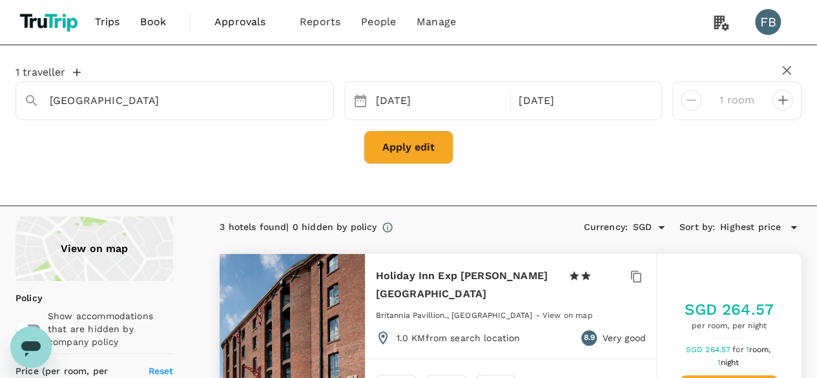
click at [136, 1] on link "Book" at bounding box center [153, 22] width 47 height 44
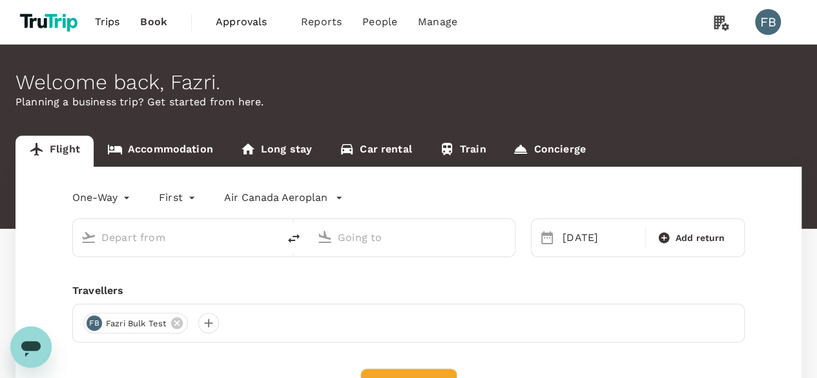
type input "Tokyo Intl (HND)"
type input "[GEOGRAPHIC_DATA], [GEOGRAPHIC_DATA] (any)"
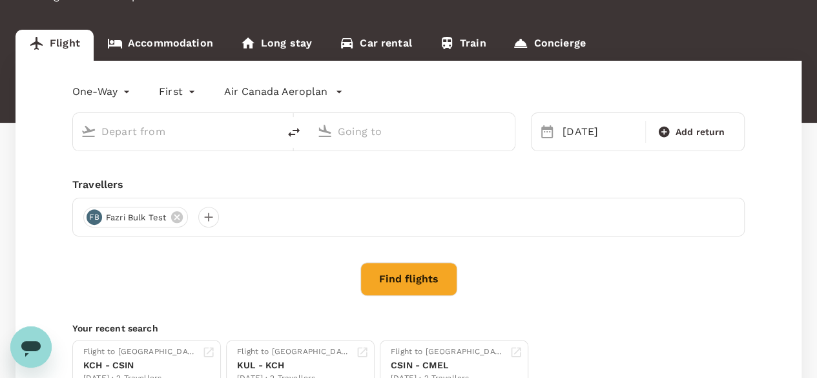
scroll to position [129, 0]
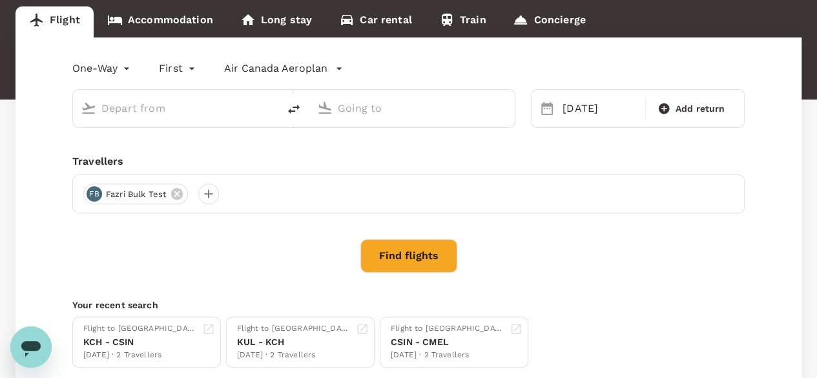
type input "Tokyo Intl (HND)"
type input "[GEOGRAPHIC_DATA], [GEOGRAPHIC_DATA] (any)"
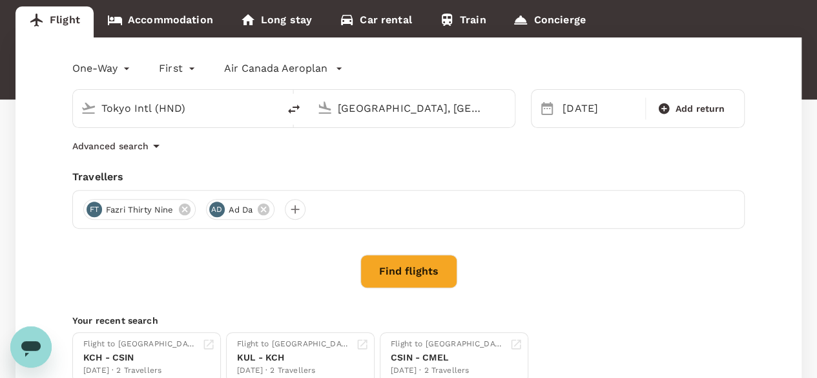
click at [425, 249] on div "One-Way oneway First first Air Canada Aeroplan Tokyo Intl (HND) Singapore, Sing…" at bounding box center [409, 220] width 786 height 366
click at [426, 251] on div "One-Way oneway First first Air Canada Aeroplan Tokyo Intl (HND) Singapore, Sing…" at bounding box center [409, 220] width 786 height 366
click at [427, 273] on button "Find flights" at bounding box center [409, 272] width 97 height 34
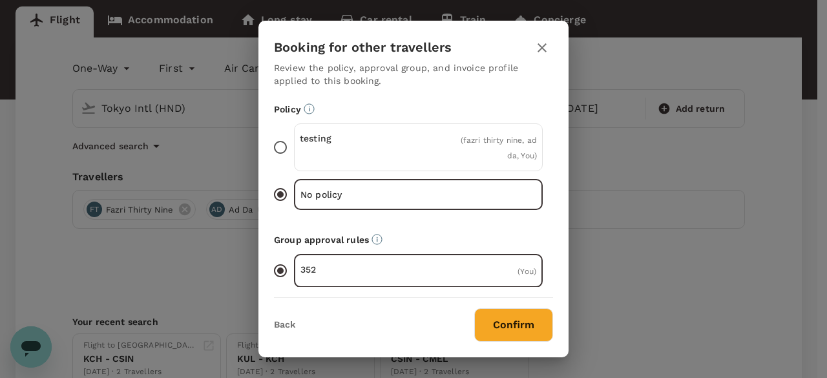
click at [492, 323] on button "Confirm" at bounding box center [513, 325] width 79 height 34
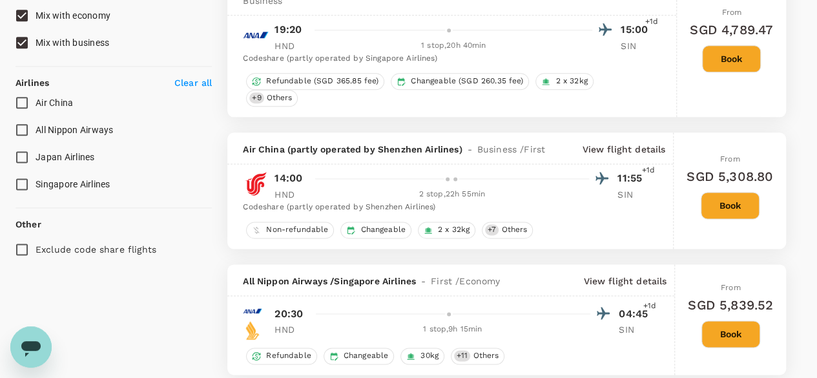
click at [48, 163] on label "Japan Airlines" at bounding box center [104, 156] width 193 height 27
click at [36, 163] on input "Japan Airlines" at bounding box center [21, 156] width 27 height 27
checkbox input "true"
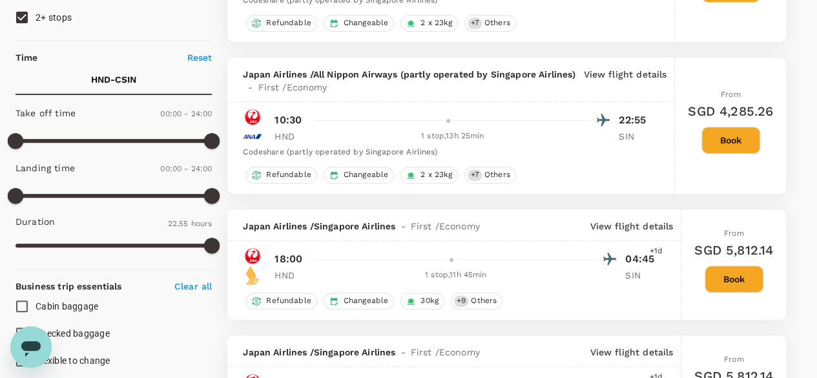
scroll to position [129, 0]
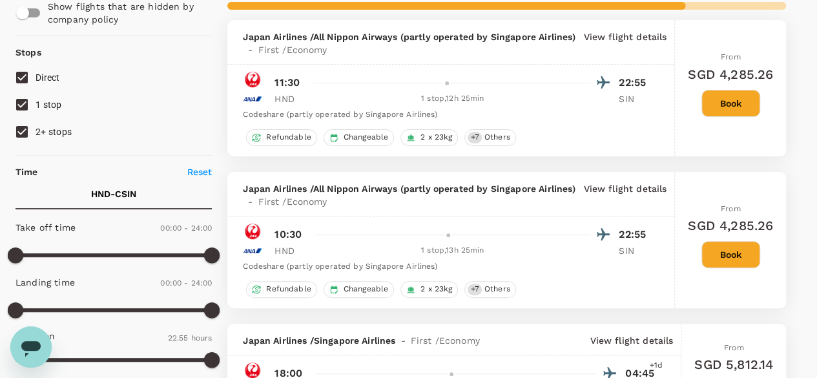
click at [140, 268] on div "Take off time 00:00 - 24:00 Landing time 00:00 - 24:00 Duration 22.55 hours" at bounding box center [111, 295] width 202 height 160
click at [138, 267] on div at bounding box center [114, 258] width 196 height 24
click at [137, 266] on div at bounding box center [114, 258] width 196 height 24
type input "870"
click at [133, 259] on span at bounding box center [114, 255] width 196 height 19
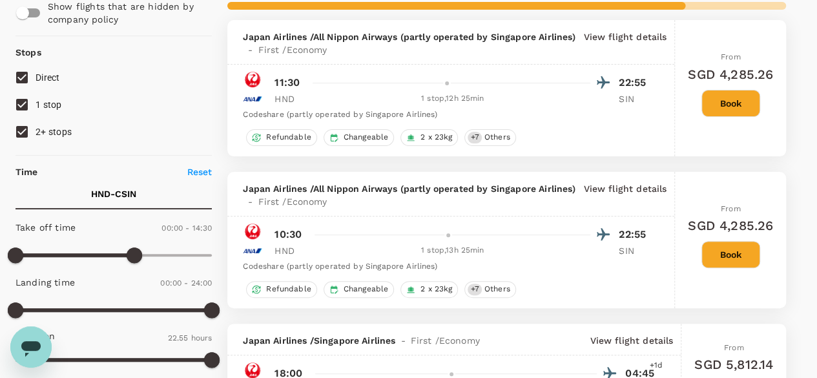
scroll to position [0, 0]
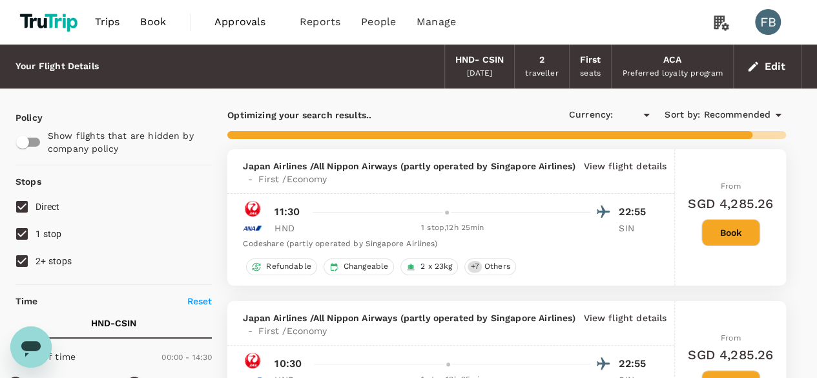
type input "SGD"
click at [31, 237] on input "1 stop" at bounding box center [21, 233] width 27 height 27
checkbox input "false"
click at [147, 19] on span "Book" at bounding box center [153, 22] width 26 height 16
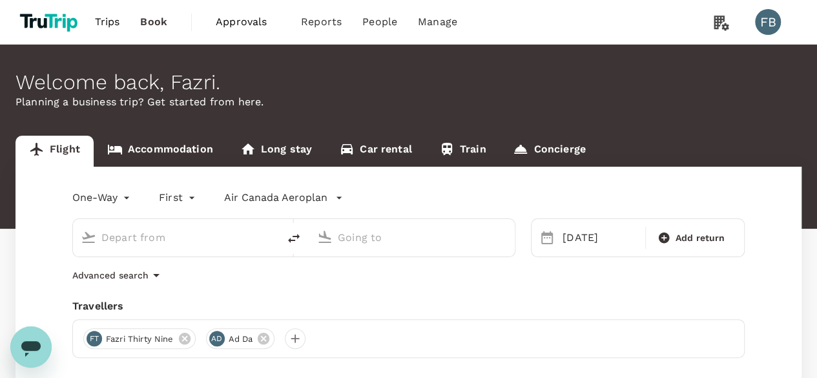
type input "Tokyo Intl (HND)"
type input "[GEOGRAPHIC_DATA], [GEOGRAPHIC_DATA] (any)"
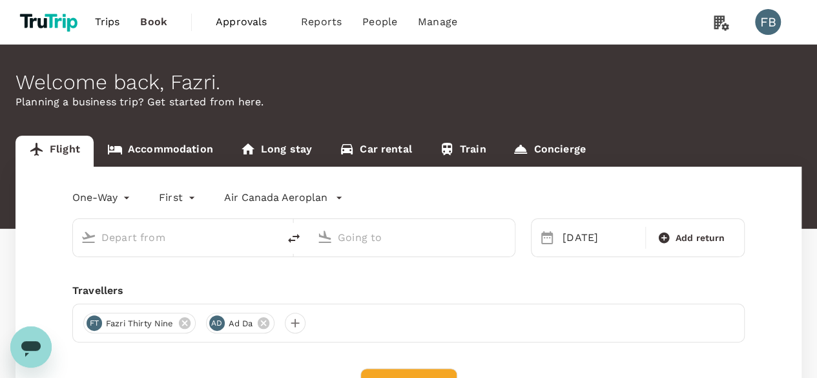
click at [456, 160] on link "Train" at bounding box center [463, 151] width 74 height 31
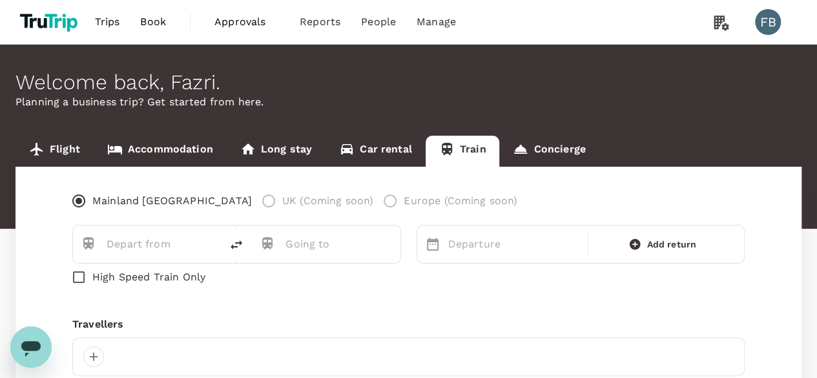
type input "Shanghai (SHH)"
type input "Beijing (BJP)"
click at [478, 251] on p "Departure" at bounding box center [514, 244] width 132 height 16
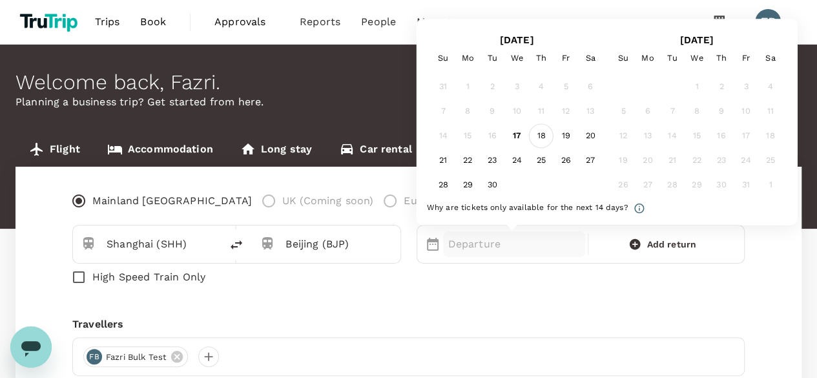
click at [537, 134] on div "18" at bounding box center [541, 136] width 25 height 25
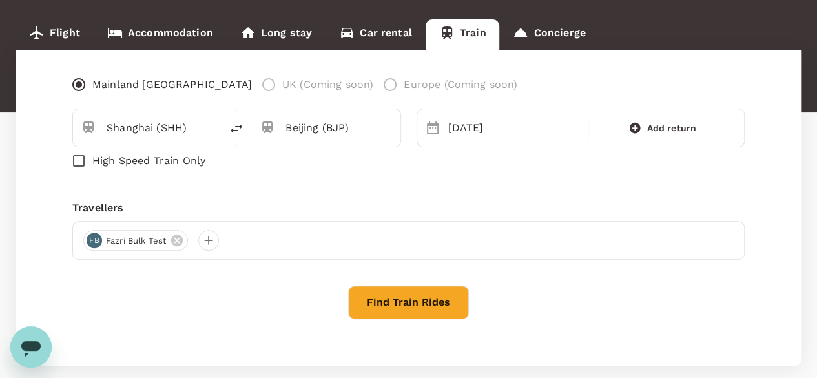
scroll to position [129, 0]
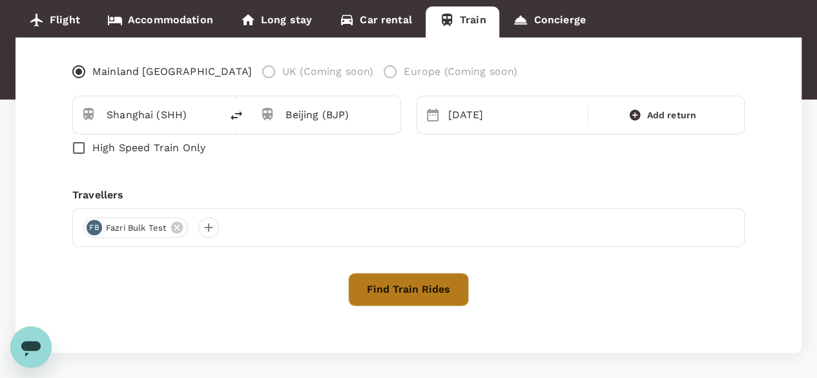
click at [428, 288] on button "Find Train Rides" at bounding box center [408, 290] width 121 height 34
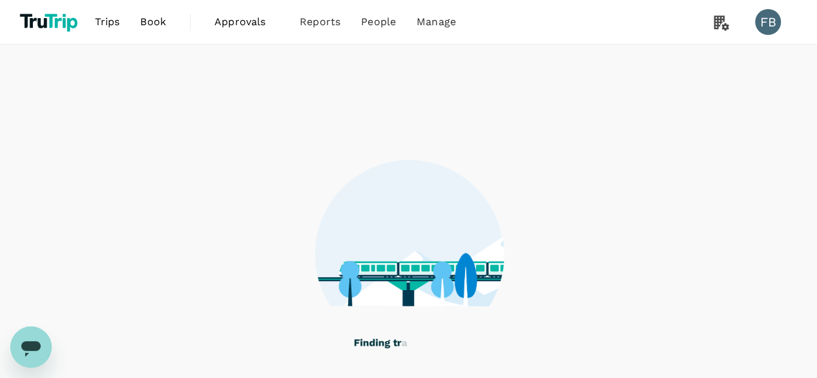
click at [167, 34] on link "Book" at bounding box center [153, 22] width 47 height 44
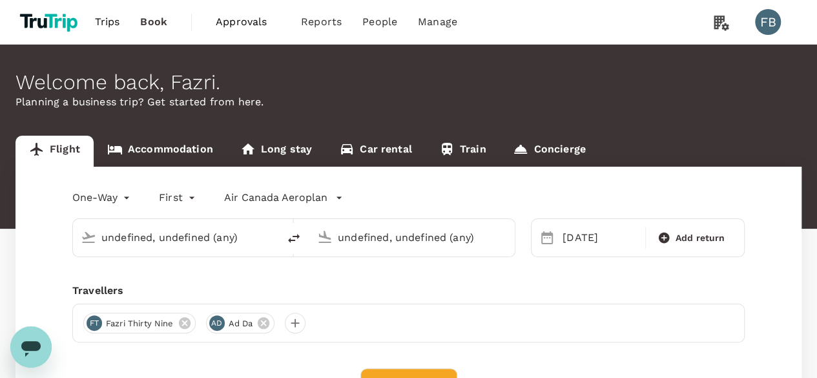
type input "Tokyo Intl (HND)"
type input "[GEOGRAPHIC_DATA], [GEOGRAPHIC_DATA] (any)"
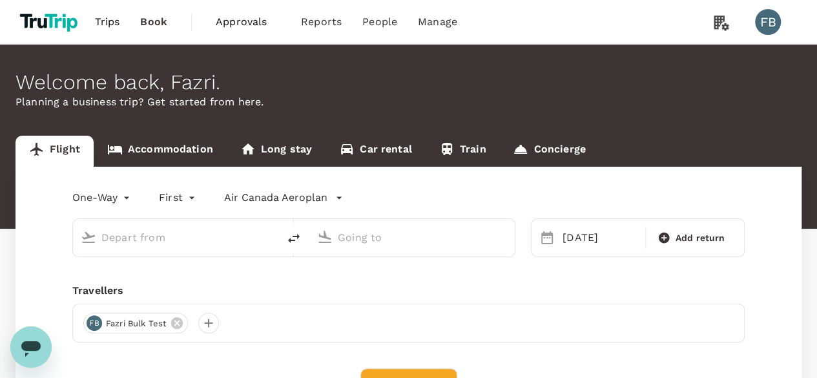
type input "Tokyo Intl (HND)"
type input "[GEOGRAPHIC_DATA], [GEOGRAPHIC_DATA] (any)"
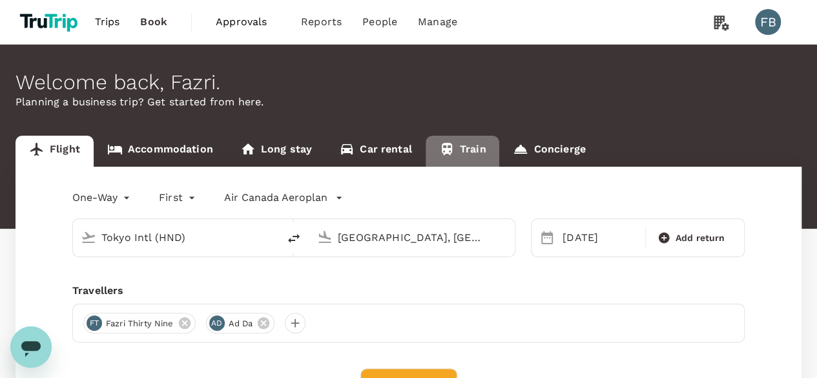
click at [448, 141] on link "Train" at bounding box center [463, 151] width 74 height 31
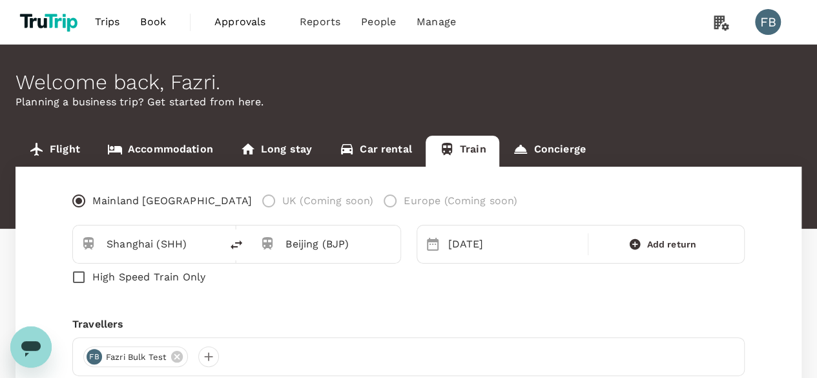
type input "Shanghai (SHH)"
type input "Beijing (BJP)"
type input "Shanghai (SHH)"
type input "Beijing (BJP)"
click at [479, 242] on div "[DATE]" at bounding box center [514, 244] width 143 height 26
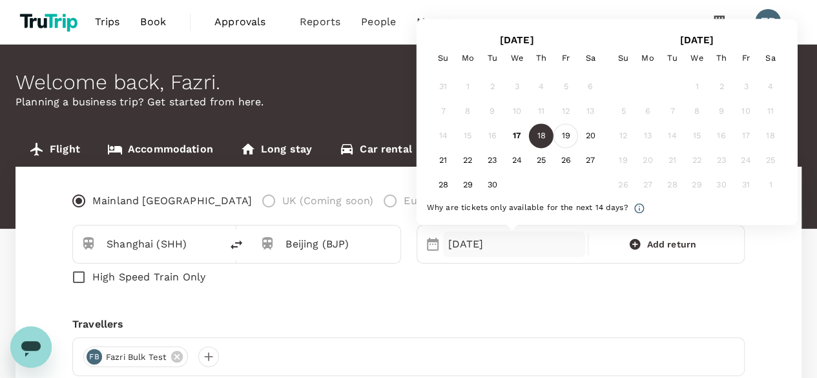
click at [558, 132] on div "19" at bounding box center [566, 136] width 25 height 25
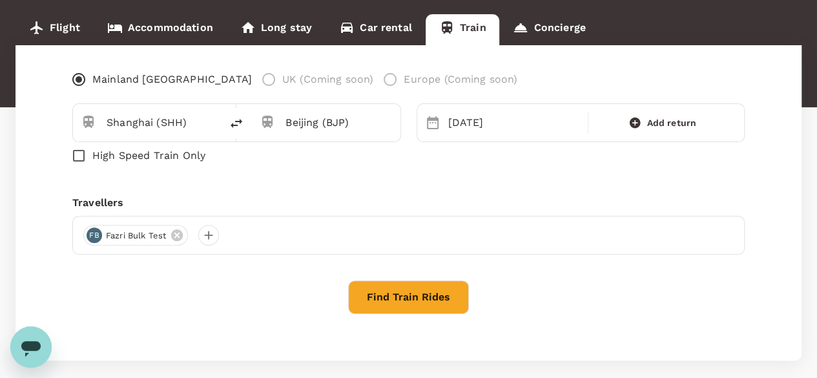
scroll to position [129, 0]
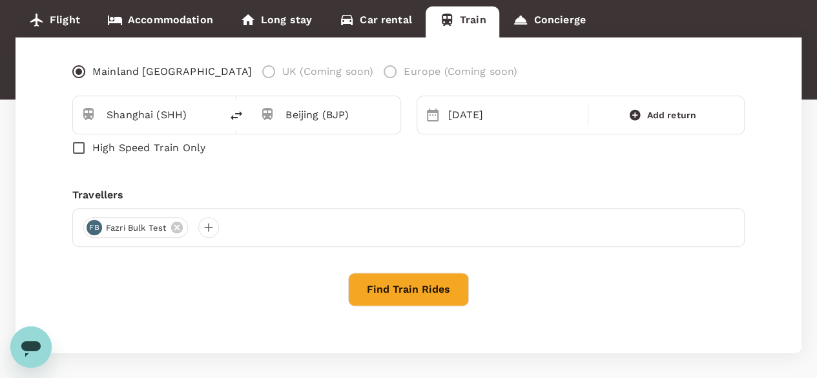
click at [414, 285] on button "Find Train Rides" at bounding box center [408, 290] width 121 height 34
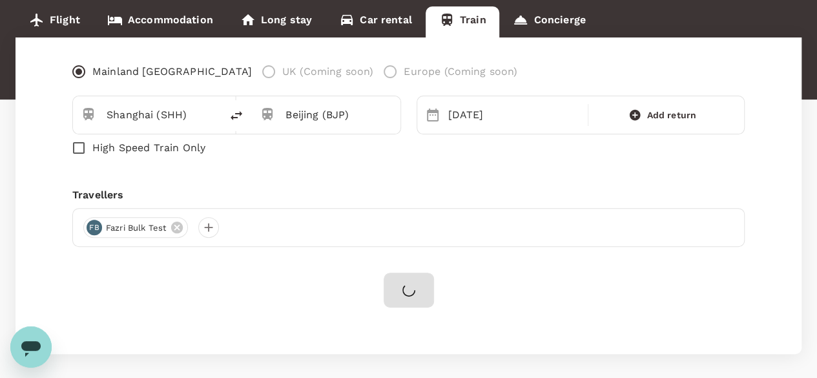
click at [445, 368] on div "Welcome back , Fazri . Planning a business trip? Get started from here. Flight …" at bounding box center [408, 157] width 817 height 485
